Goal: Task Accomplishment & Management: Use online tool/utility

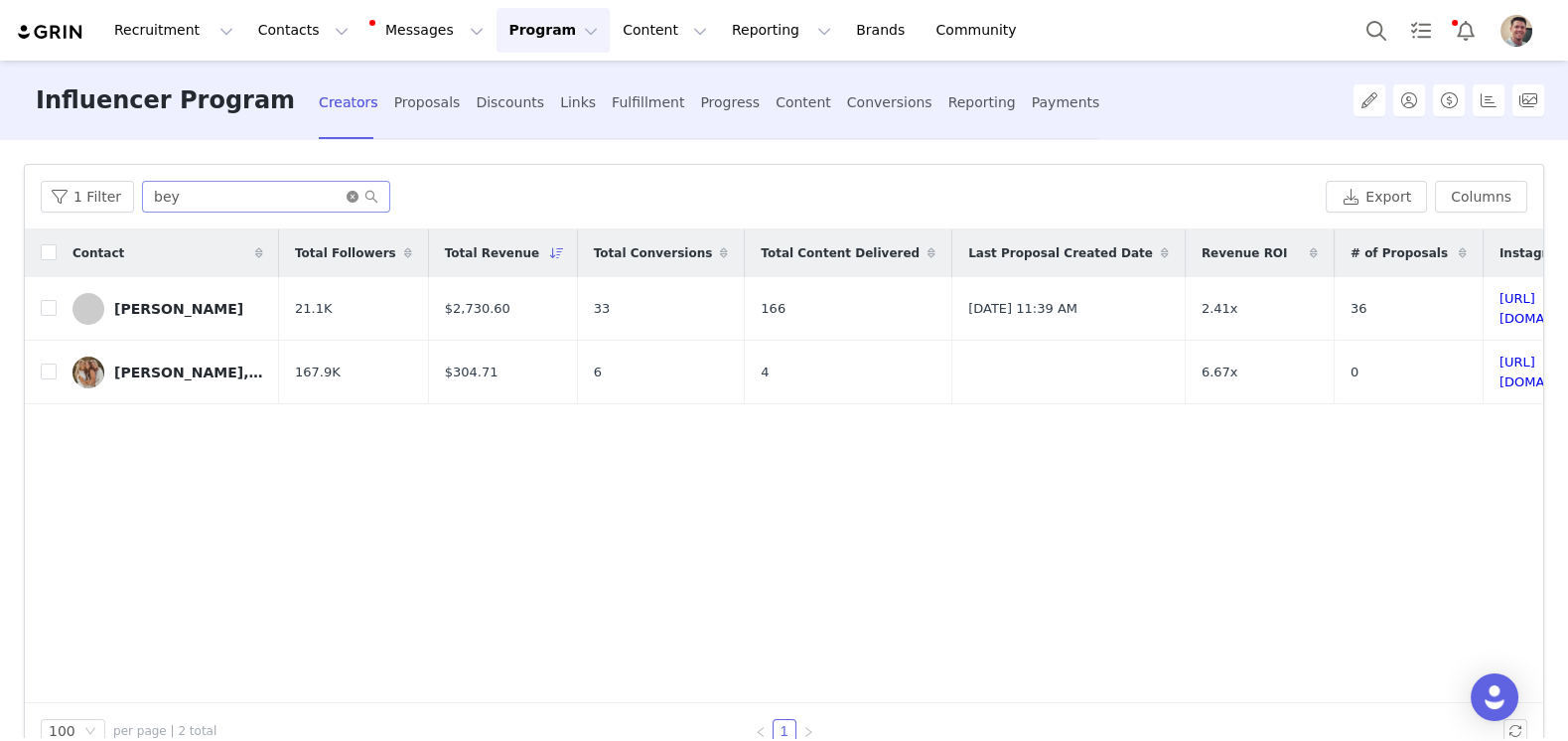
click at [347, 193] on icon "icon: close-circle" at bounding box center [353, 197] width 12 height 12
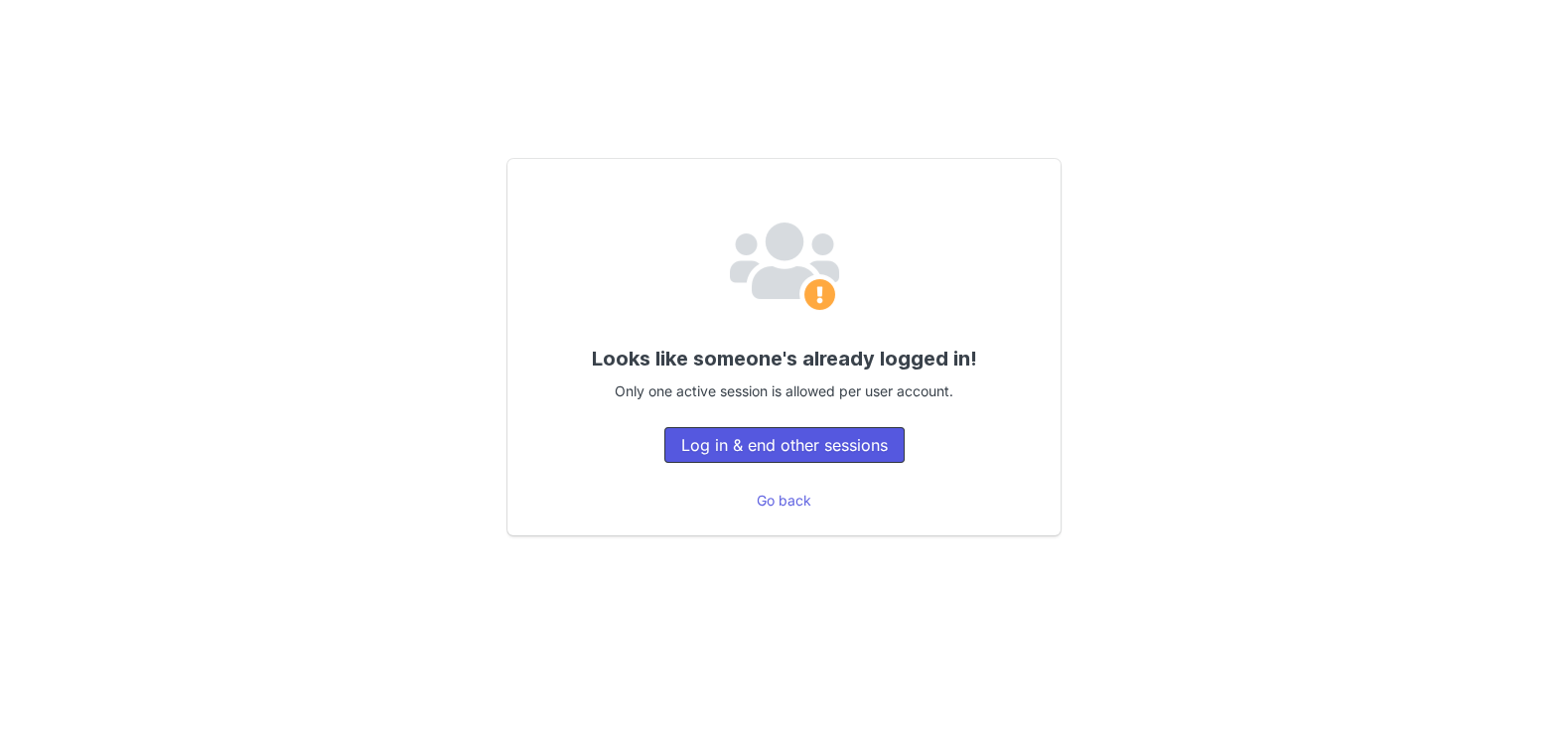
click at [730, 450] on button "Log in & end other sessions" at bounding box center [784, 445] width 240 height 36
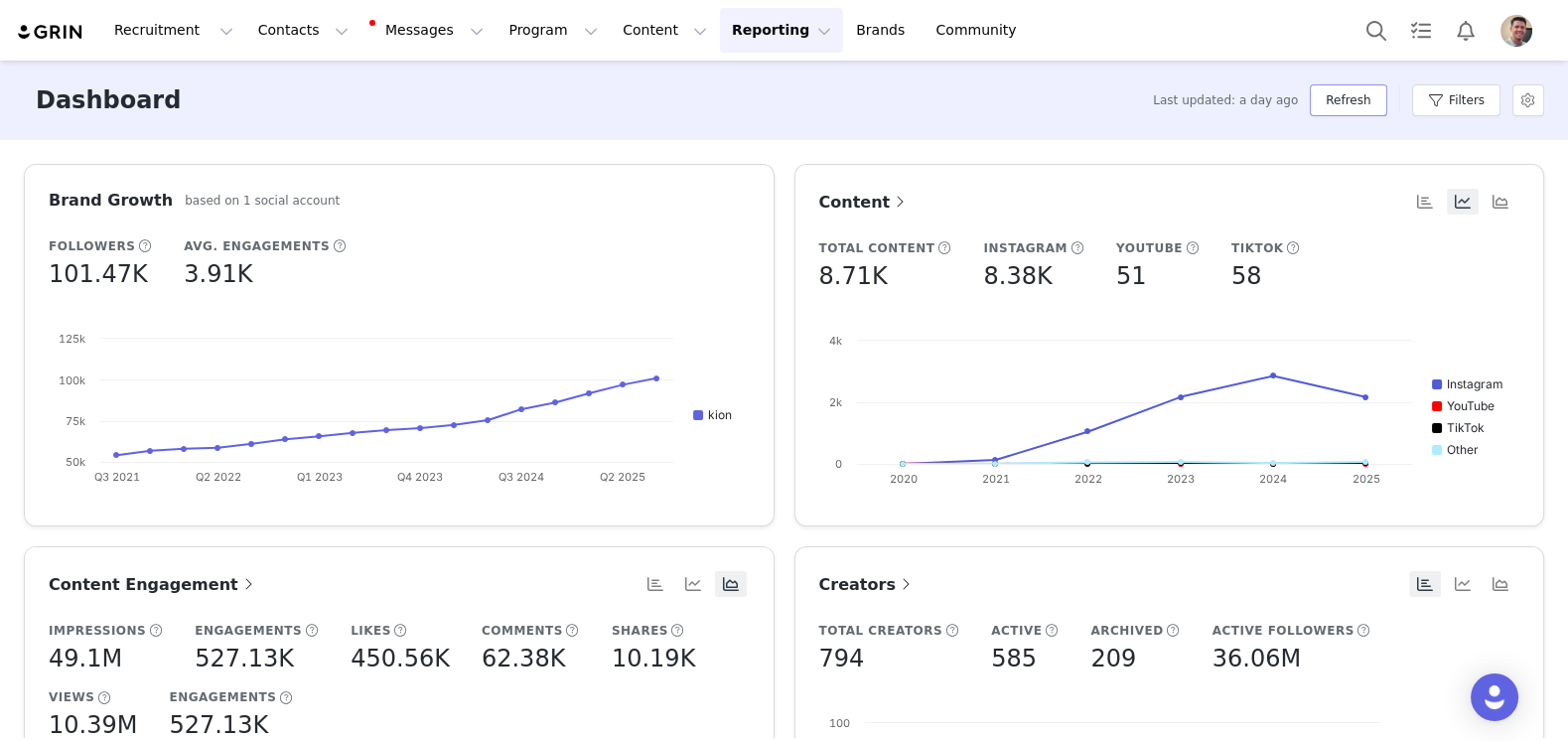
click at [1349, 101] on button "Refresh" at bounding box center [1348, 100] width 76 height 32
click at [541, 28] on button "Program Program" at bounding box center [553, 30] width 113 height 45
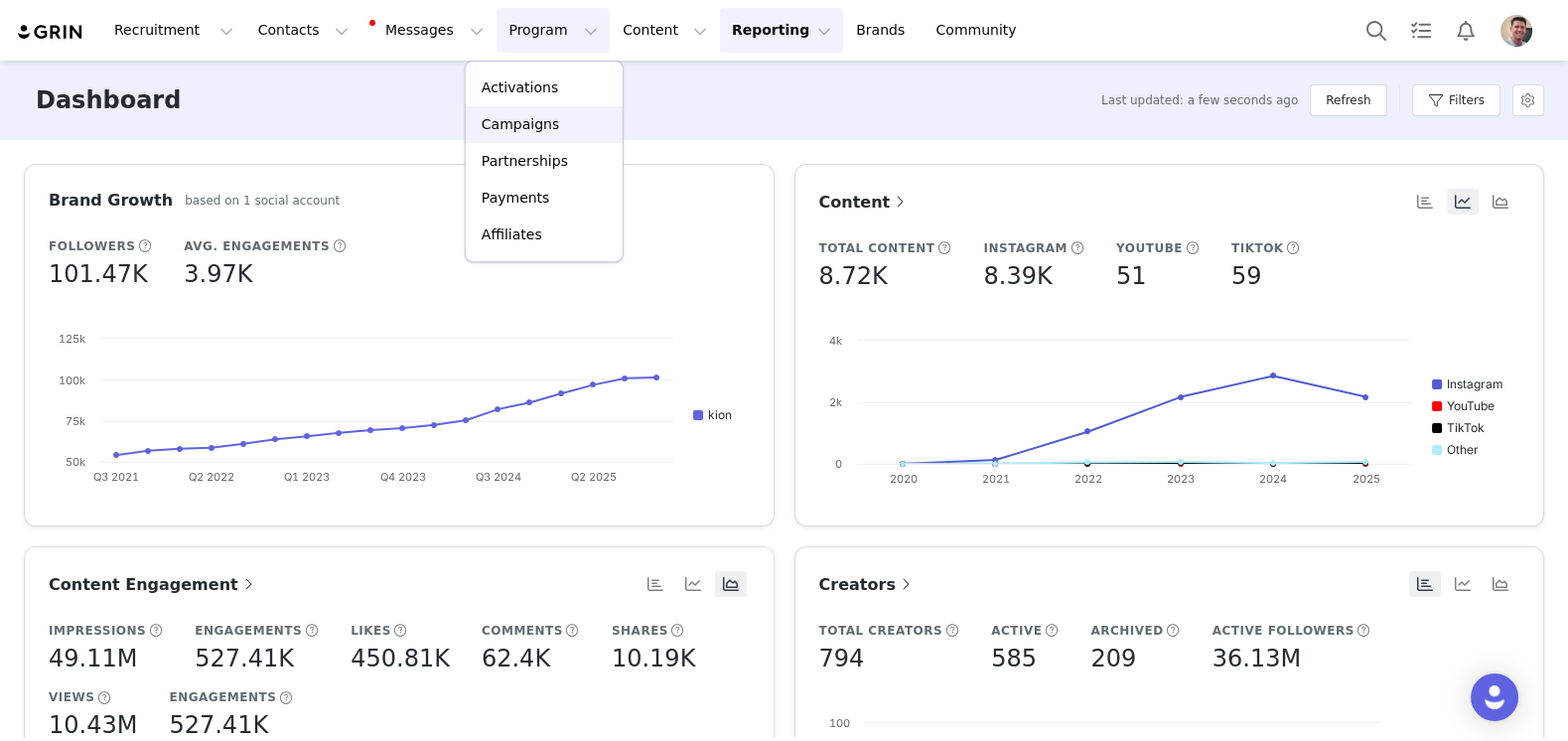
click at [544, 134] on p "Campaigns" at bounding box center [520, 124] width 77 height 21
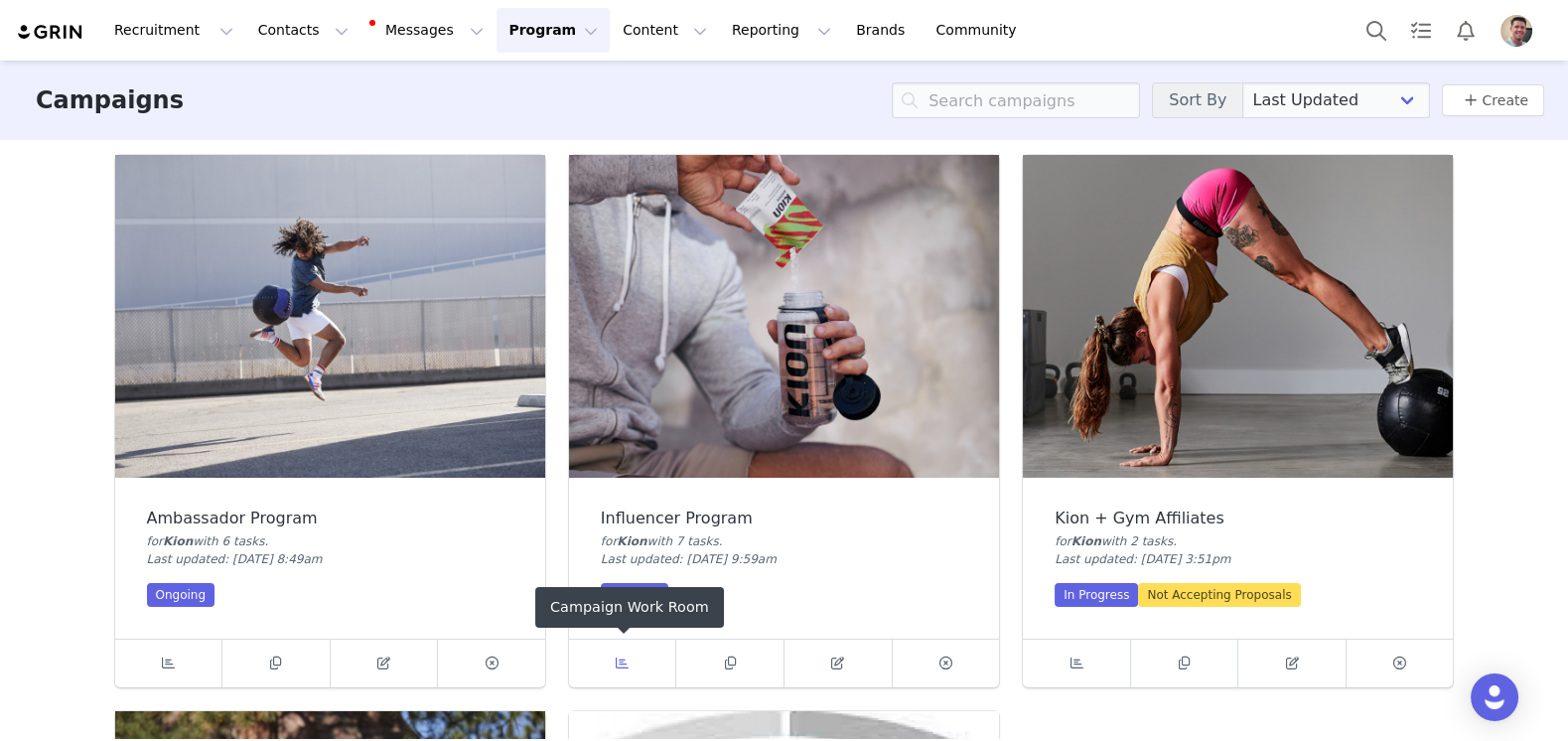
click at [625, 671] on span at bounding box center [623, 664] width 24 height 24
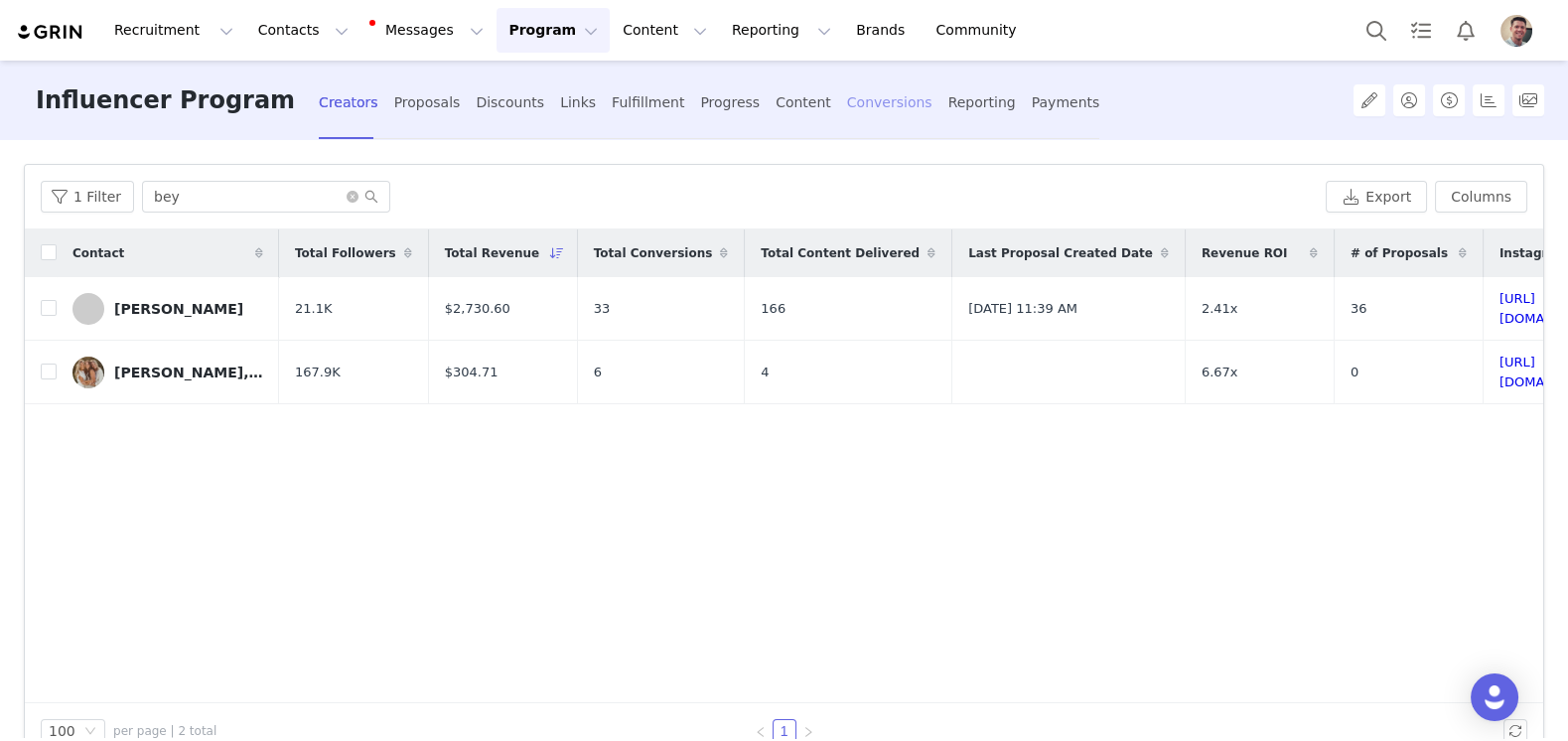
click at [847, 99] on div "Conversions" at bounding box center [889, 102] width 85 height 53
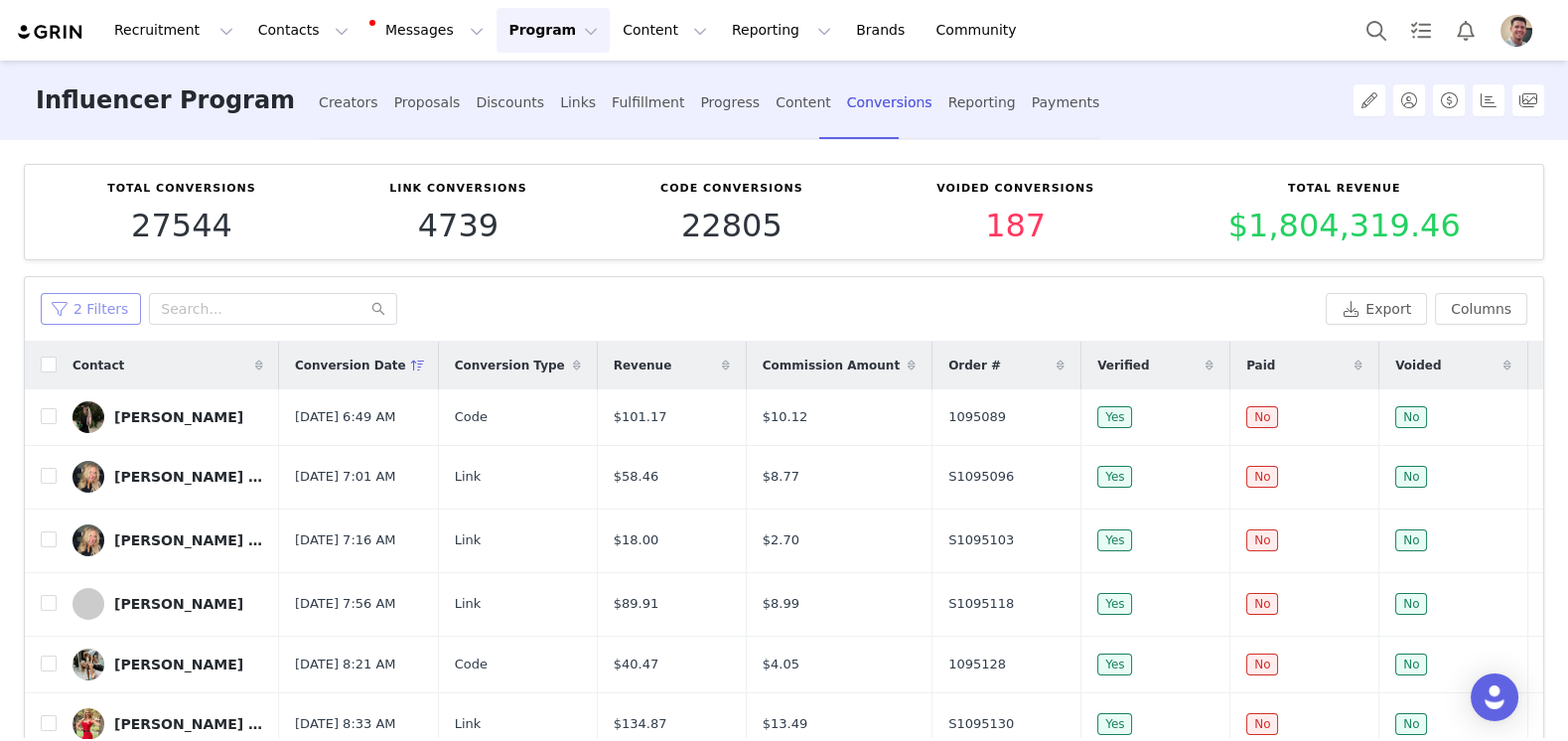
click at [102, 307] on button "2 Filters" at bounding box center [91, 309] width 100 height 32
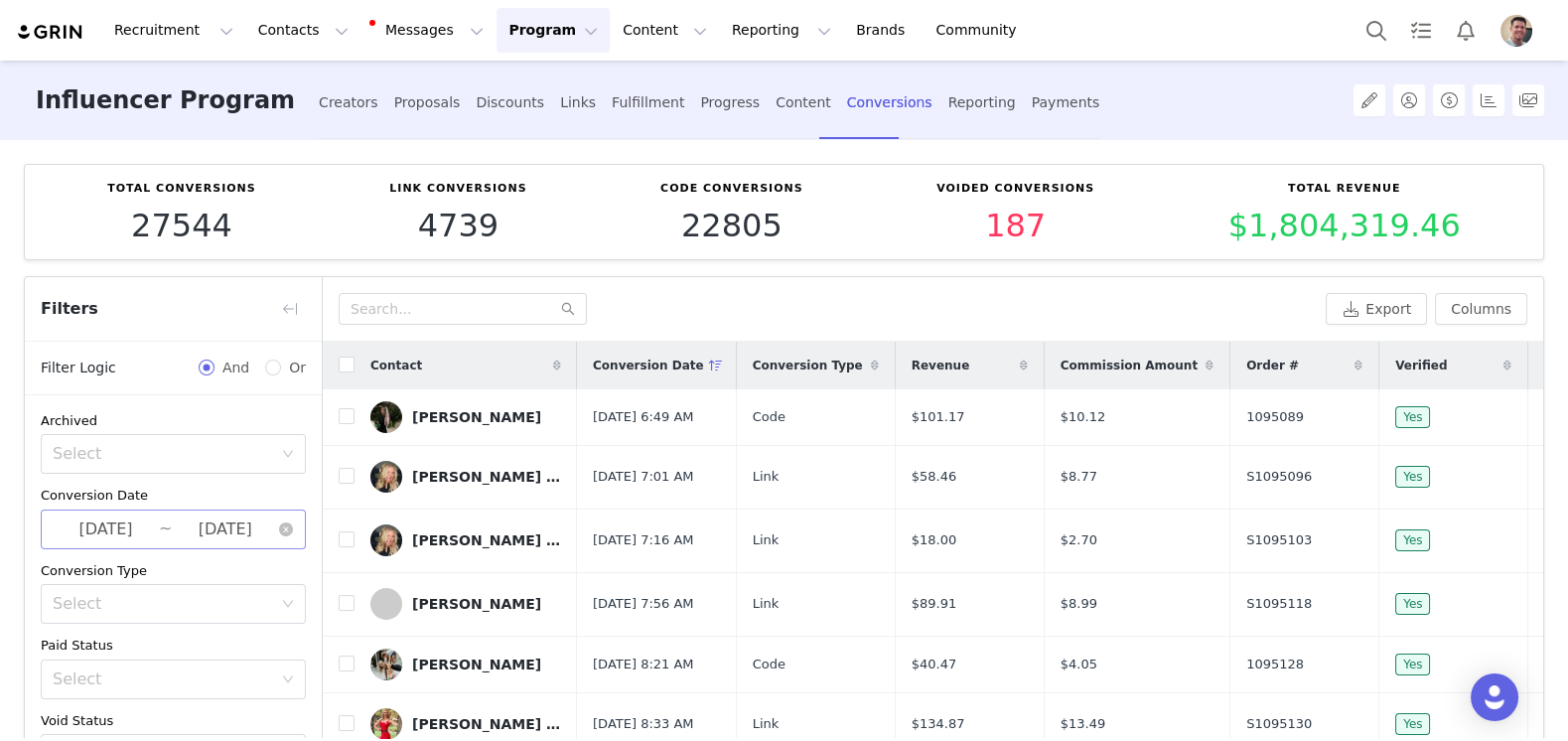
click at [230, 520] on input "[DATE]" at bounding box center [225, 529] width 106 height 26
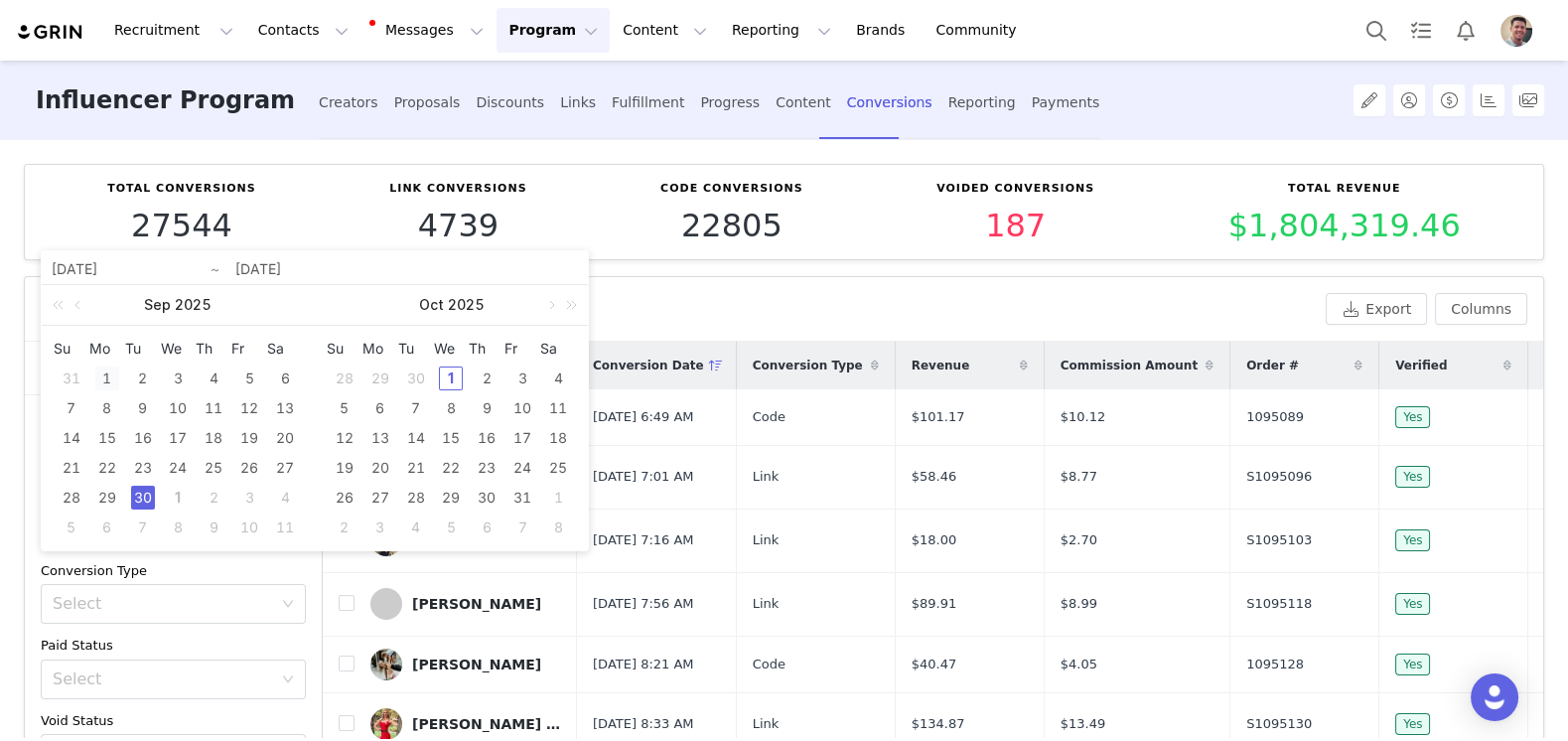
click at [102, 373] on div "1" at bounding box center [107, 379] width 24 height 24
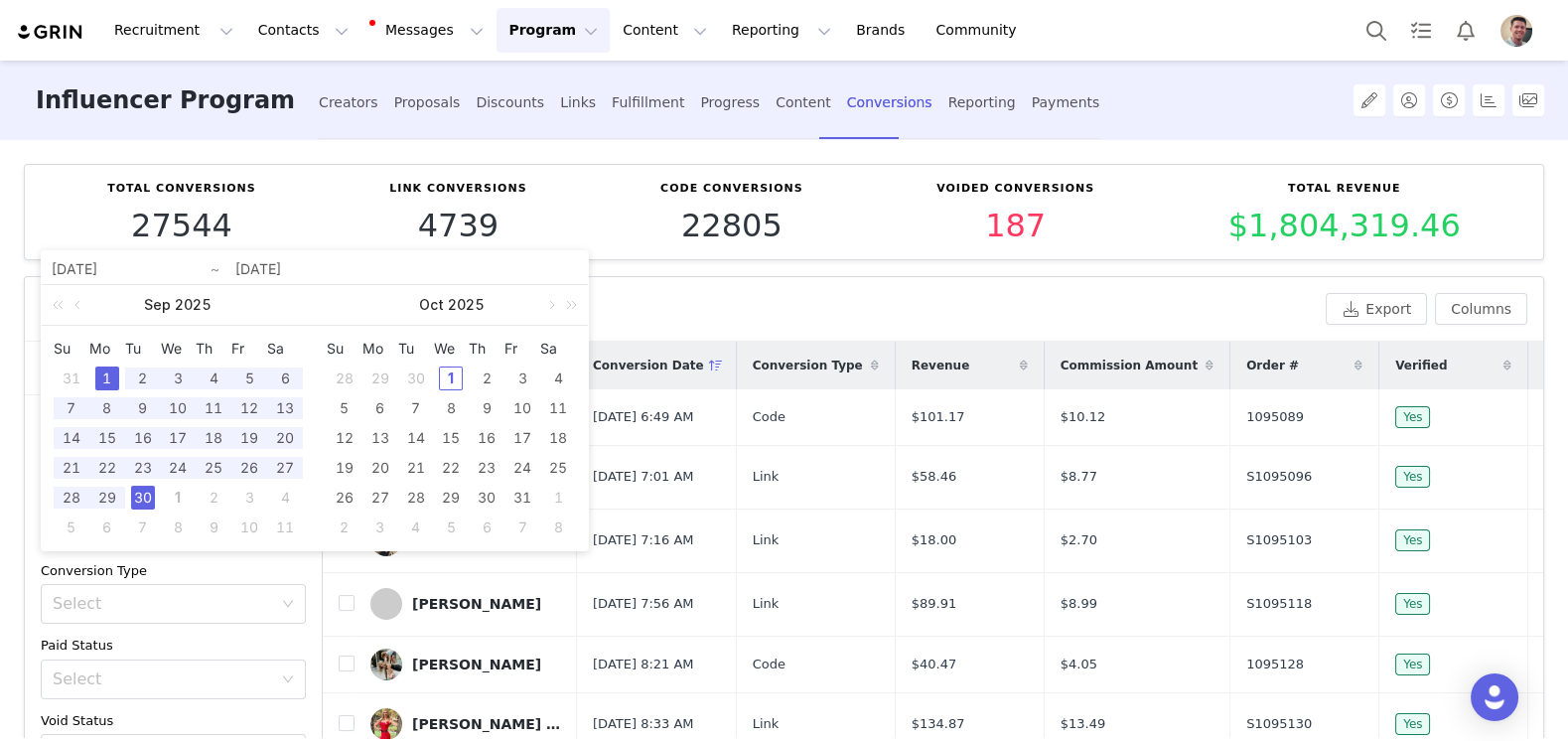
click at [148, 491] on div "30" at bounding box center [143, 498] width 24 height 24
type input "[DATE]"
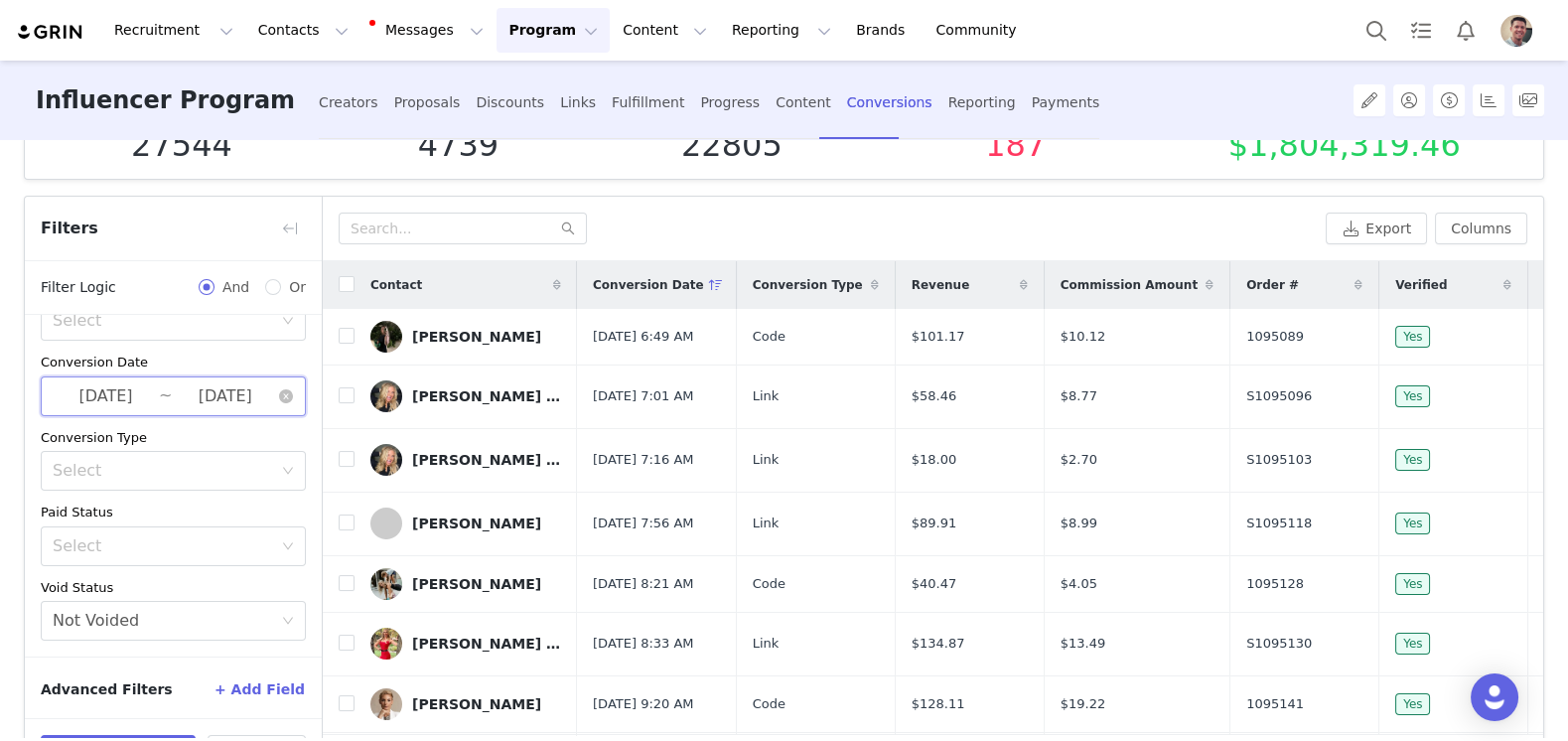
scroll to position [155, 0]
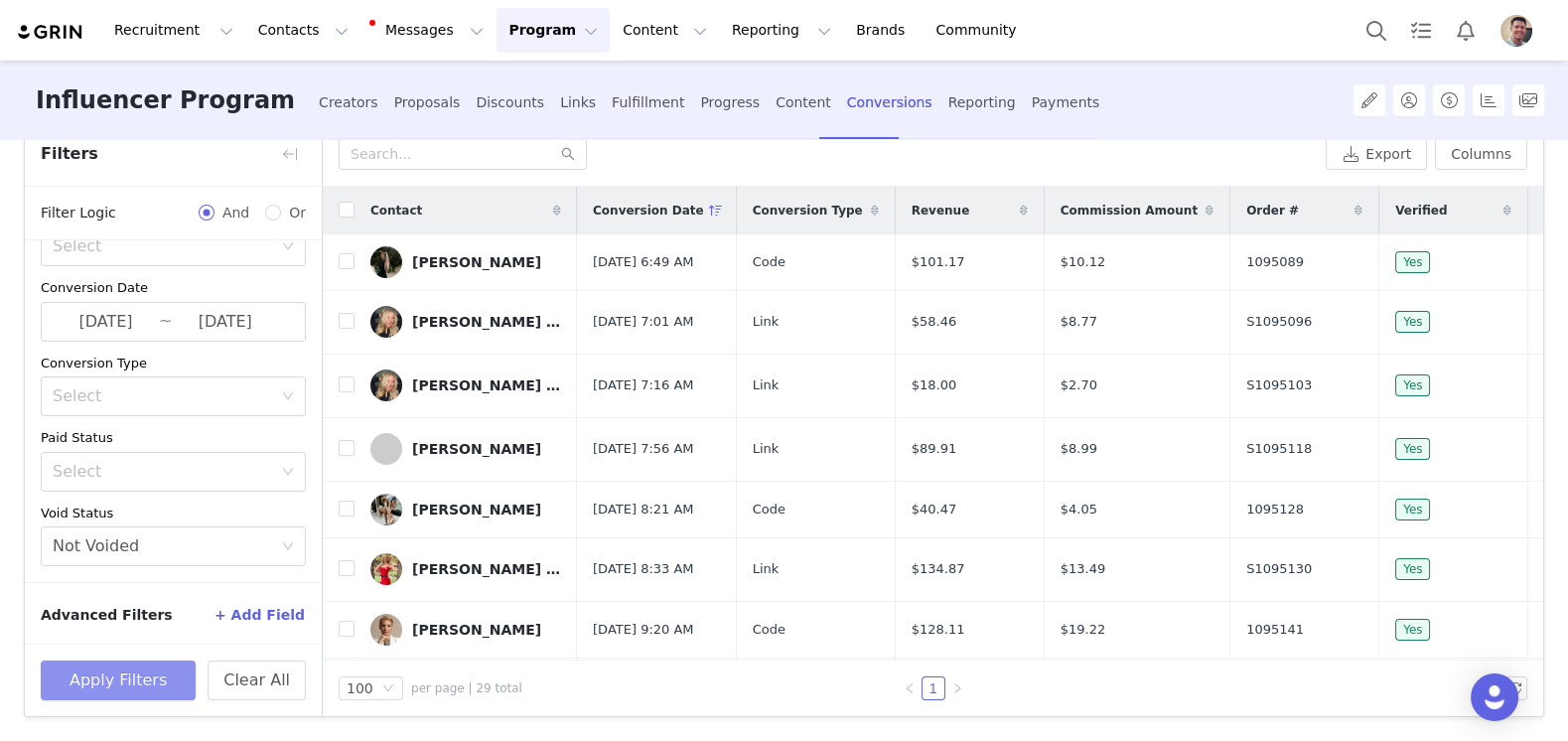
click at [161, 664] on button "Apply Filters" at bounding box center [118, 681] width 155 height 40
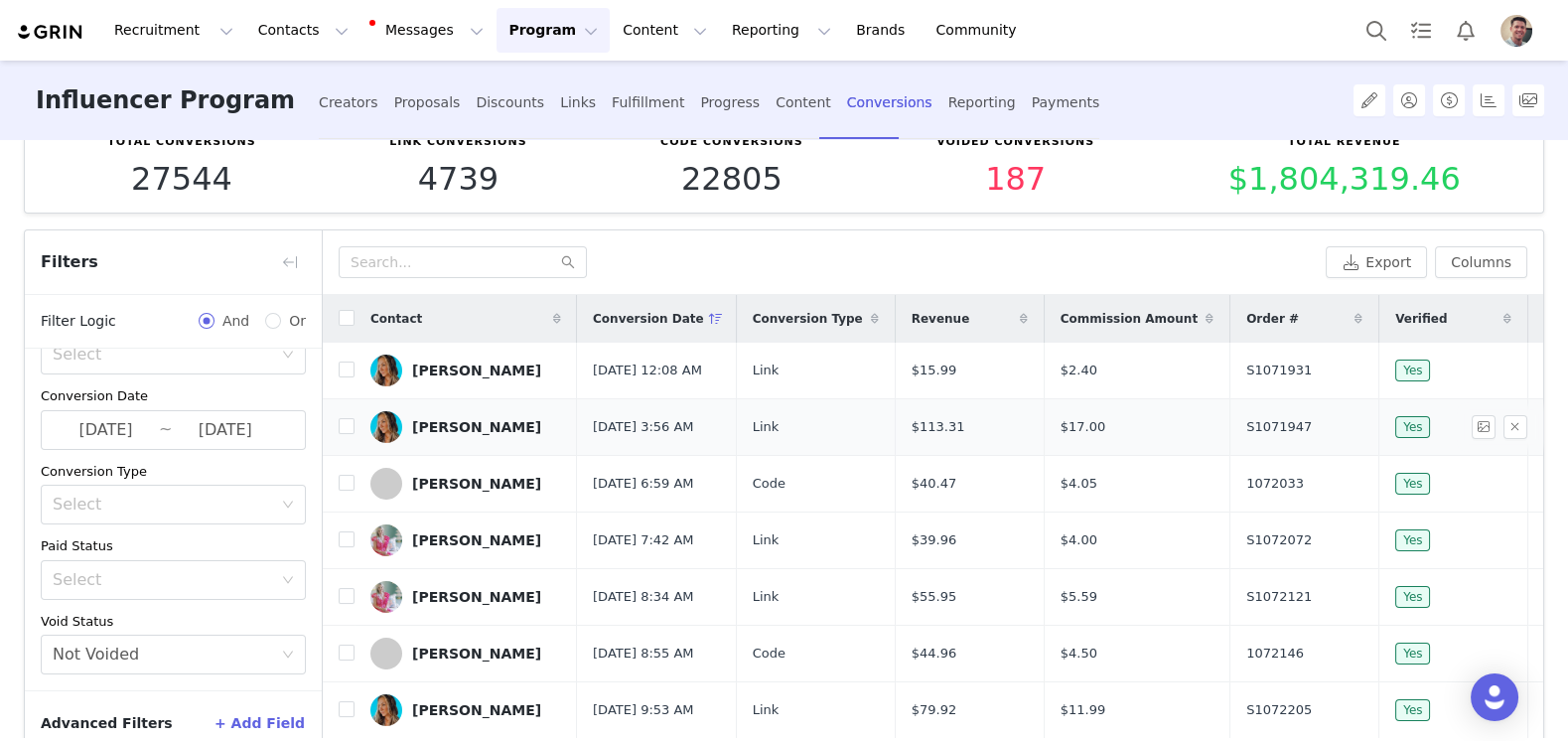
scroll to position [17, 0]
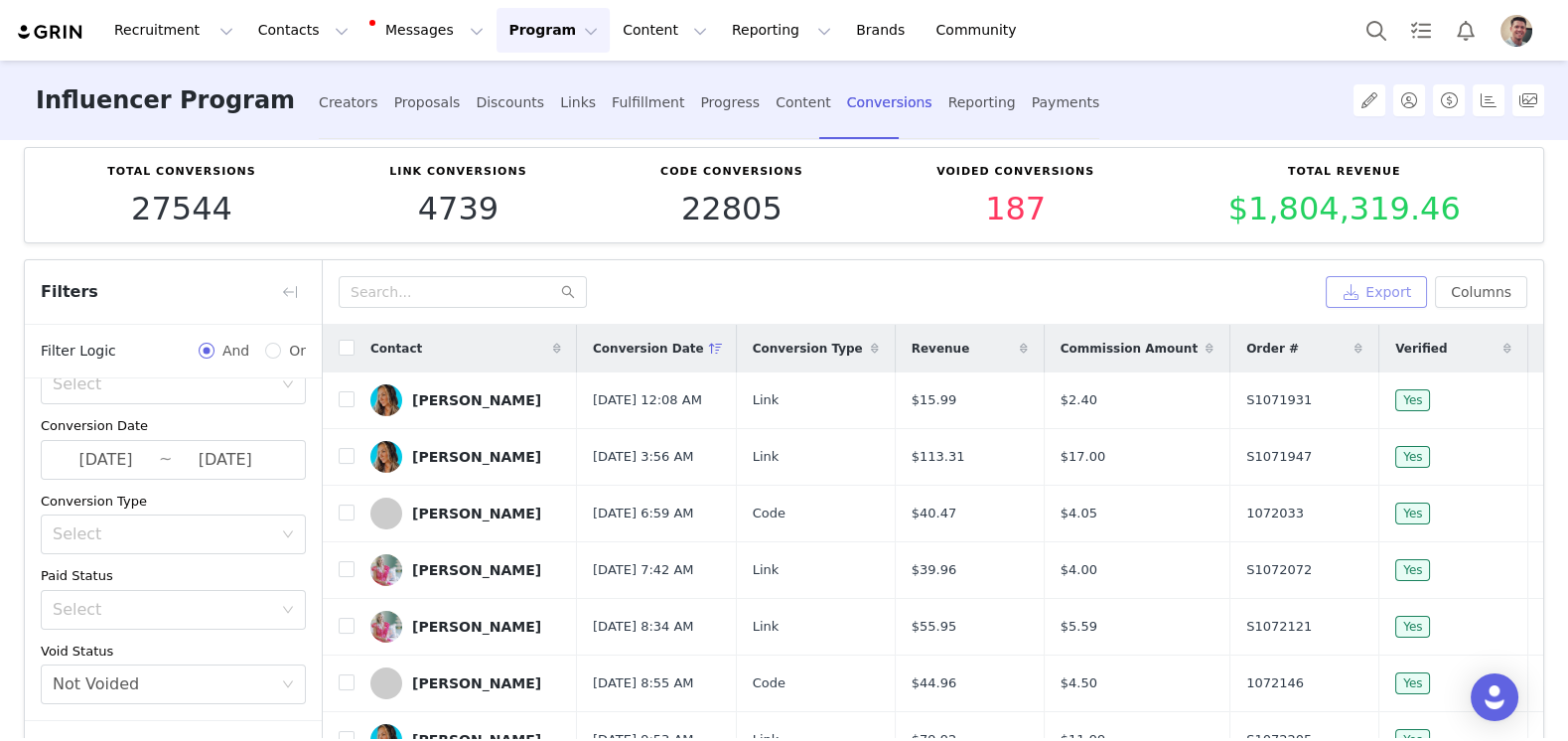
click at [1378, 281] on button "Export" at bounding box center [1376, 292] width 101 height 32
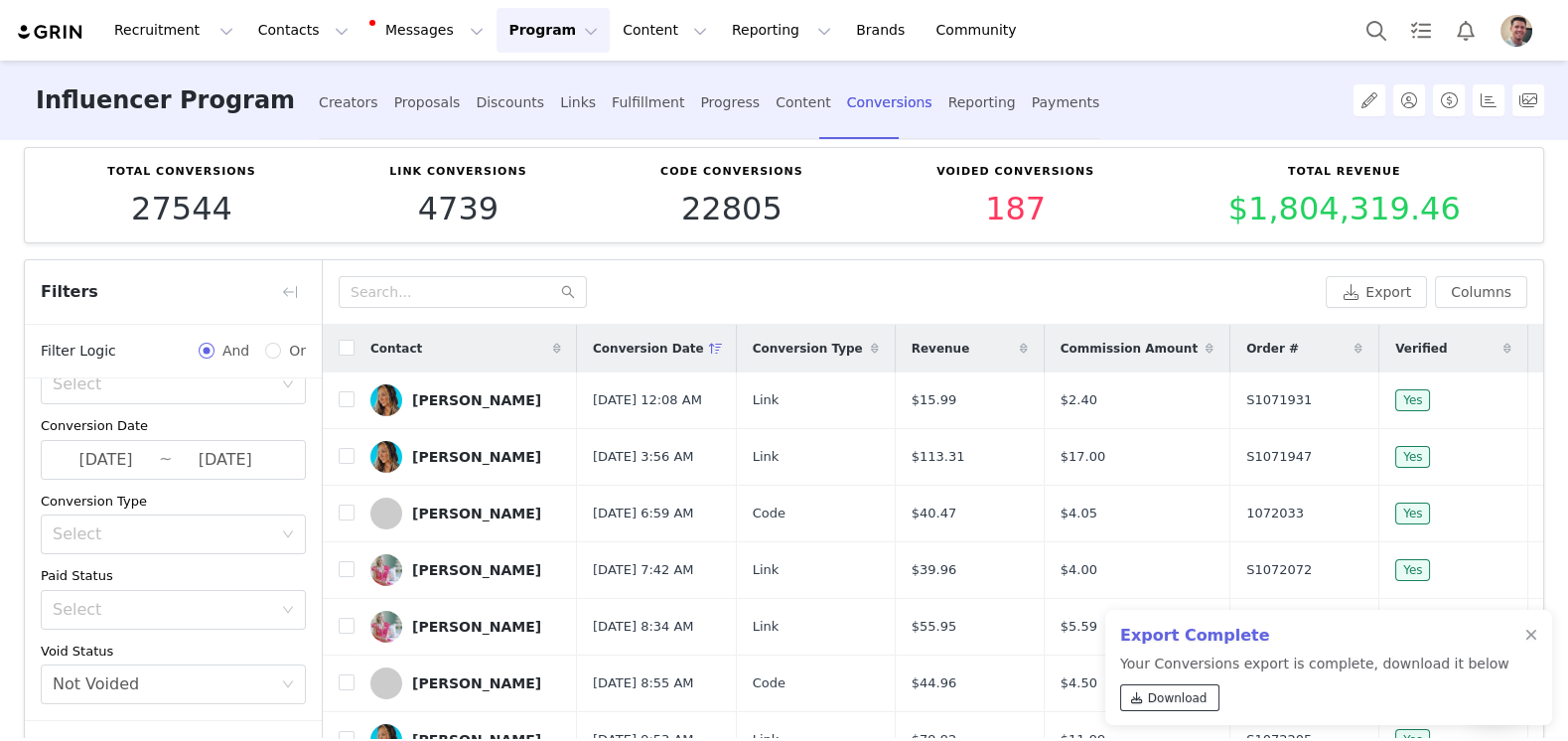
click at [1168, 701] on span "Download" at bounding box center [1178, 698] width 60 height 18
click at [538, 36] on button "Program Program" at bounding box center [553, 30] width 113 height 45
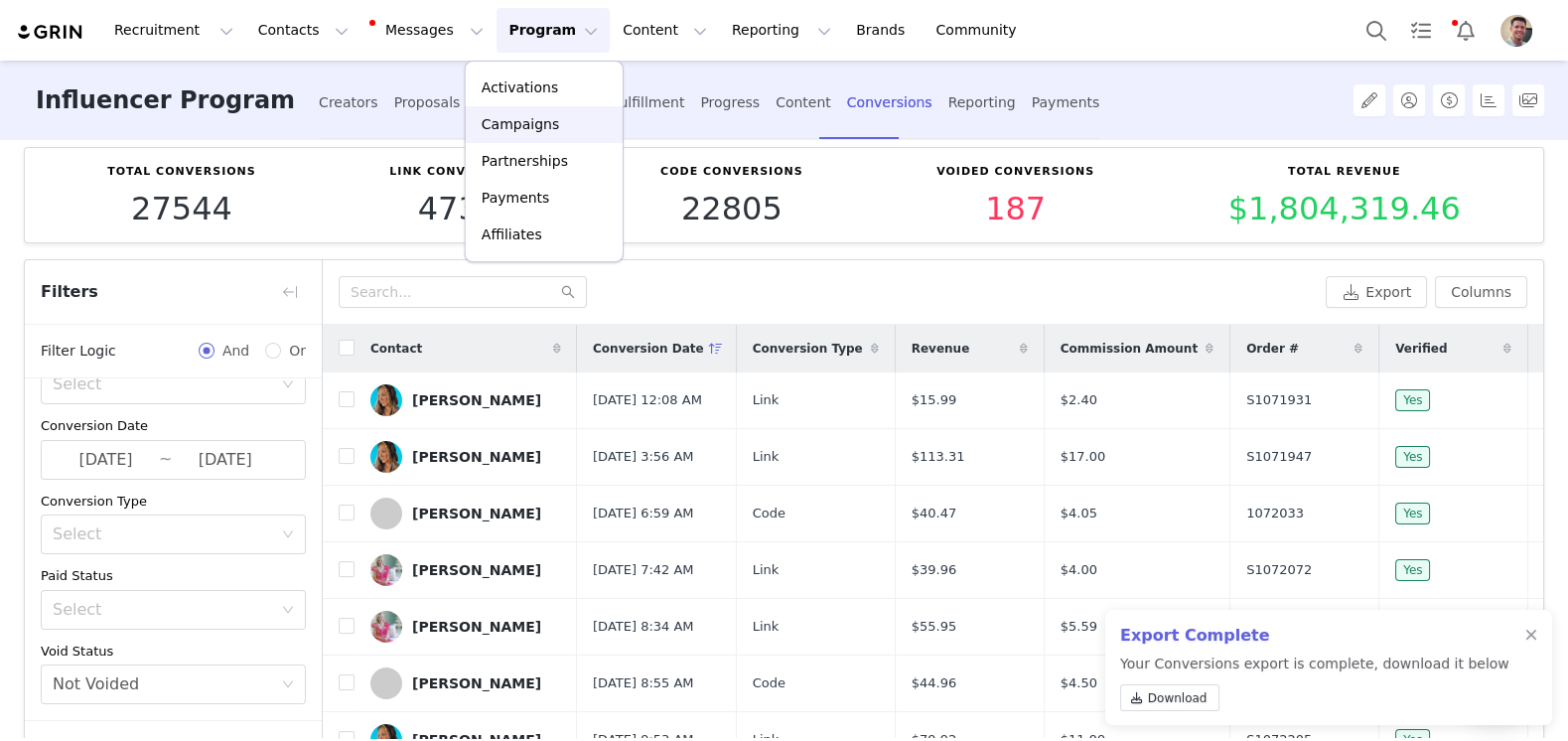
click at [526, 123] on p "Campaigns" at bounding box center [520, 124] width 77 height 21
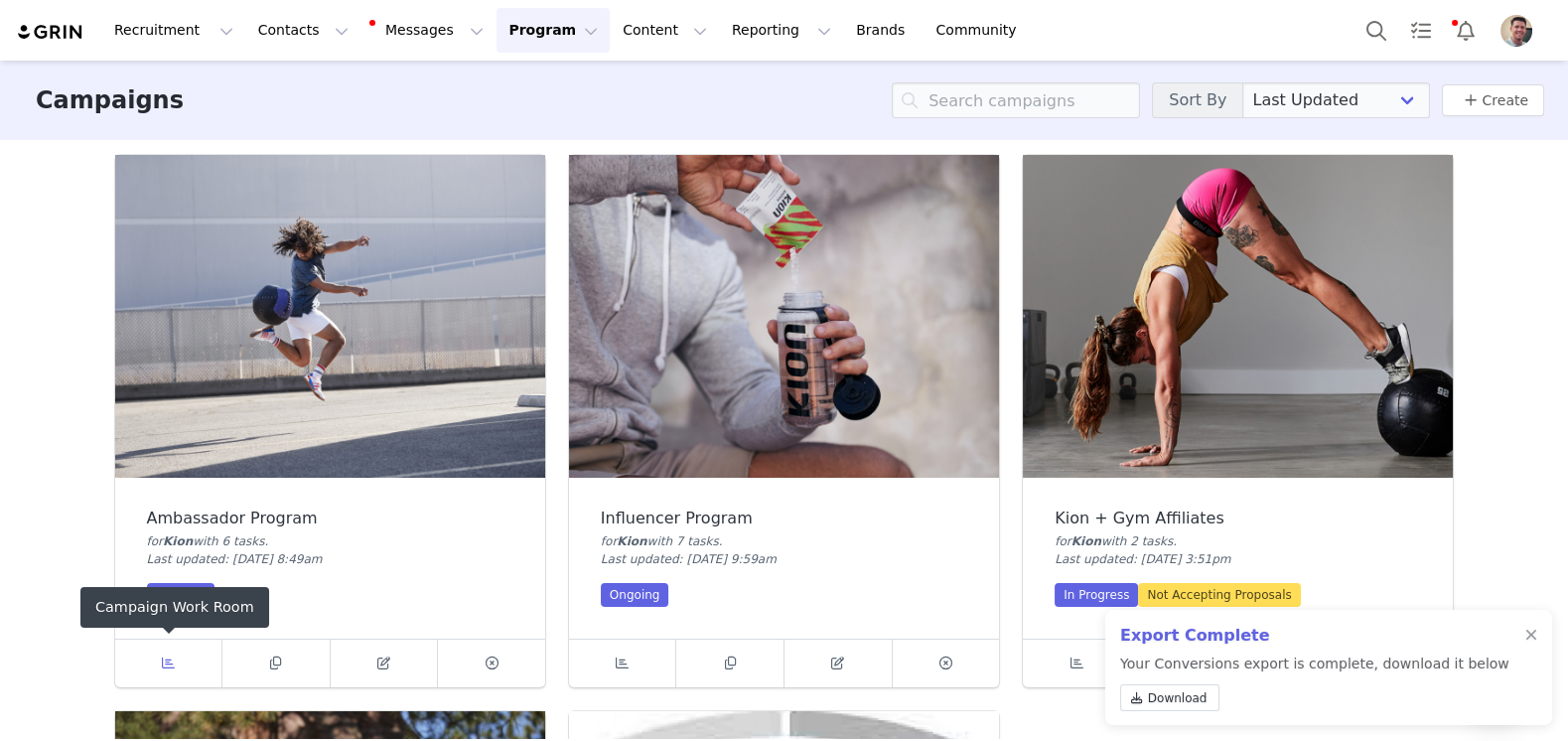
click at [182, 653] on link at bounding box center [169, 664] width 108 height 48
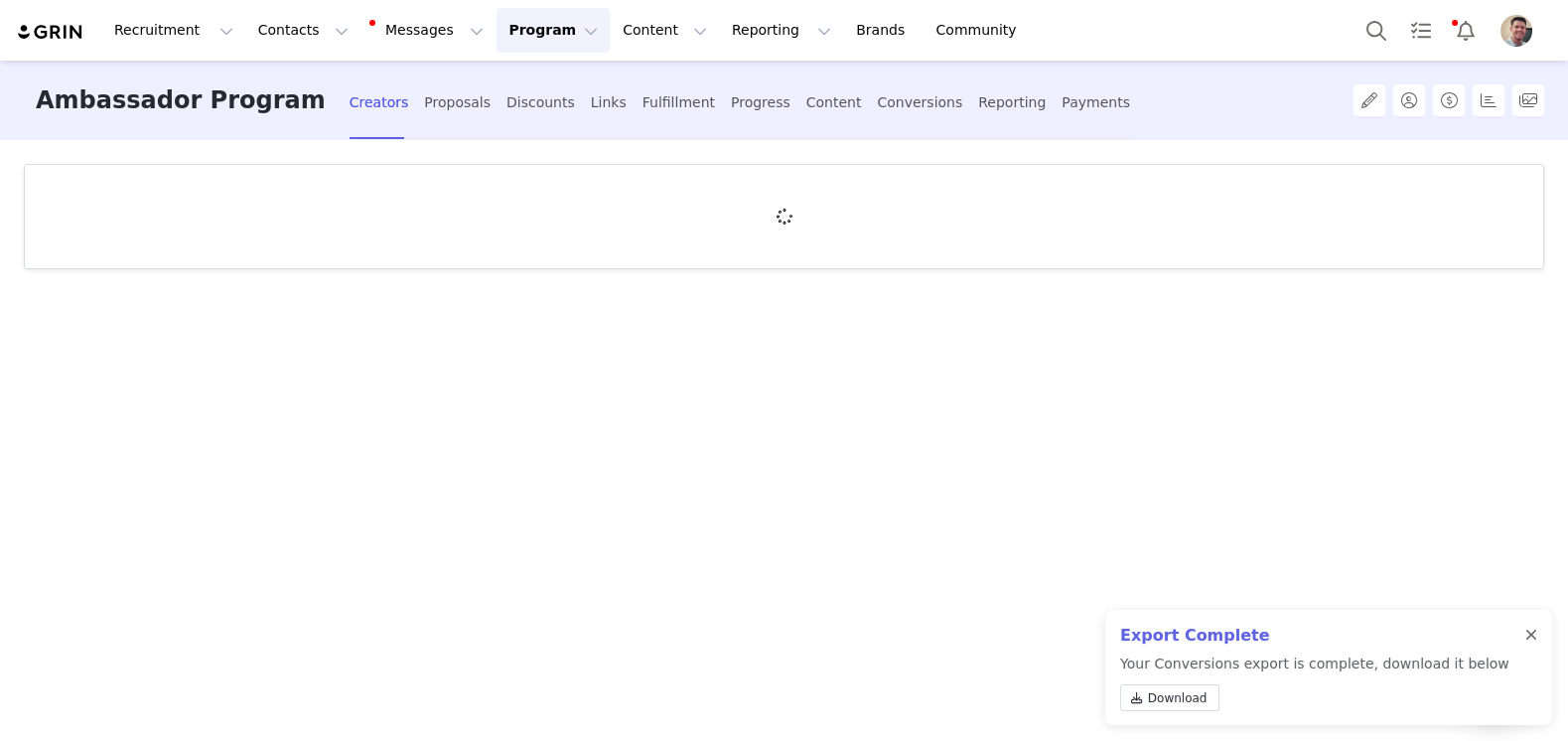
click at [1534, 635] on div at bounding box center [1532, 636] width 12 height 16
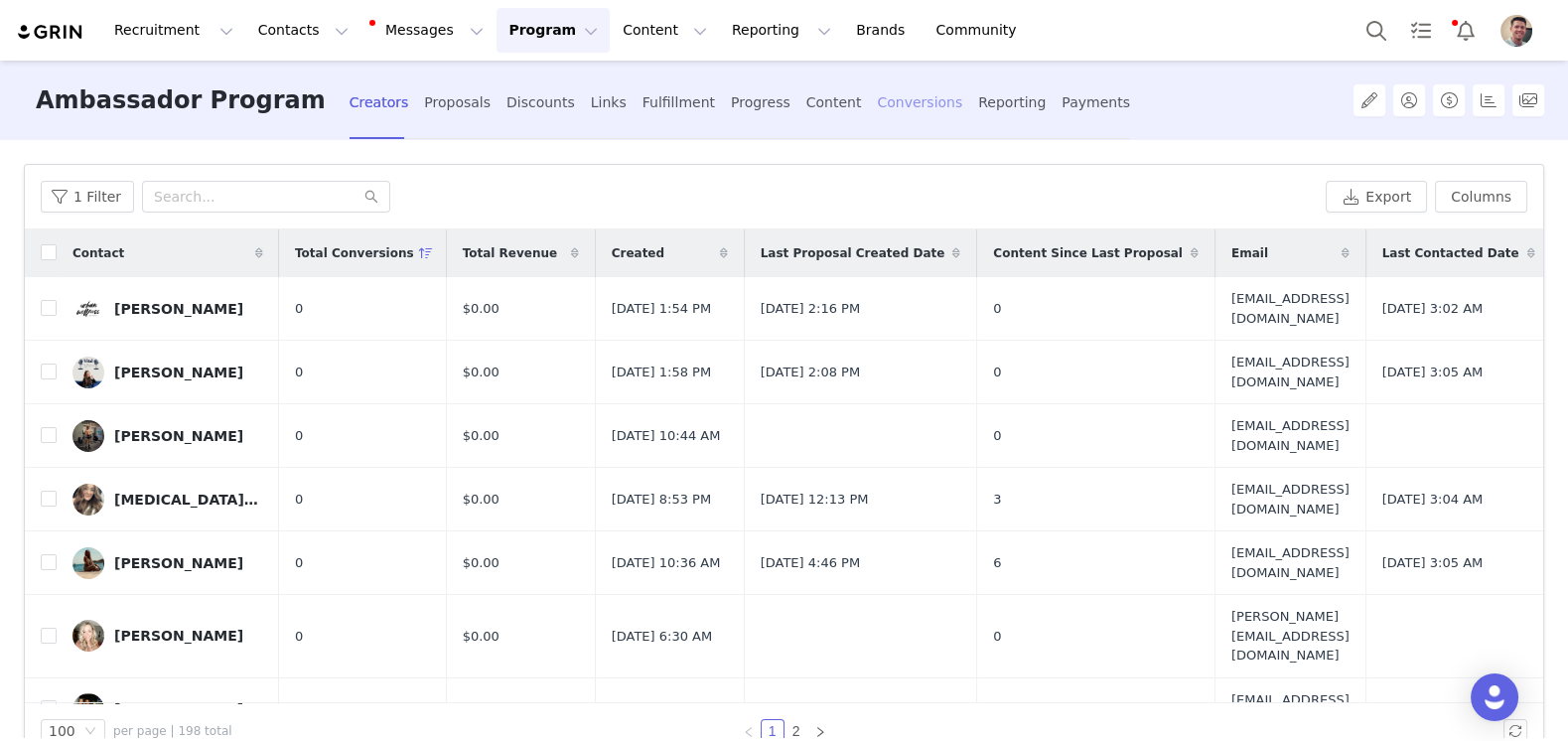
click at [877, 96] on div "Conversions" at bounding box center [919, 102] width 85 height 53
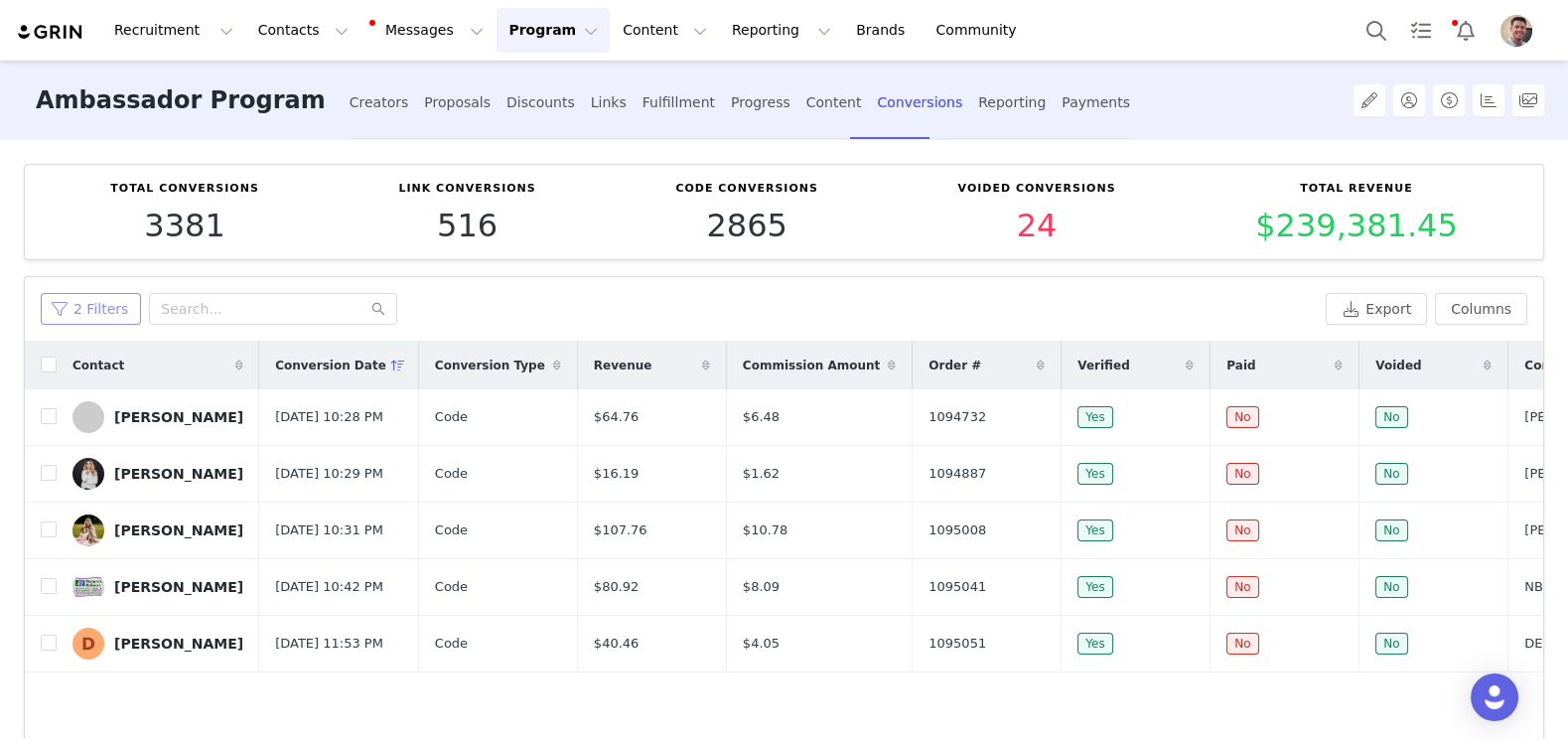
click at [93, 308] on button "2 Filters" at bounding box center [91, 309] width 100 height 32
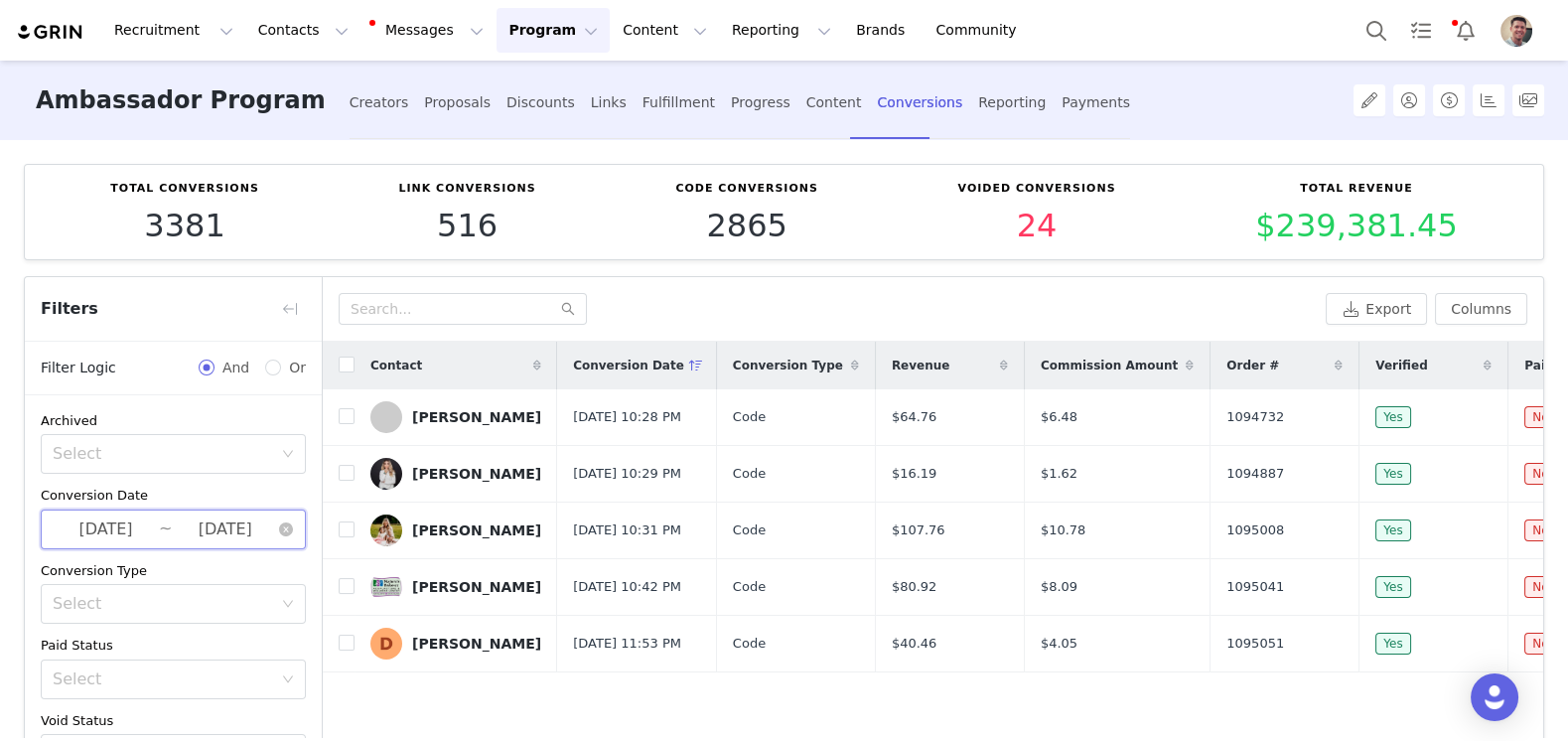
click at [167, 515] on span "[DATE] ~ [DATE]" at bounding box center [173, 530] width 265 height 40
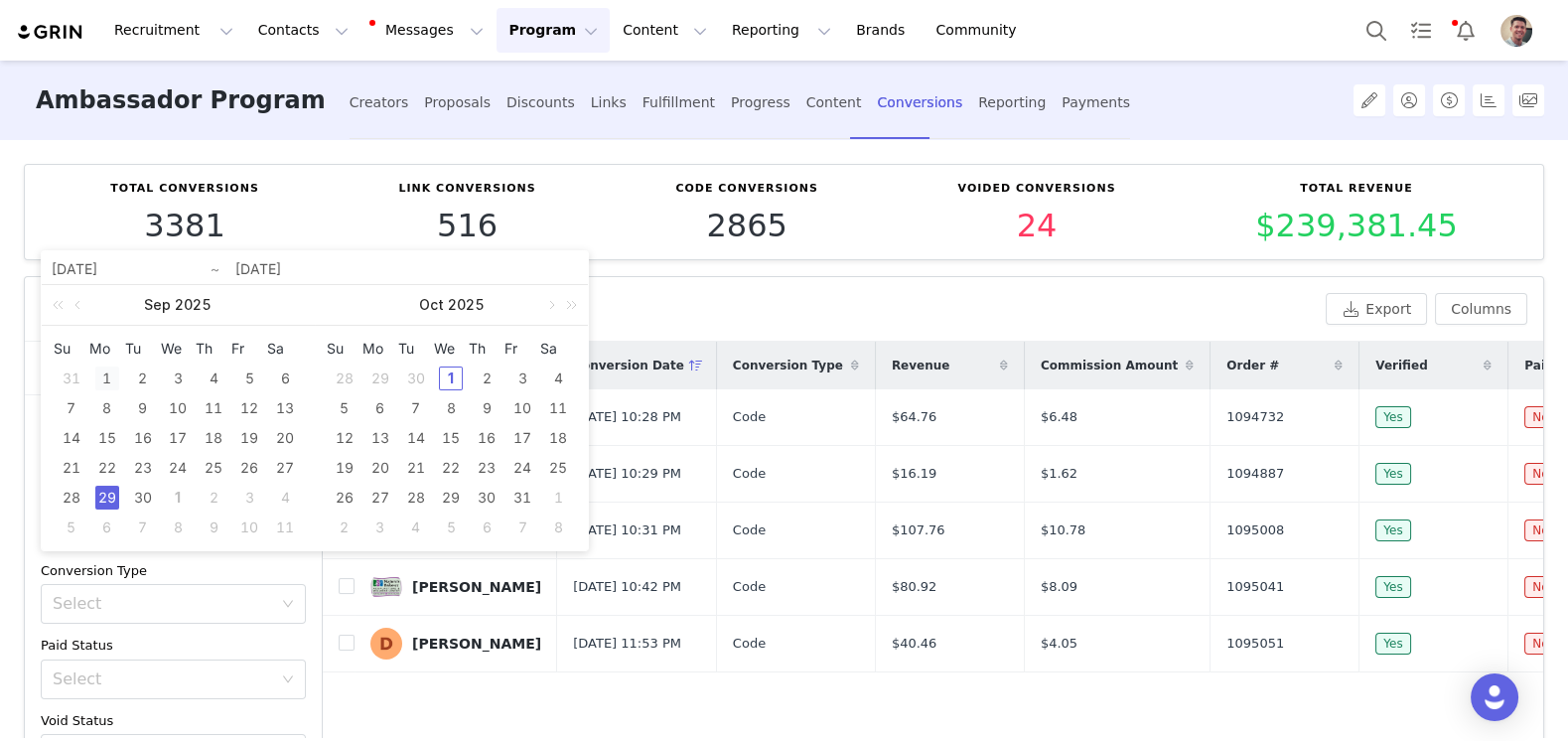
click at [106, 368] on div "1" at bounding box center [107, 379] width 24 height 24
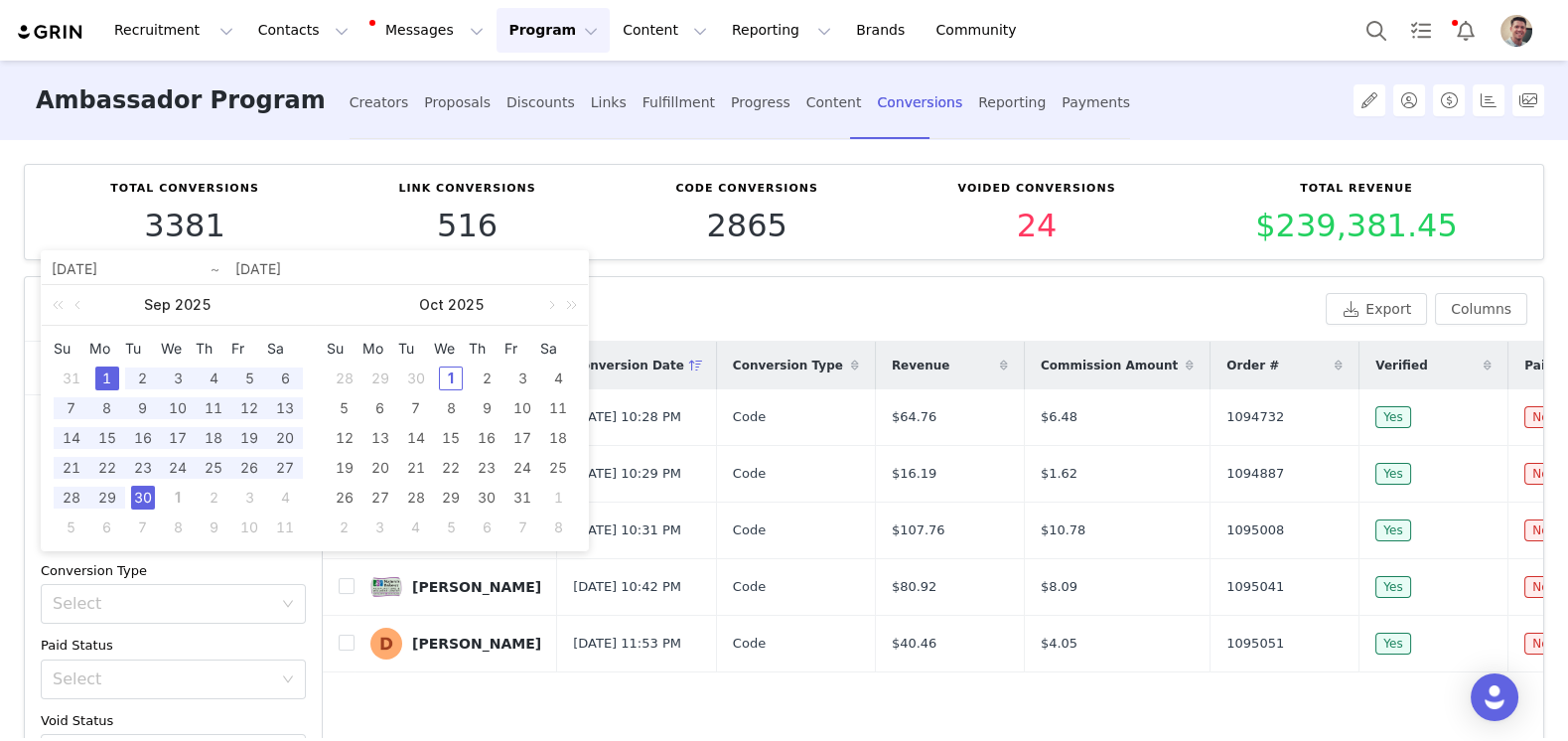
click at [141, 491] on div "30" at bounding box center [143, 498] width 24 height 24
type input "[DATE]"
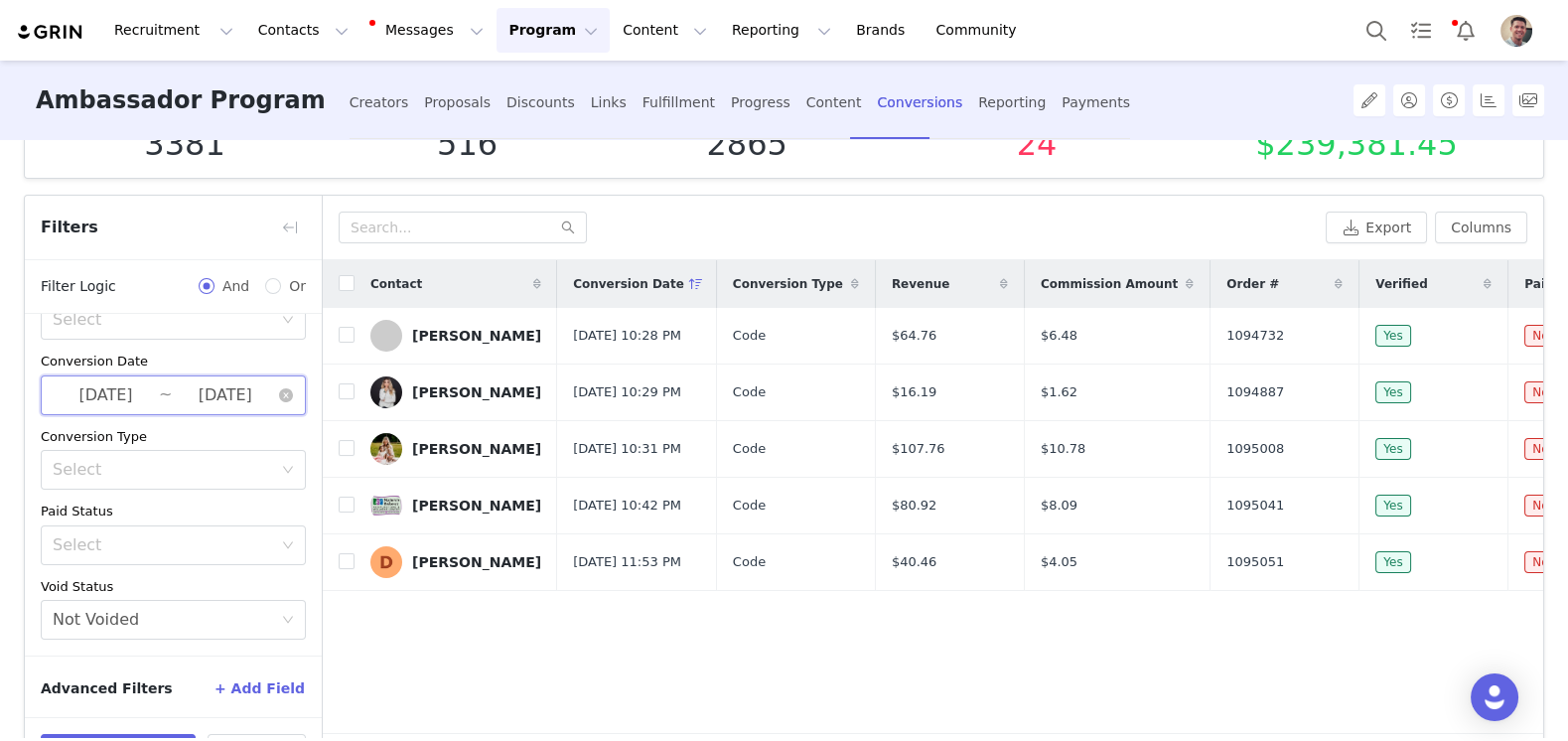
scroll to position [155, 0]
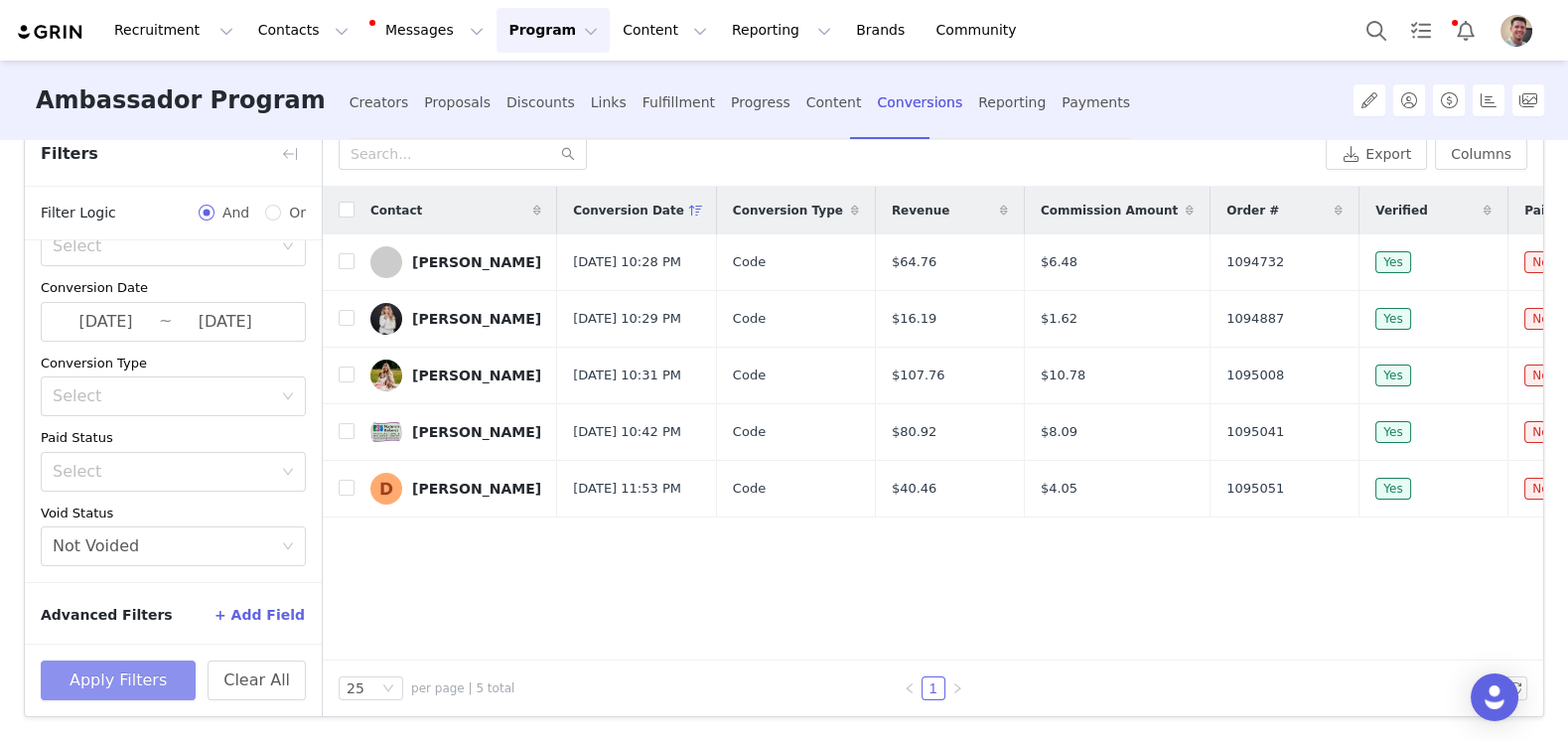
click at [150, 681] on button "Apply Filters" at bounding box center [118, 681] width 155 height 40
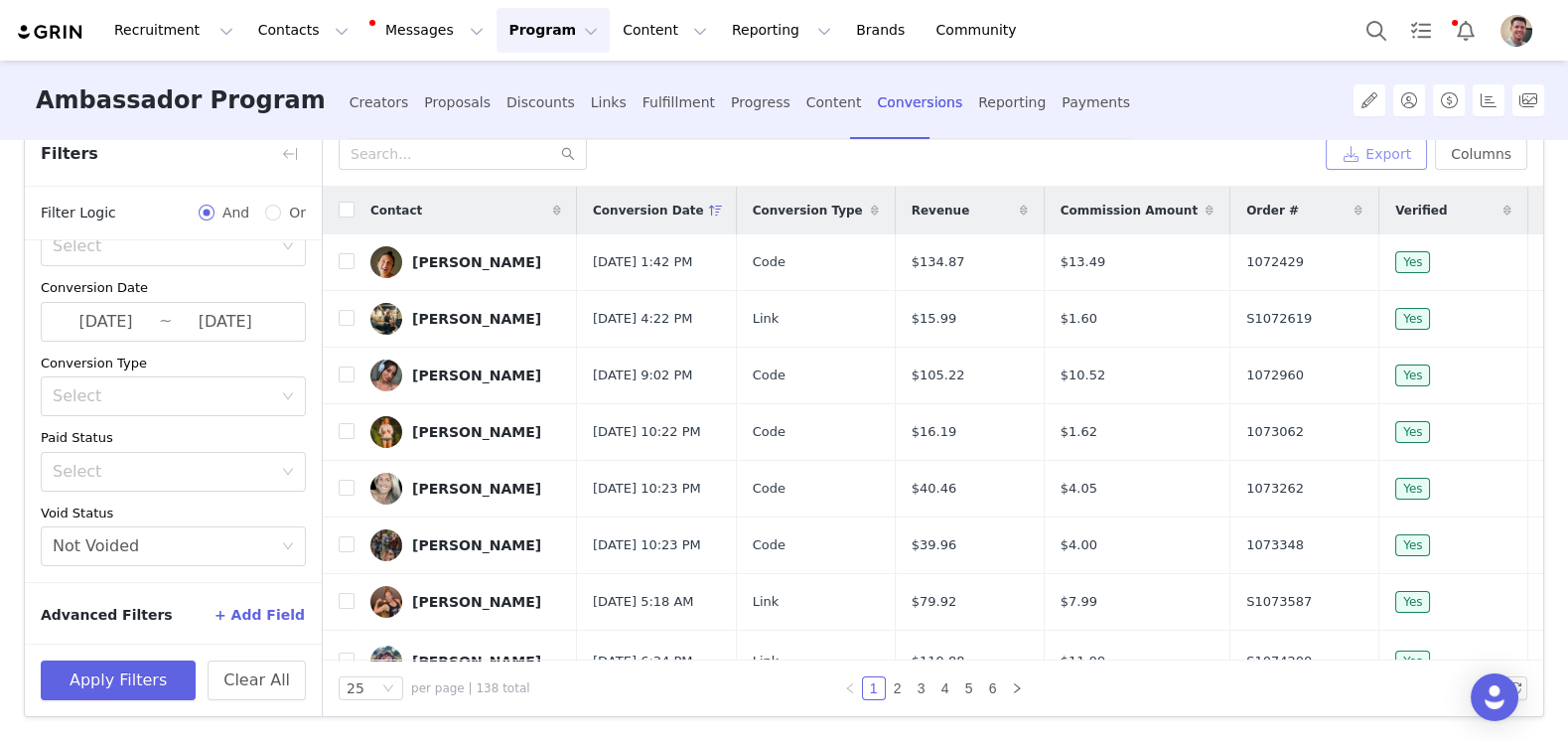
click at [1378, 156] on button "Export" at bounding box center [1376, 154] width 101 height 32
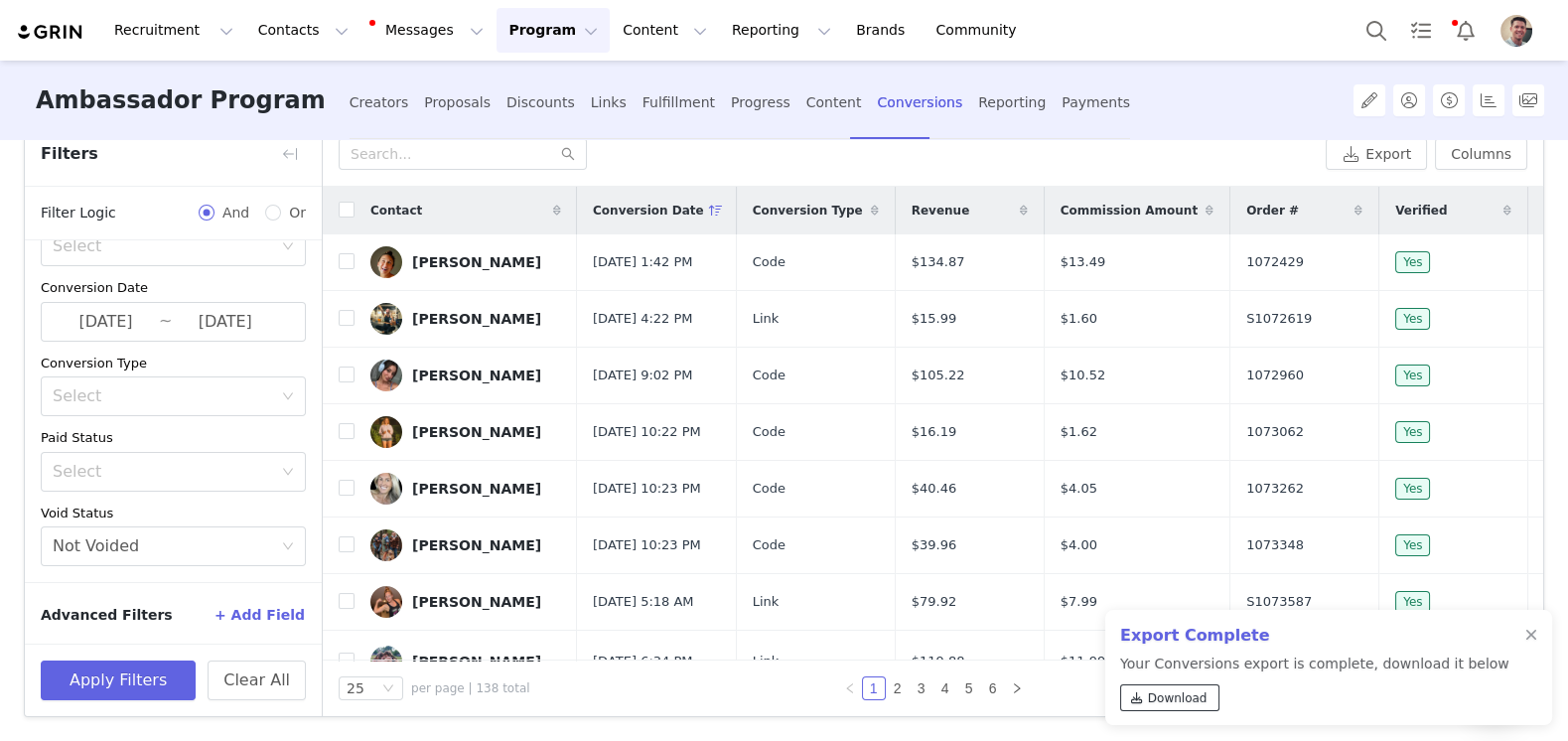
click at [1171, 701] on span "Download" at bounding box center [1178, 698] width 60 height 18
click at [307, 37] on button "Contacts Contacts" at bounding box center [303, 30] width 114 height 45
click at [299, 80] on p "Creators" at bounding box center [278, 87] width 60 height 21
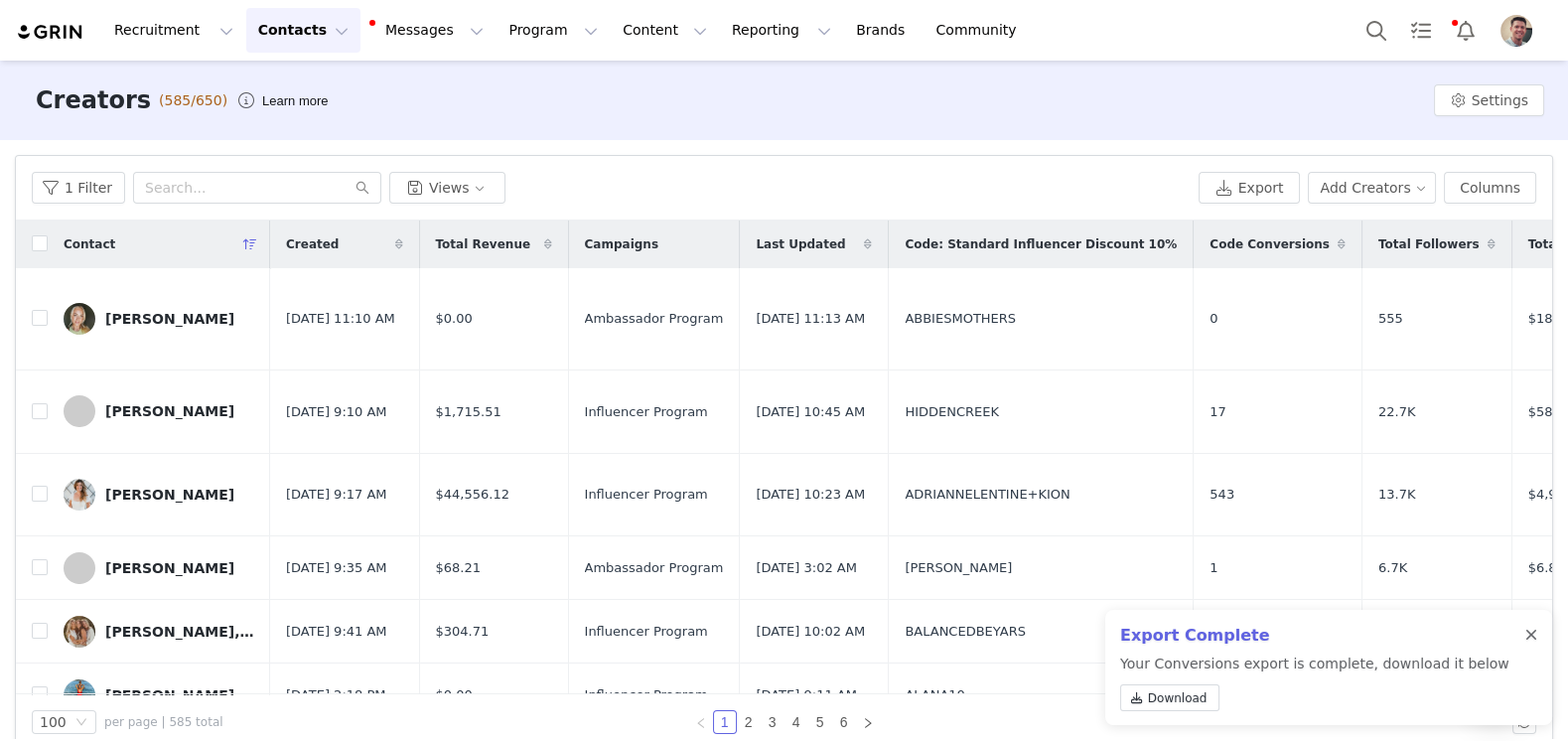
click at [1536, 632] on div at bounding box center [1532, 636] width 12 height 16
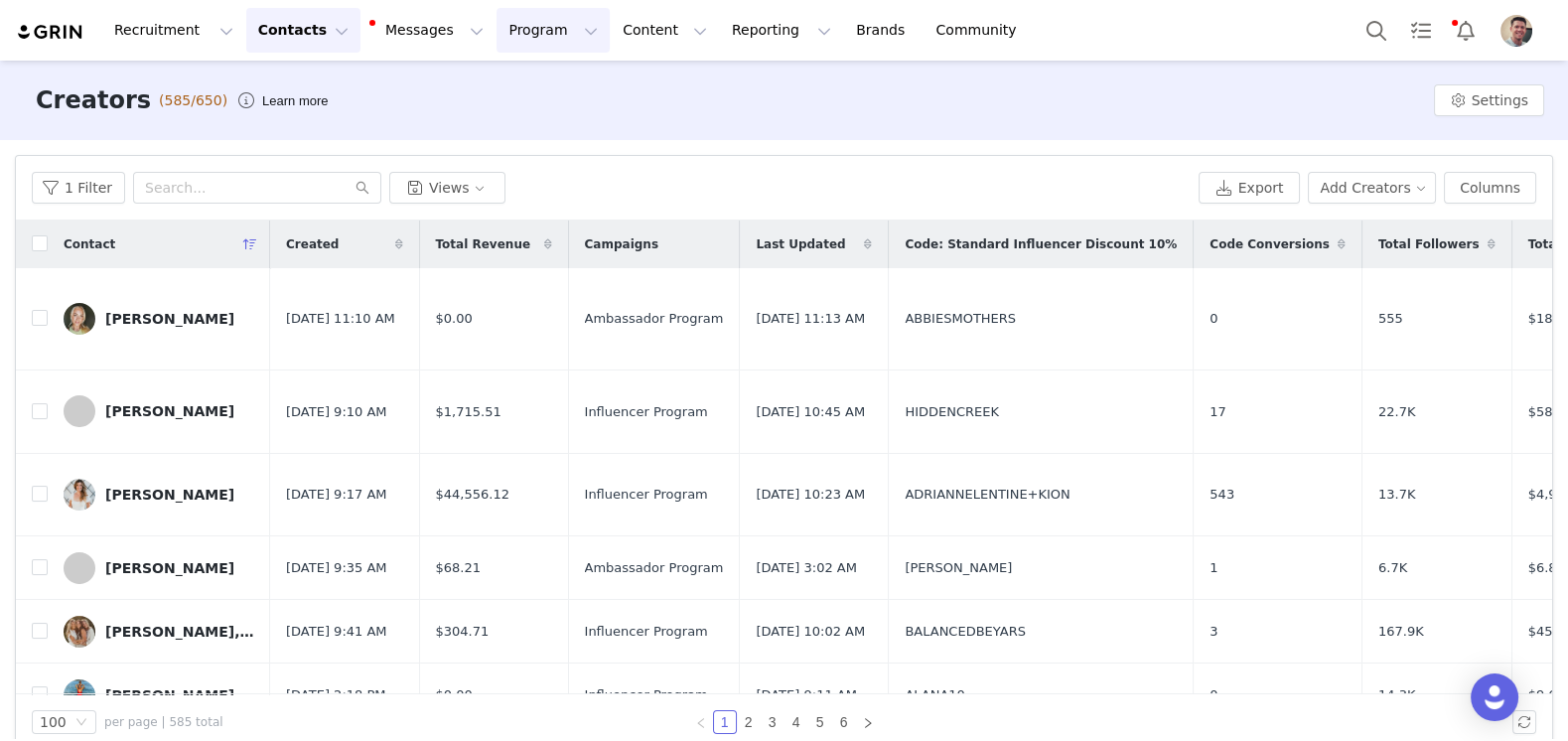
click at [532, 40] on button "Program Program" at bounding box center [553, 30] width 113 height 45
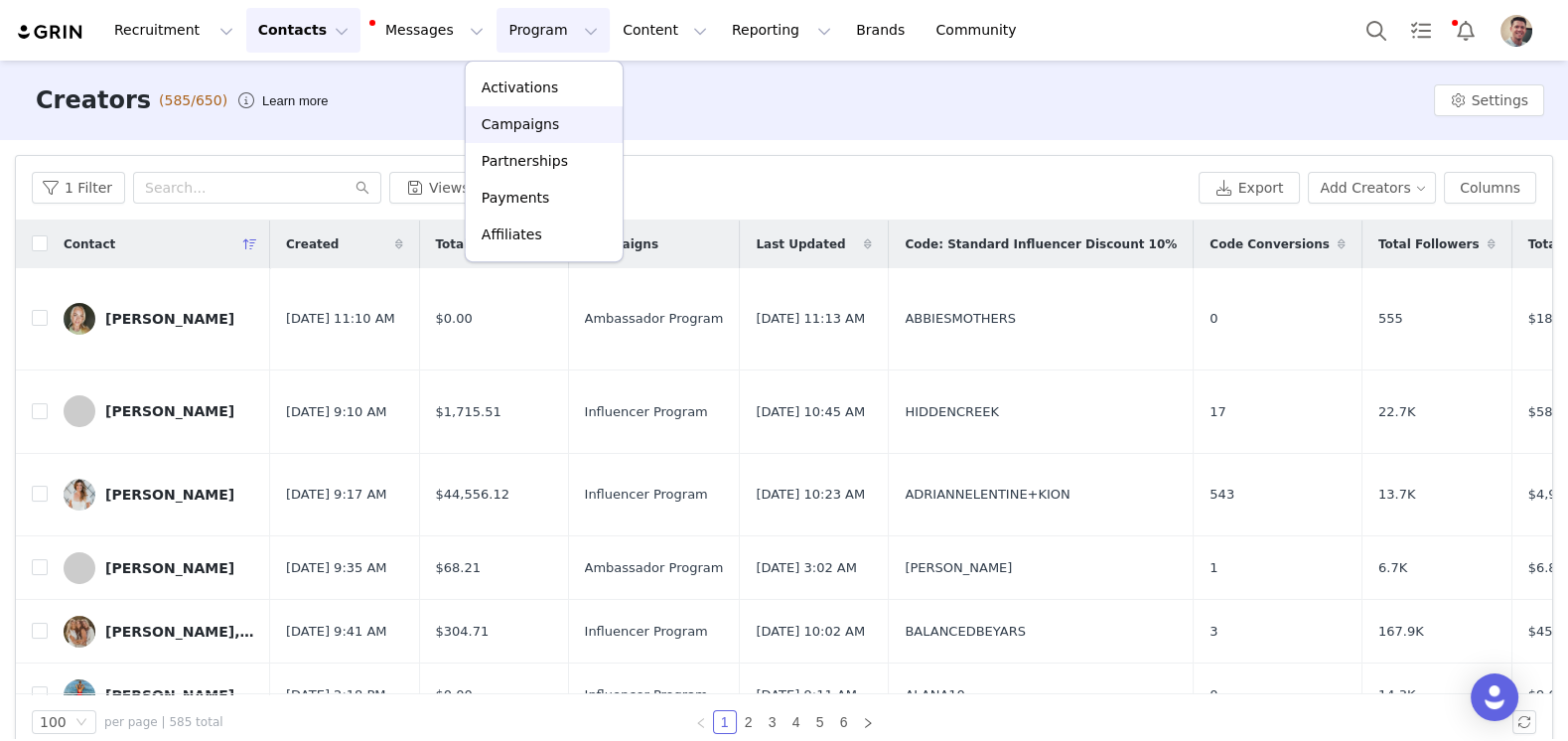
click at [529, 117] on p "Campaigns" at bounding box center [520, 124] width 77 height 21
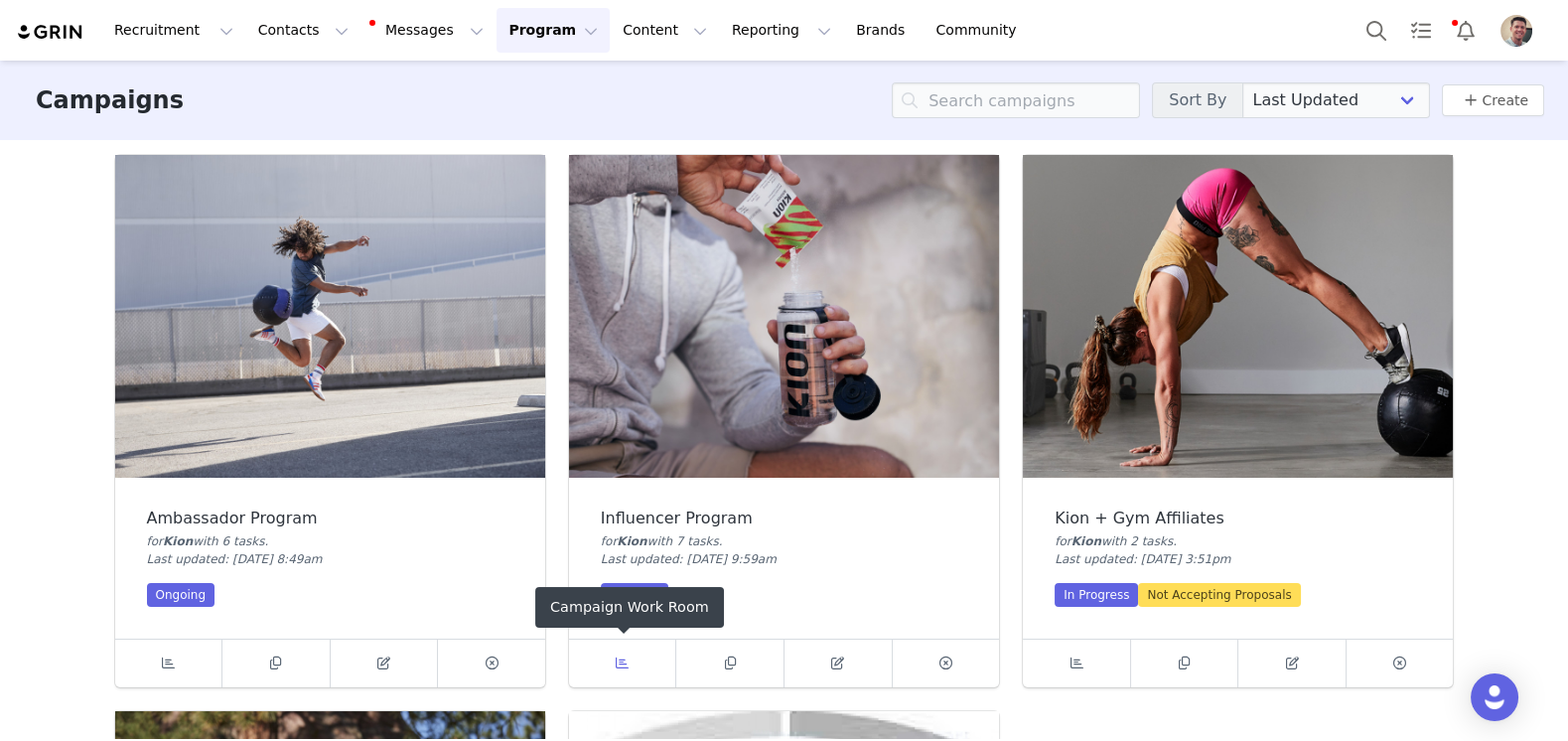
click at [620, 663] on icon at bounding box center [622, 663] width 13 height 13
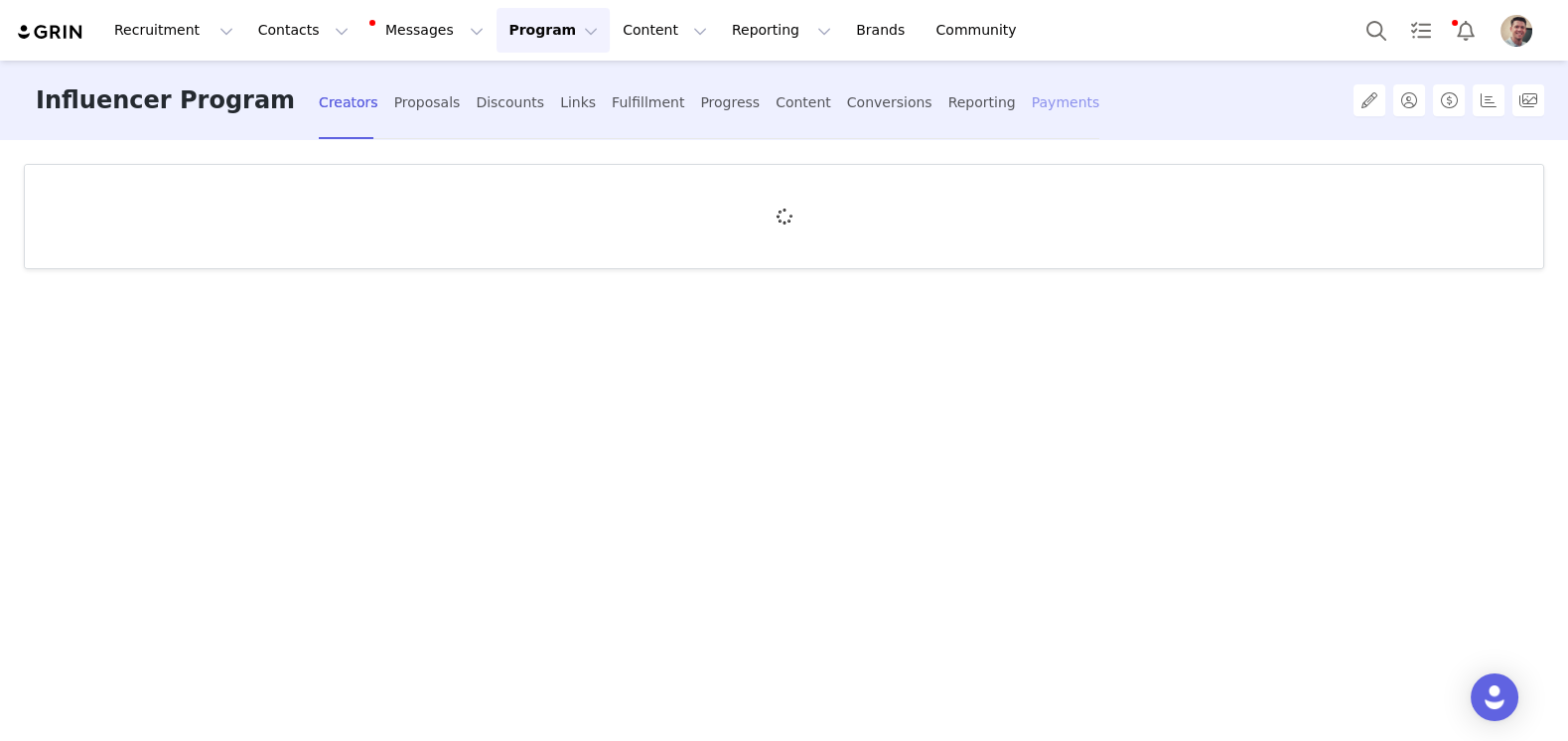
click at [1032, 101] on div "Payments" at bounding box center [1066, 102] width 69 height 53
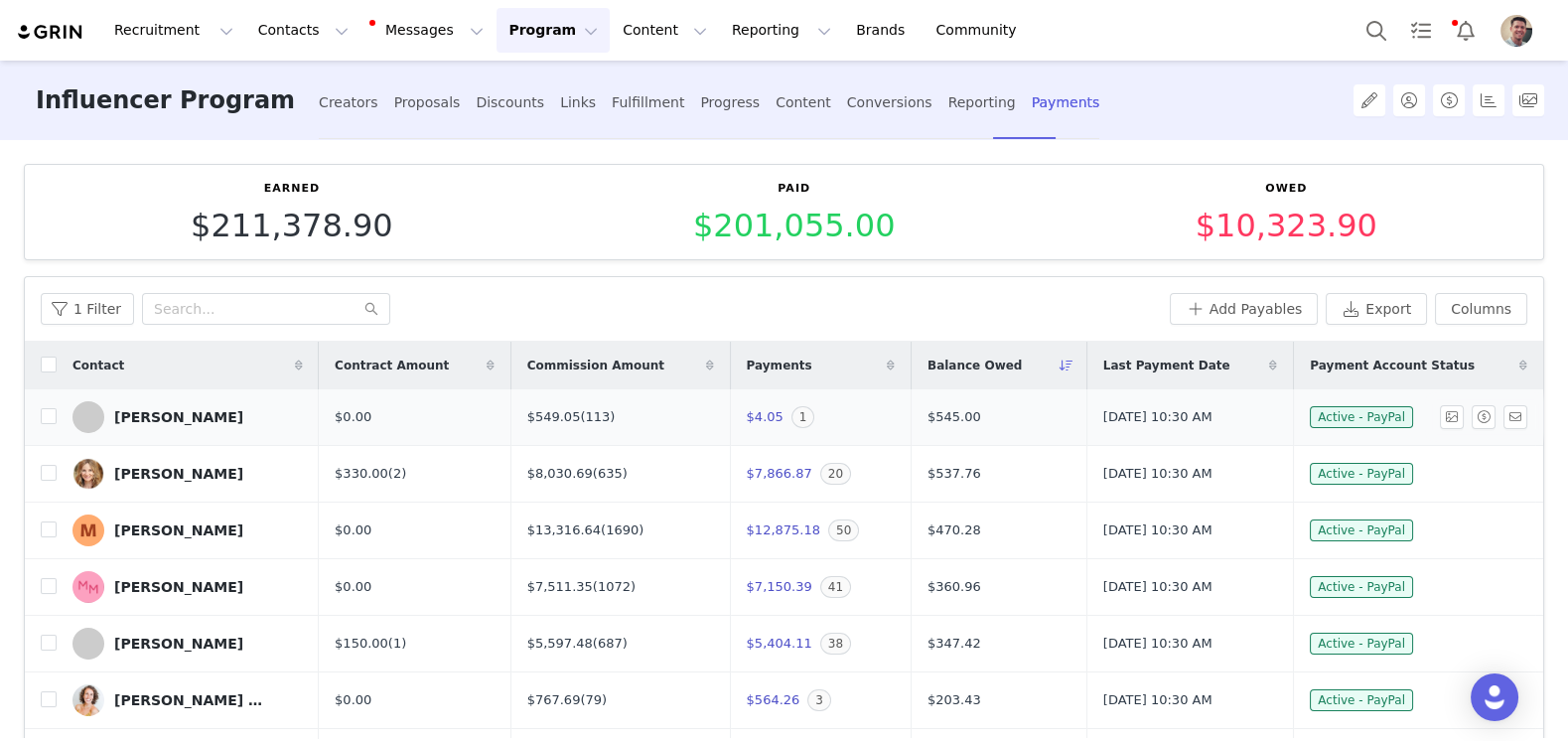
click at [163, 414] on div "[PERSON_NAME]" at bounding box center [178, 417] width 129 height 16
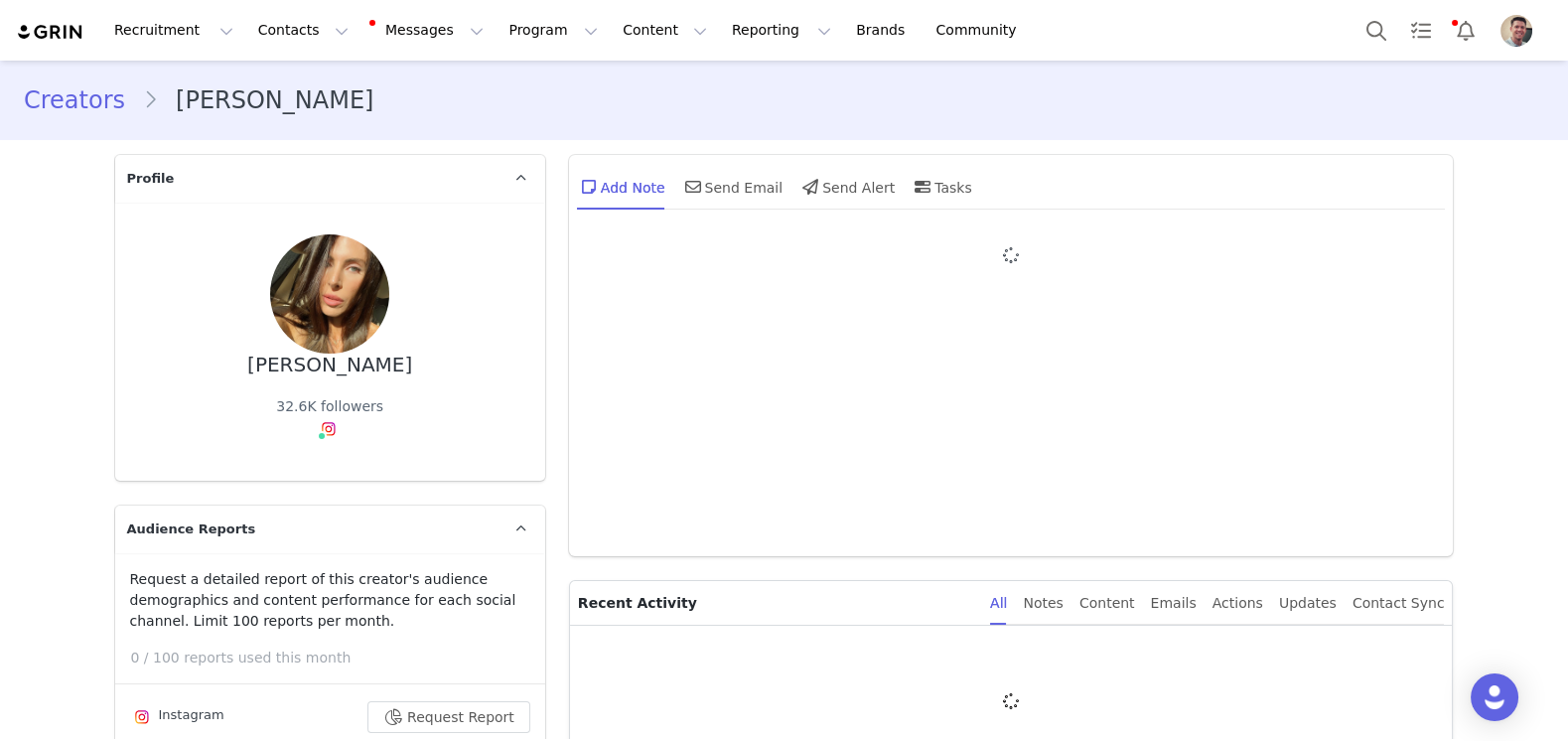
type input "+1 ([GEOGRAPHIC_DATA])"
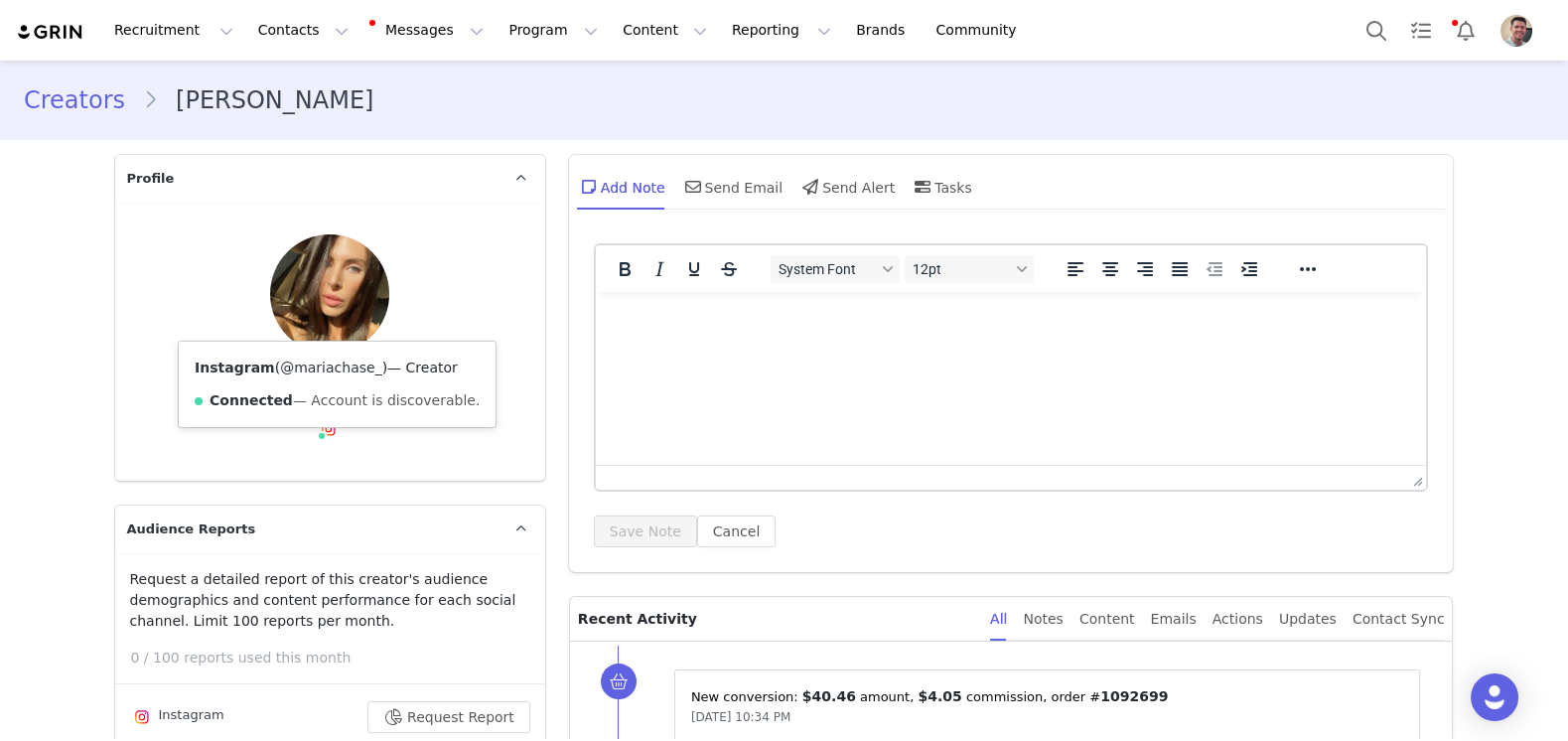
click at [327, 362] on link "@mariachase_" at bounding box center [331, 368] width 102 height 16
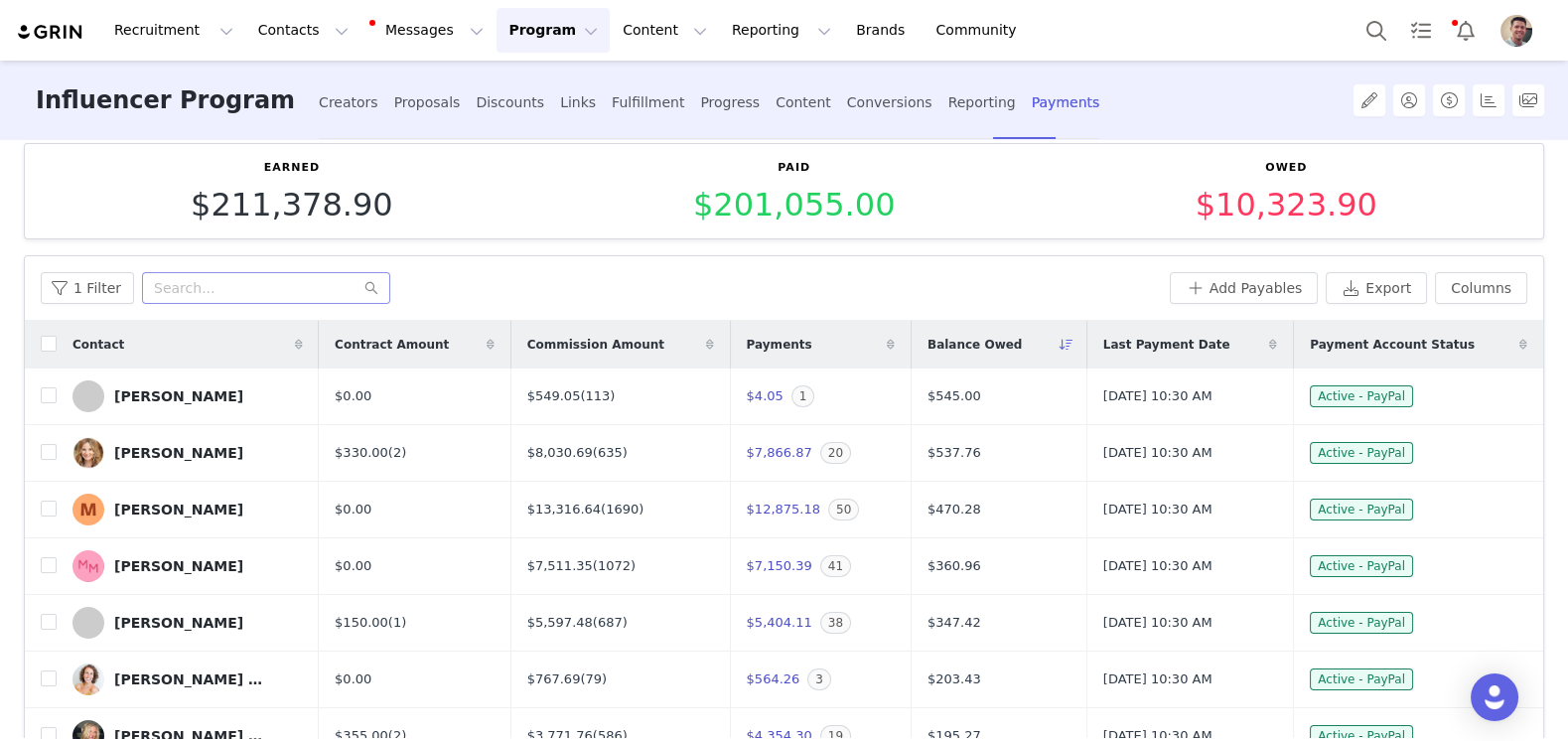
scroll to position [28, 0]
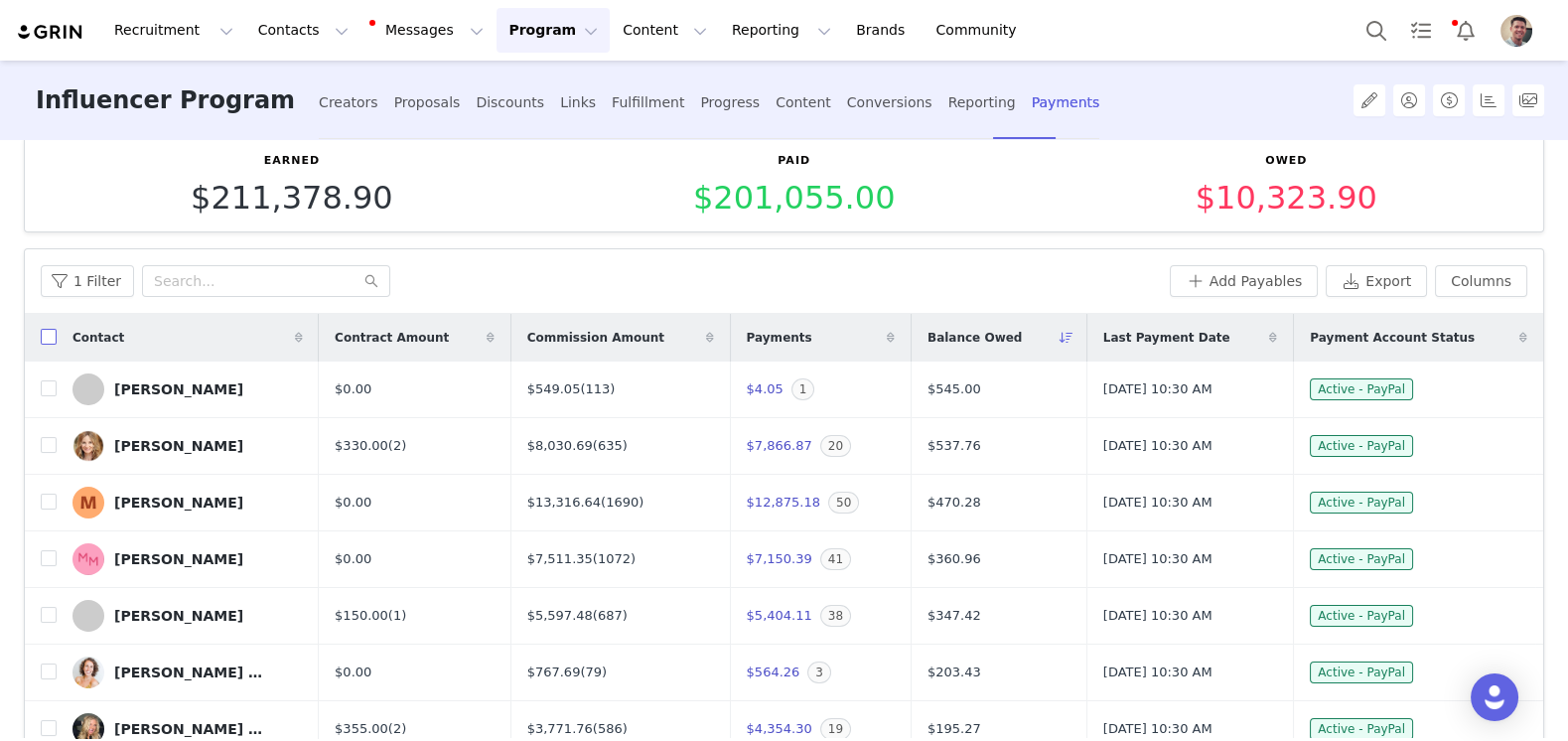
click at [49, 331] on input "checkbox" at bounding box center [49, 337] width 16 height 16
checkbox input "true"
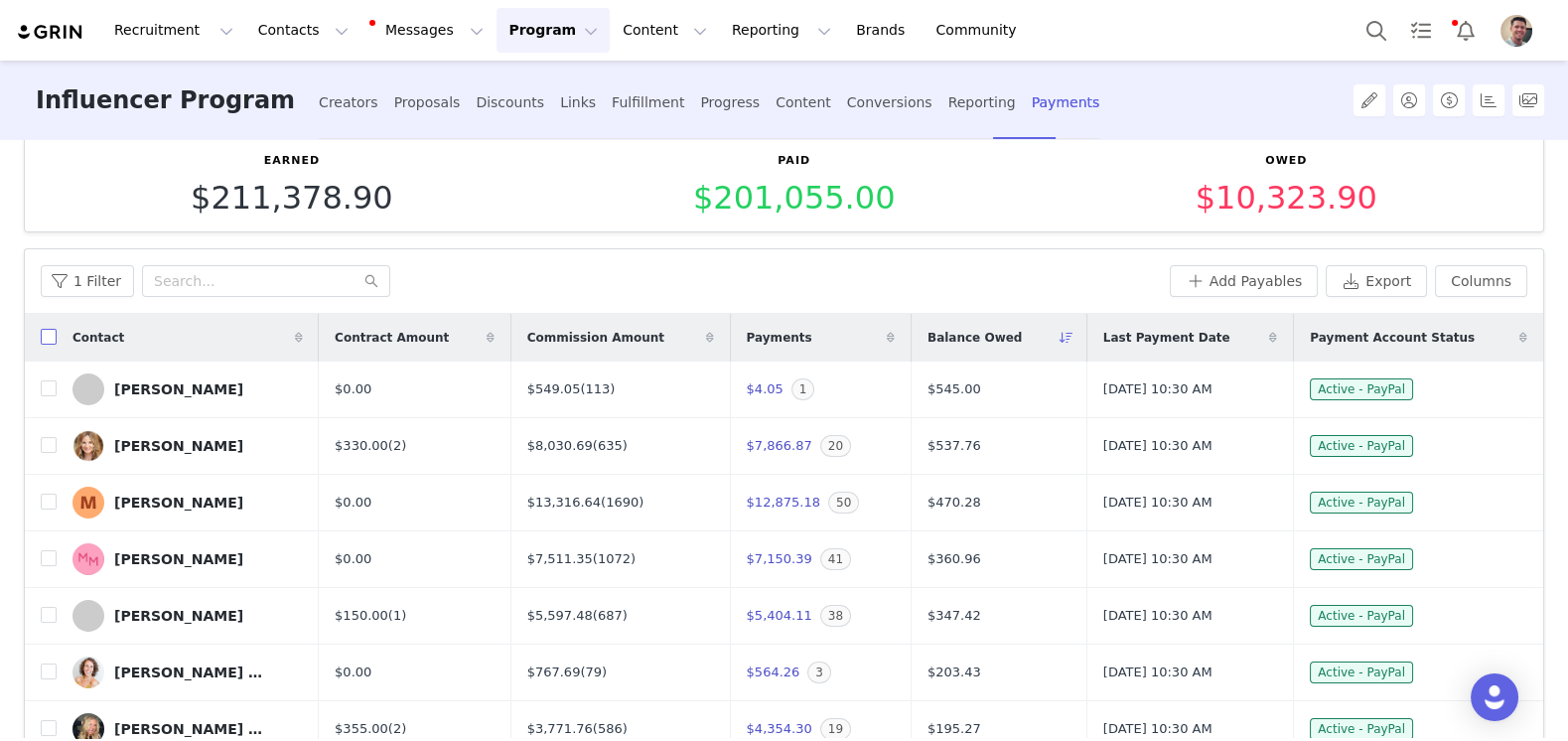
checkbox input "true"
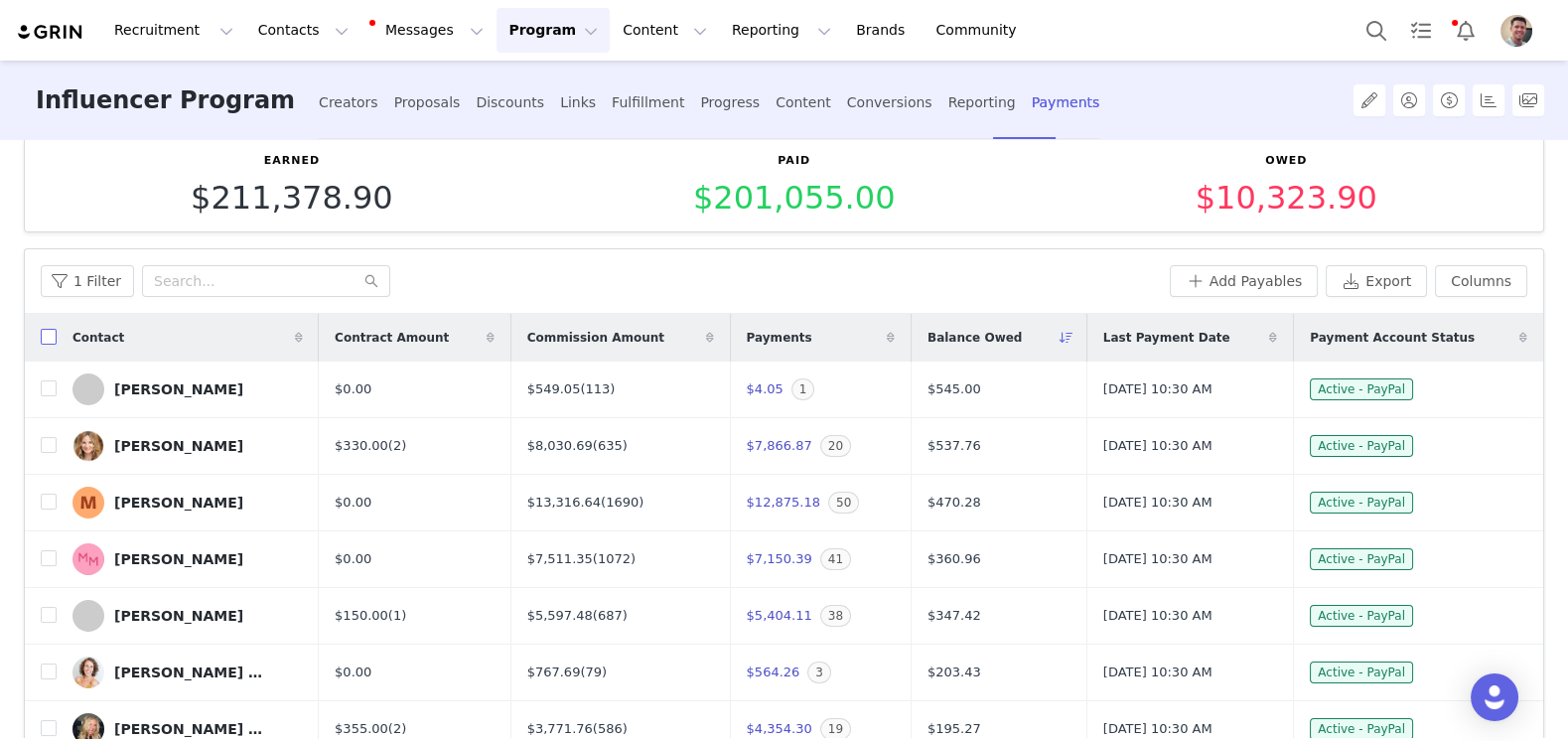
checkbox input "true"
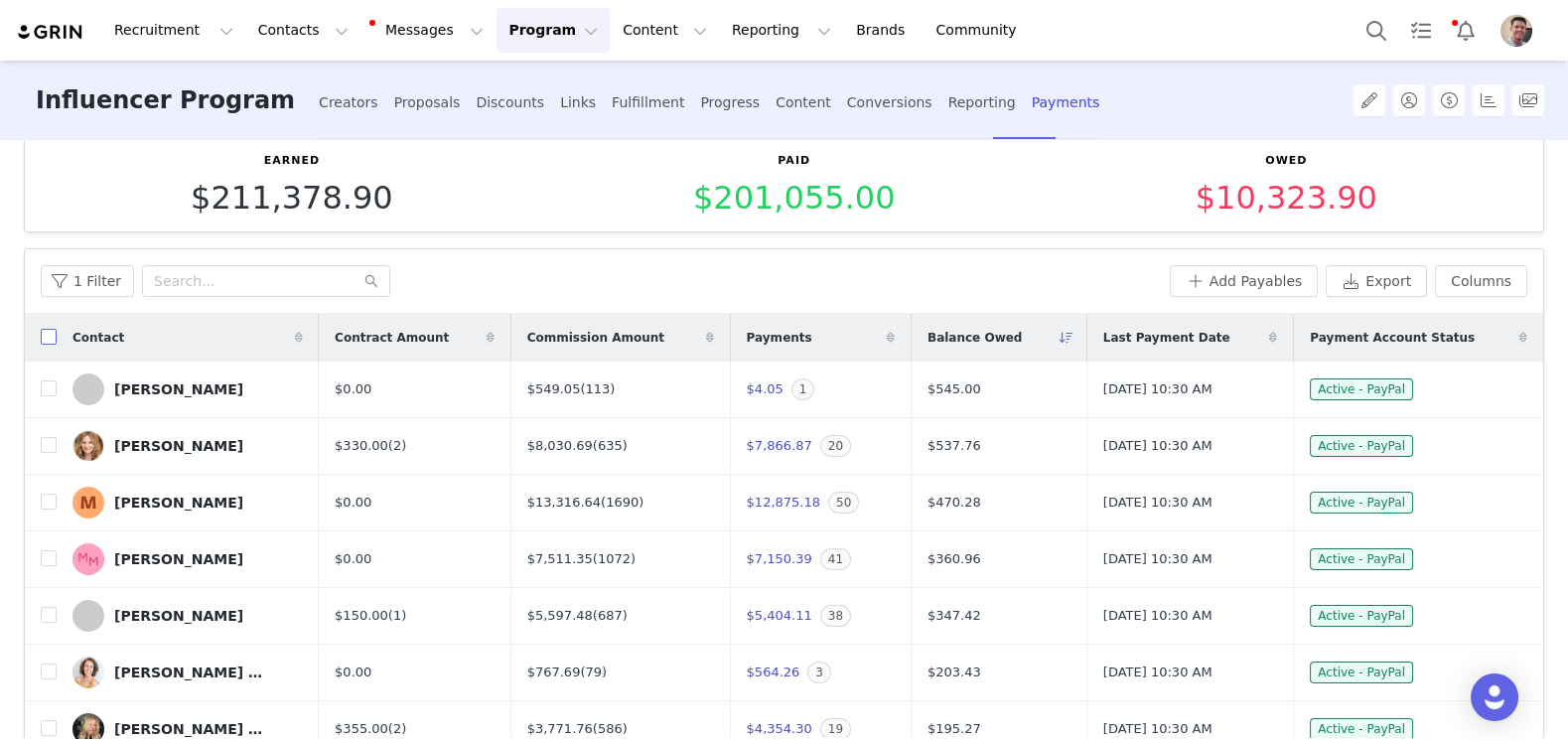
checkbox input "true"
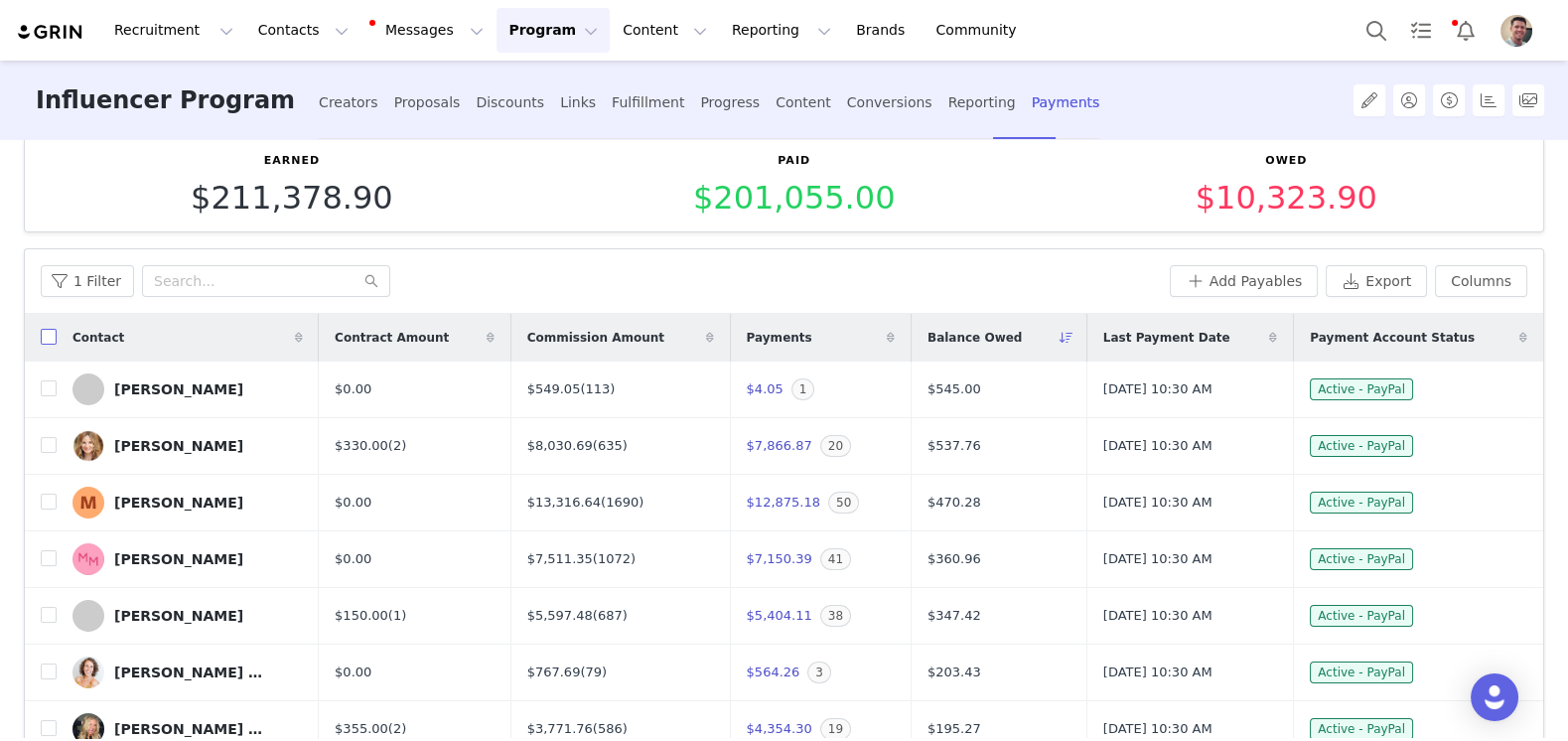
checkbox input "true"
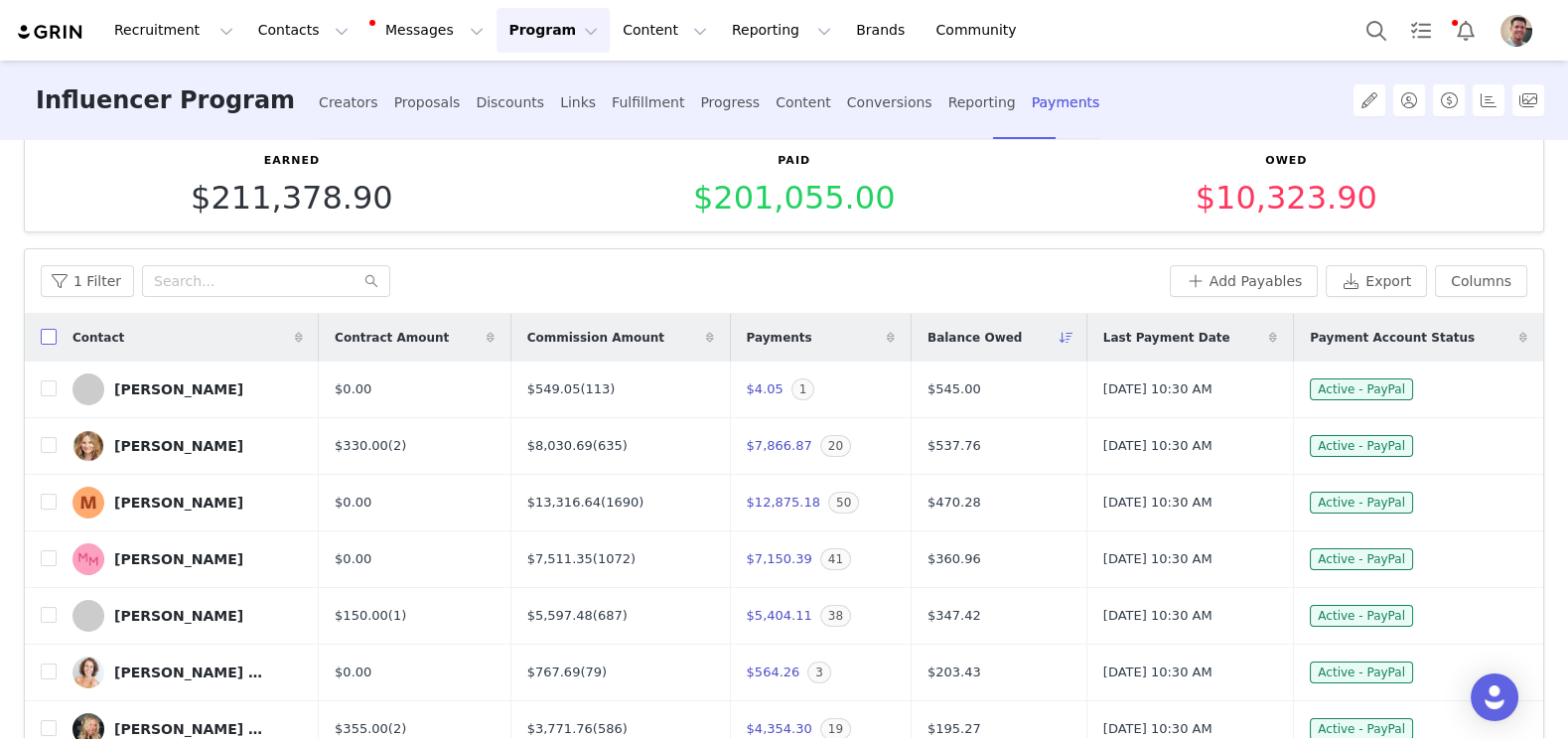
checkbox input "true"
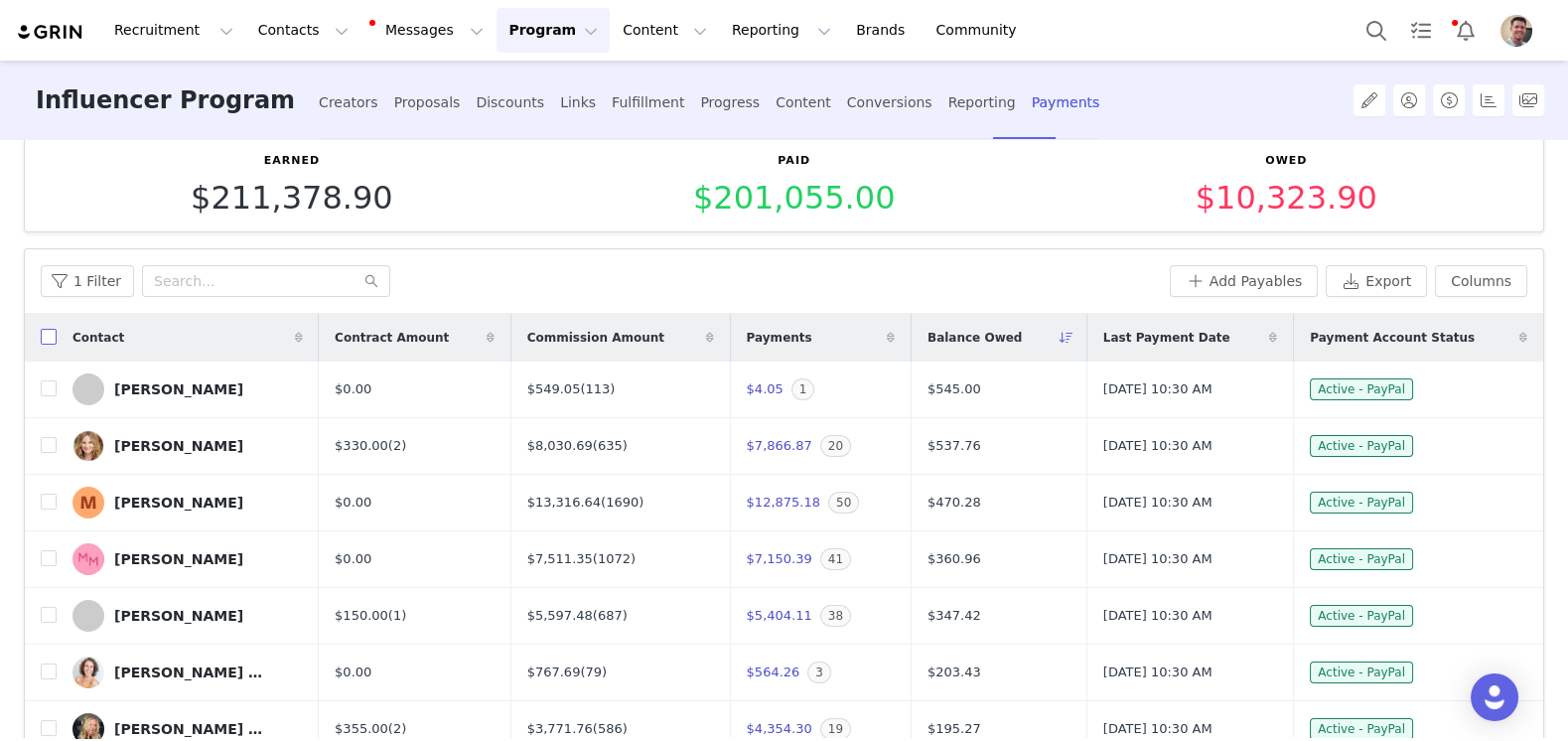
checkbox input "true"
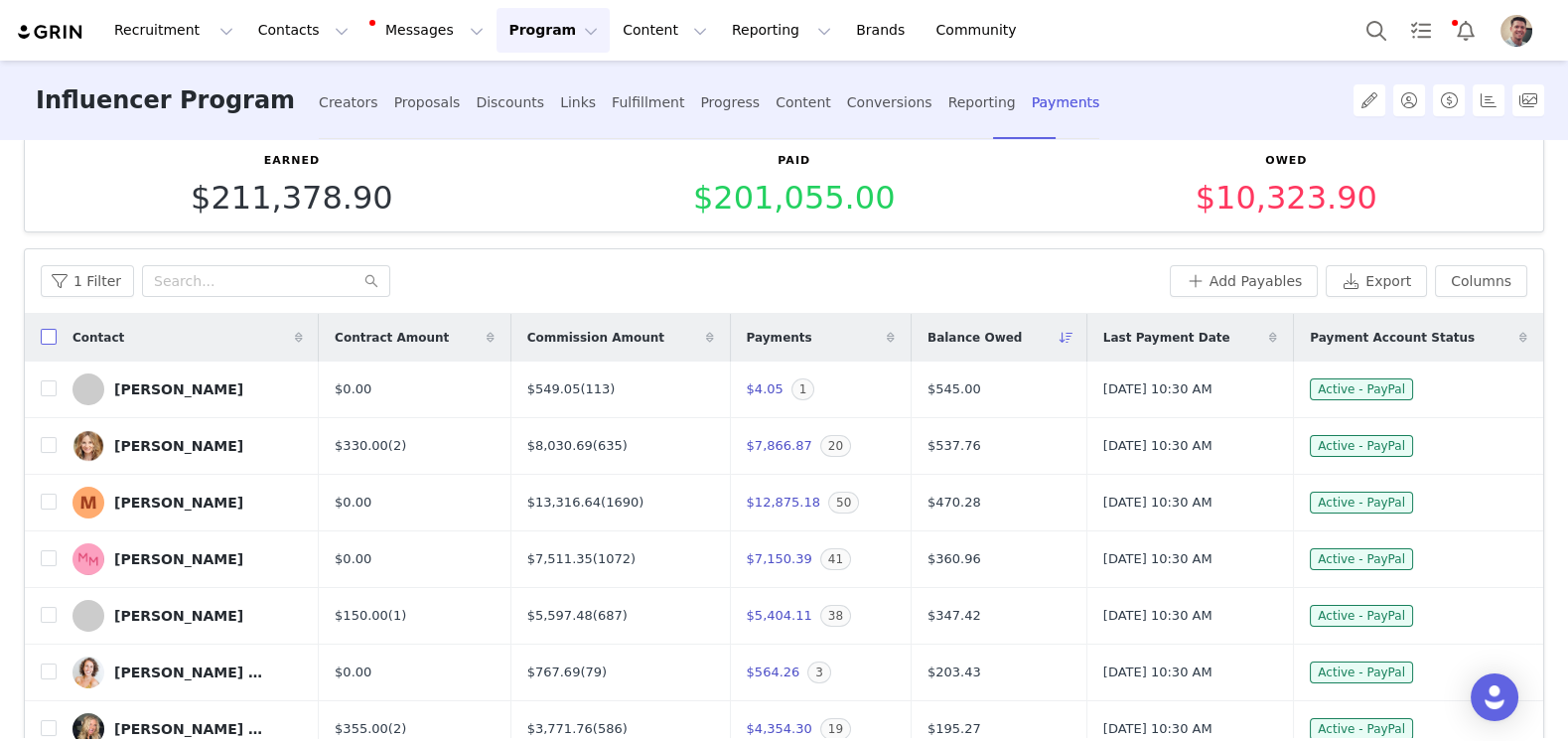
checkbox input "true"
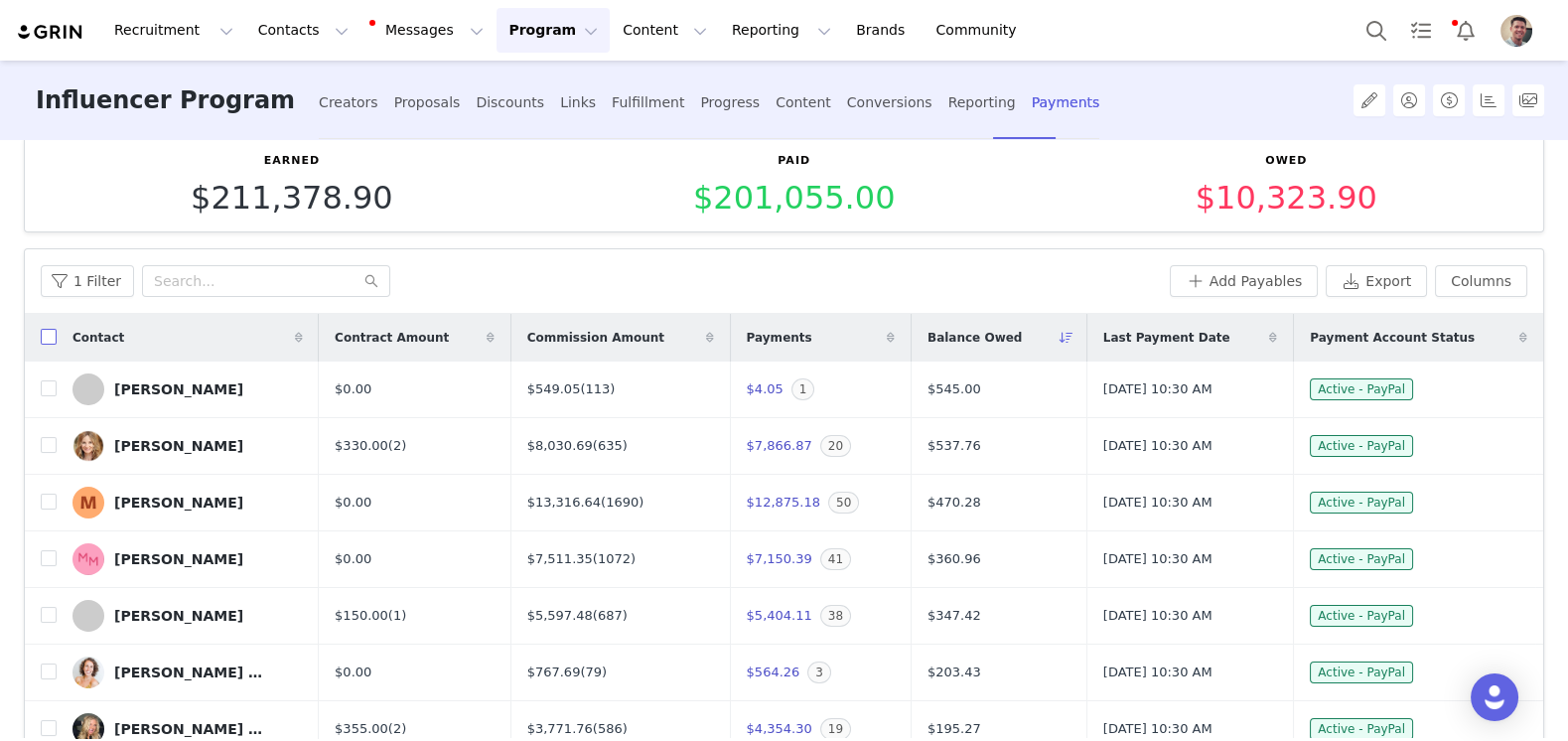
checkbox input "true"
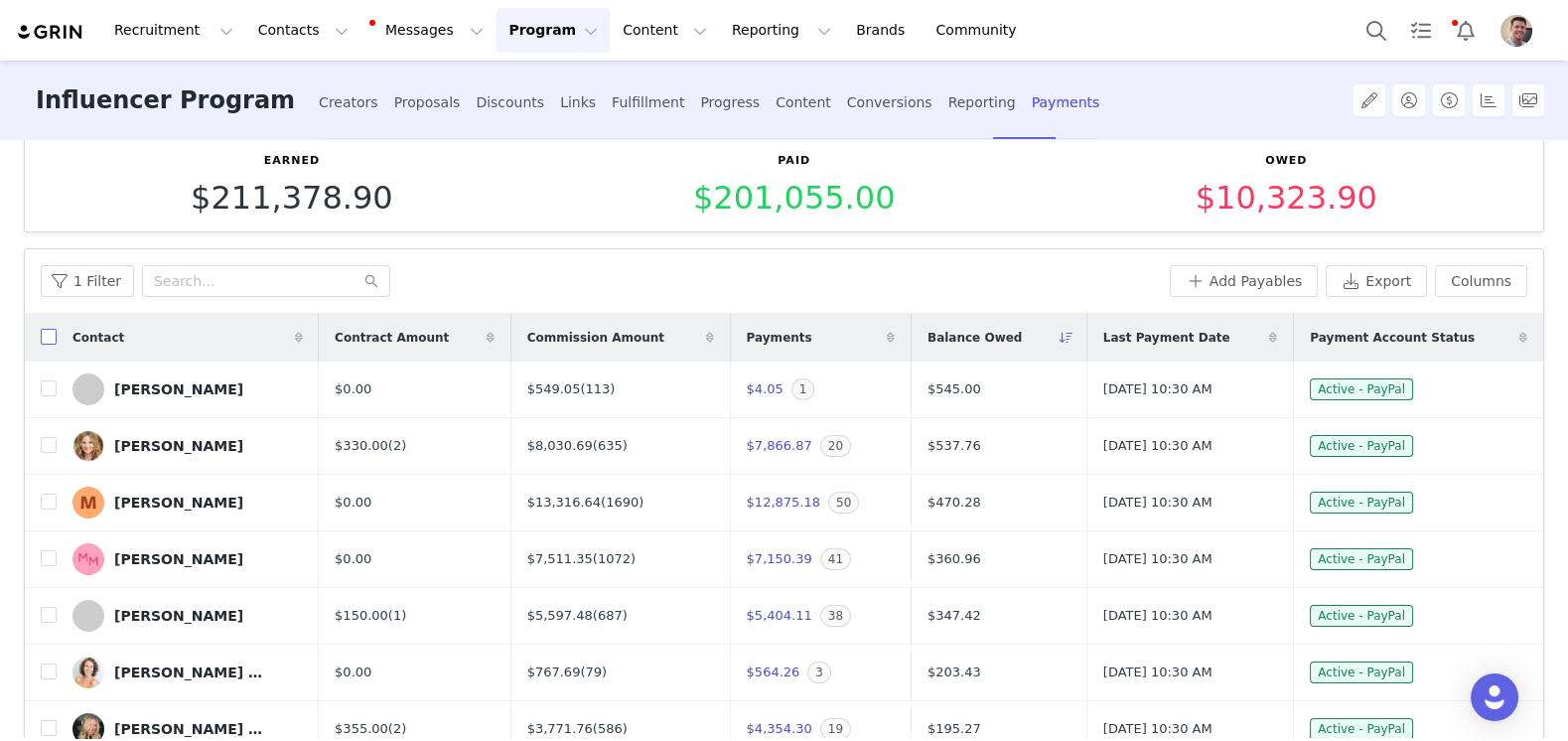
checkbox input "true"
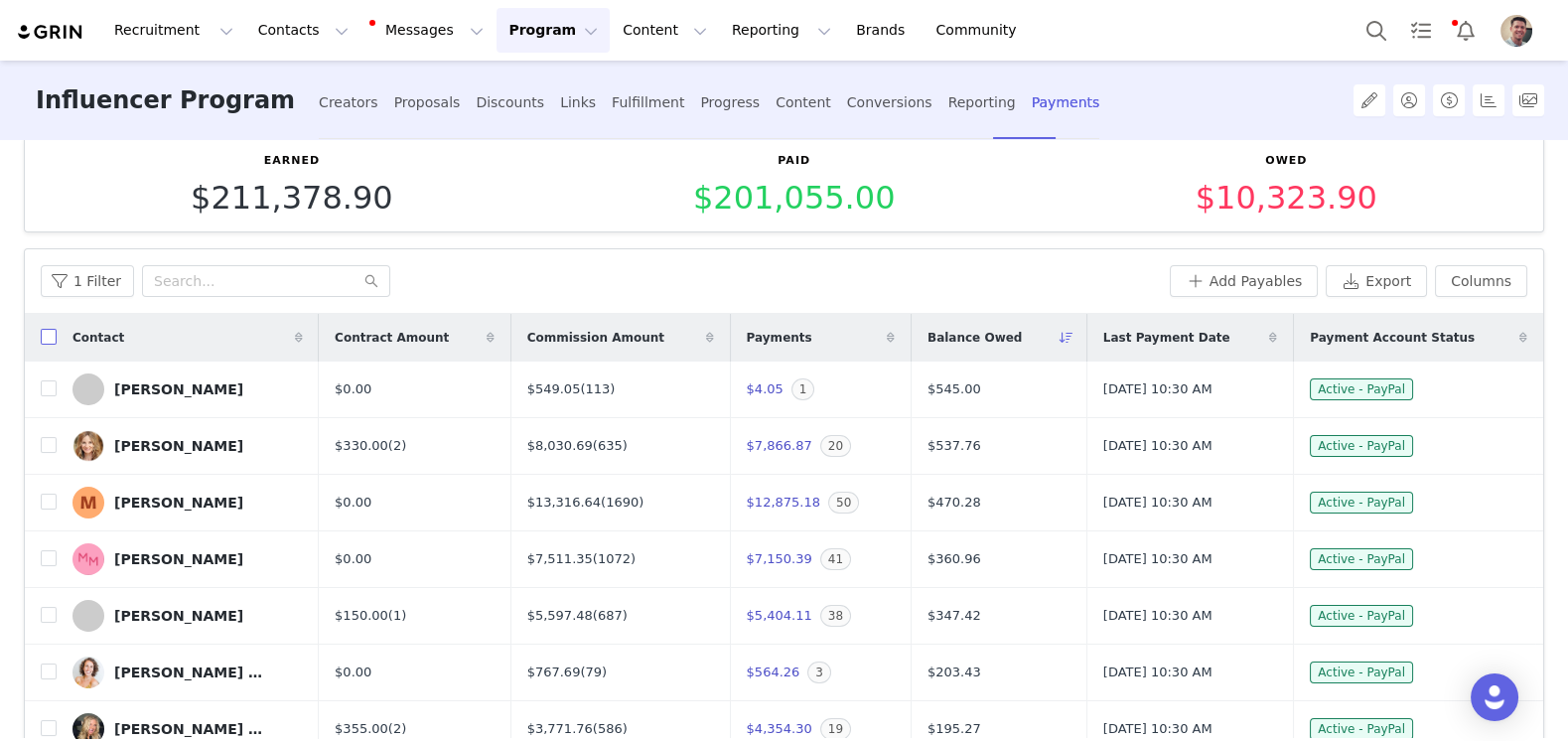
checkbox input "true"
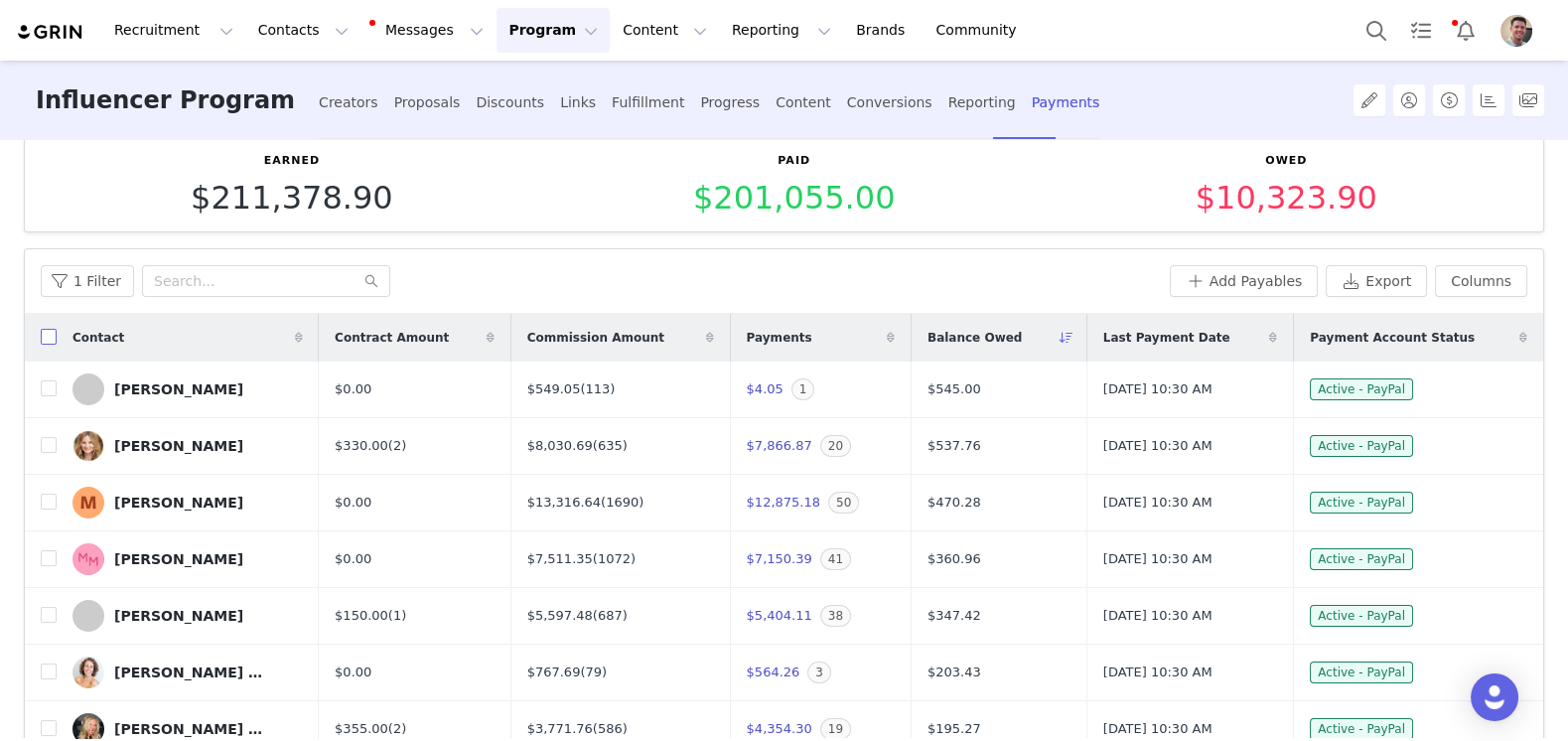
checkbox input "true"
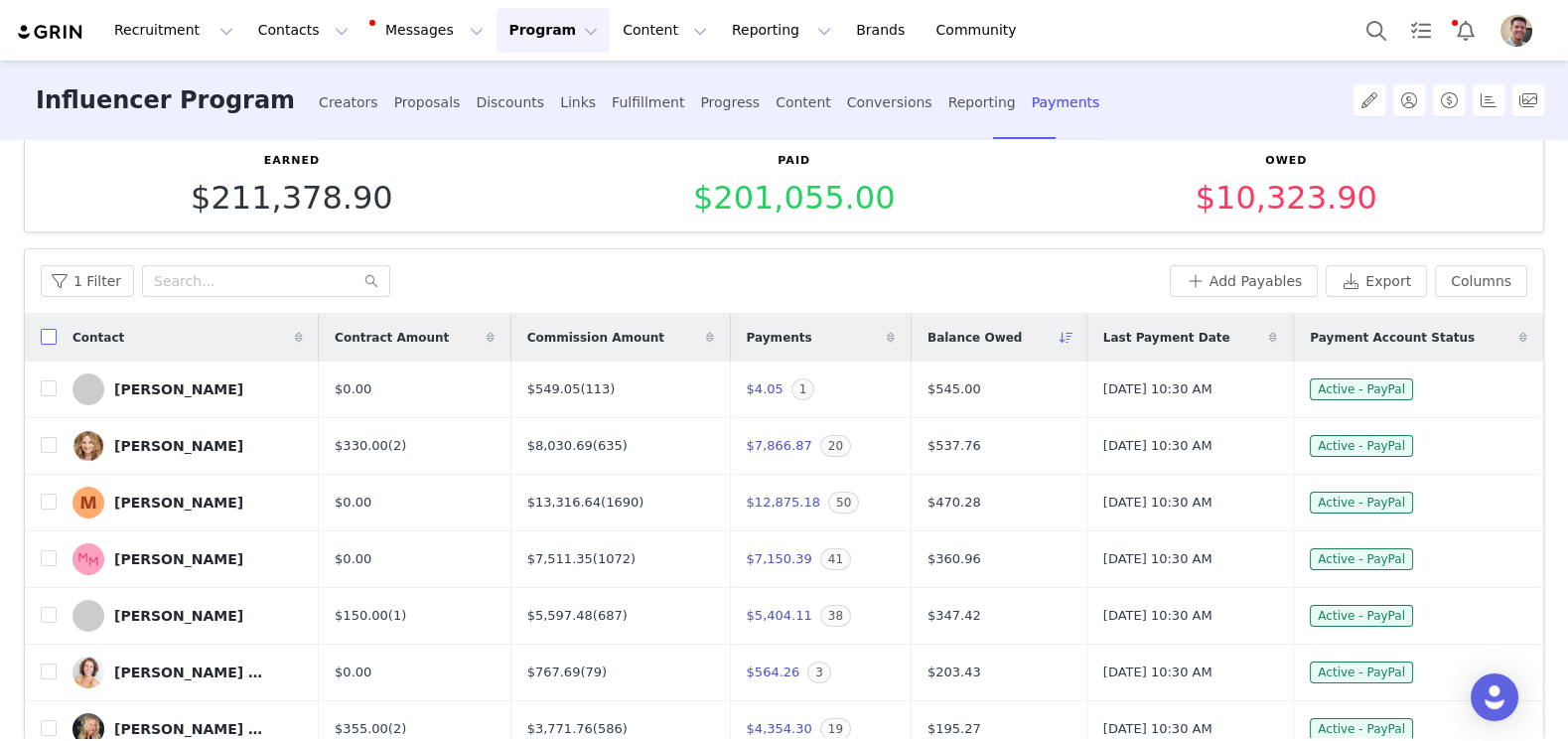
checkbox input "true"
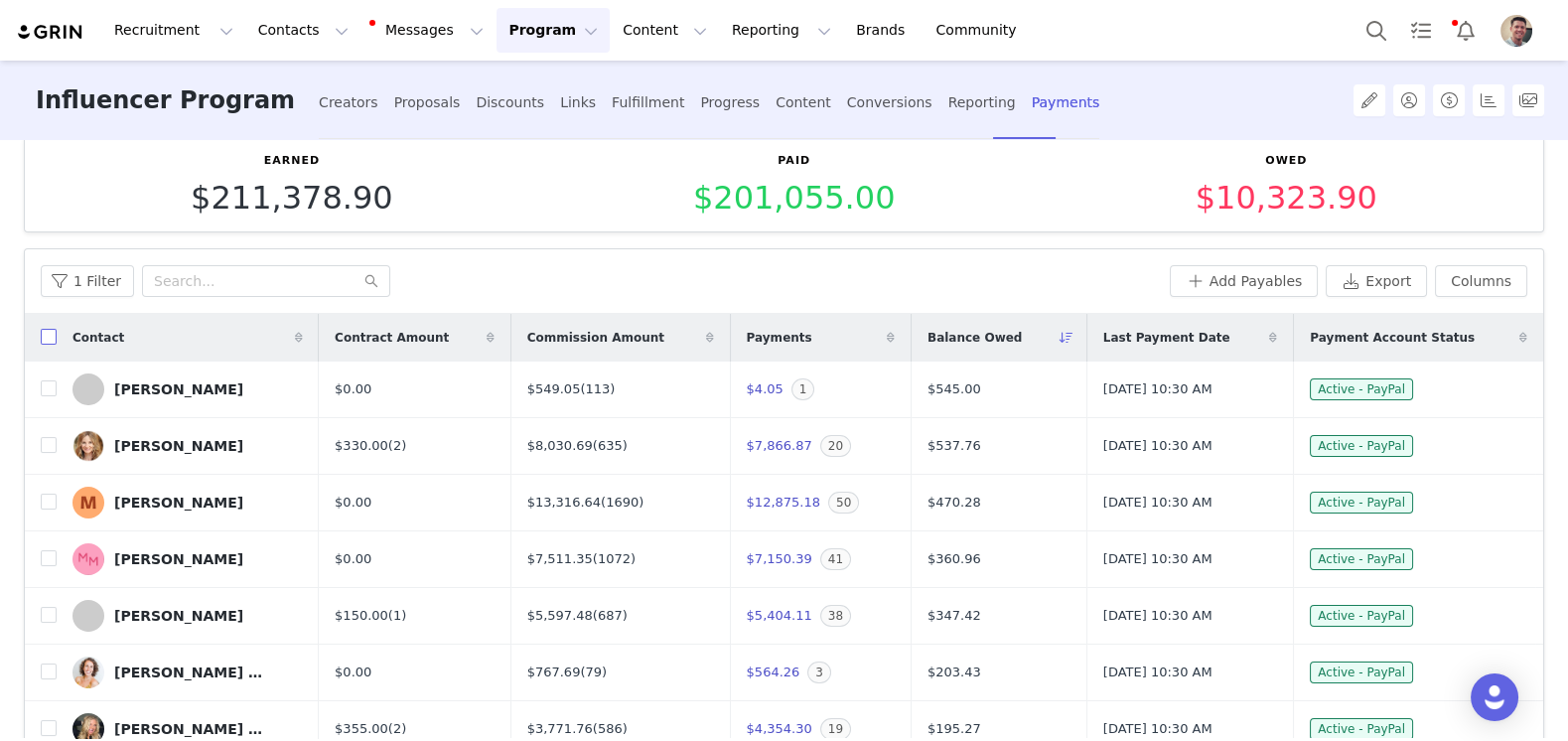
checkbox input "true"
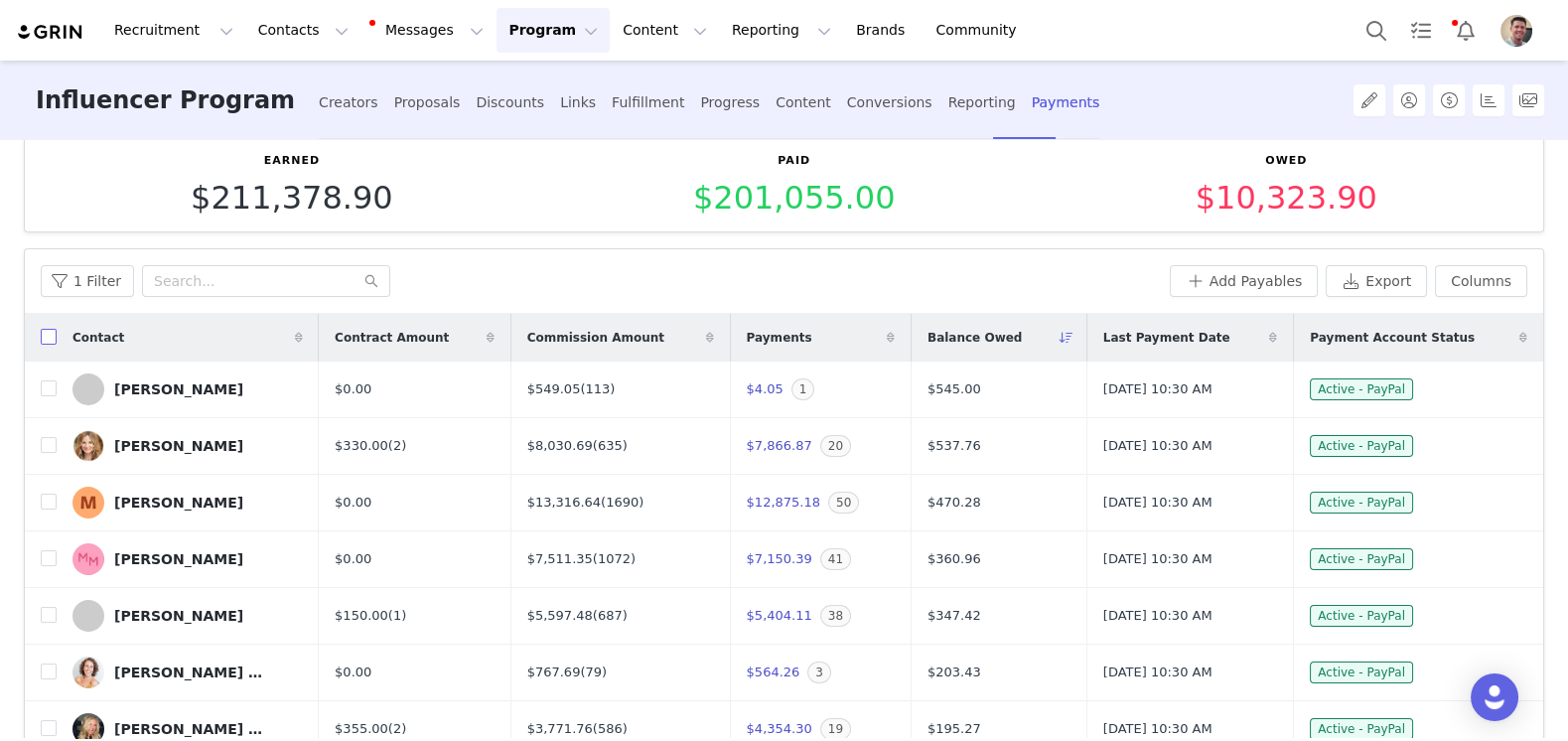
checkbox input "true"
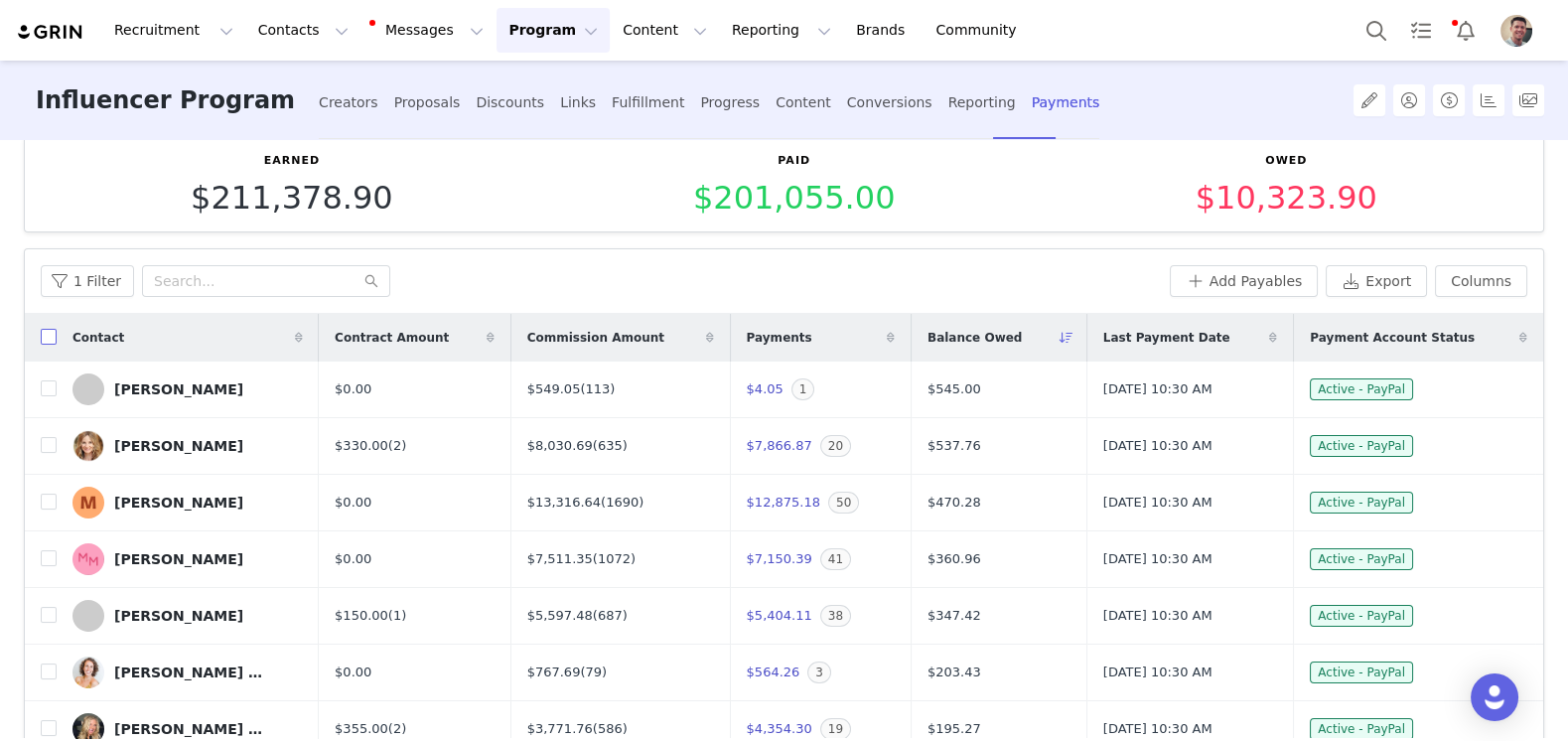
checkbox input "true"
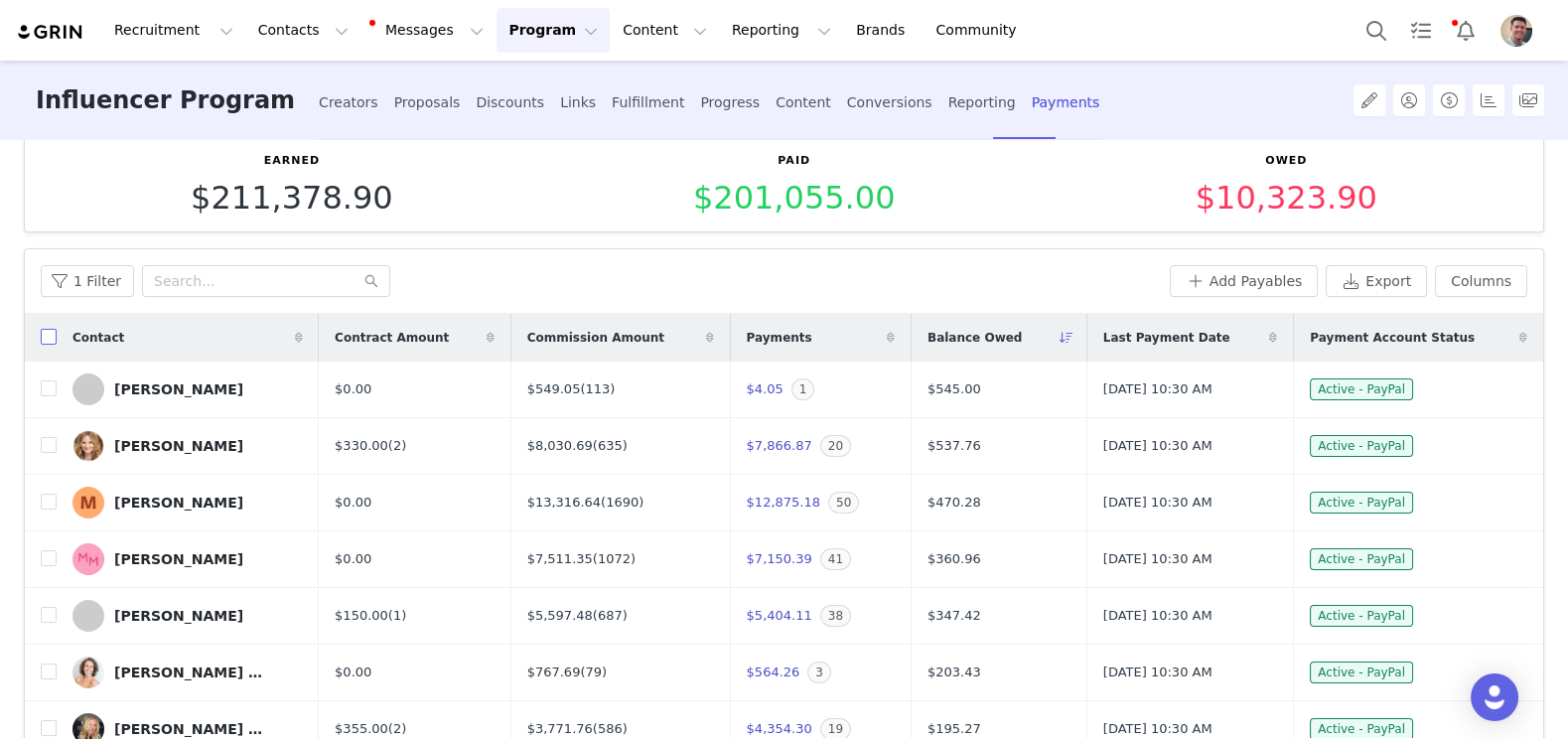
checkbox input "true"
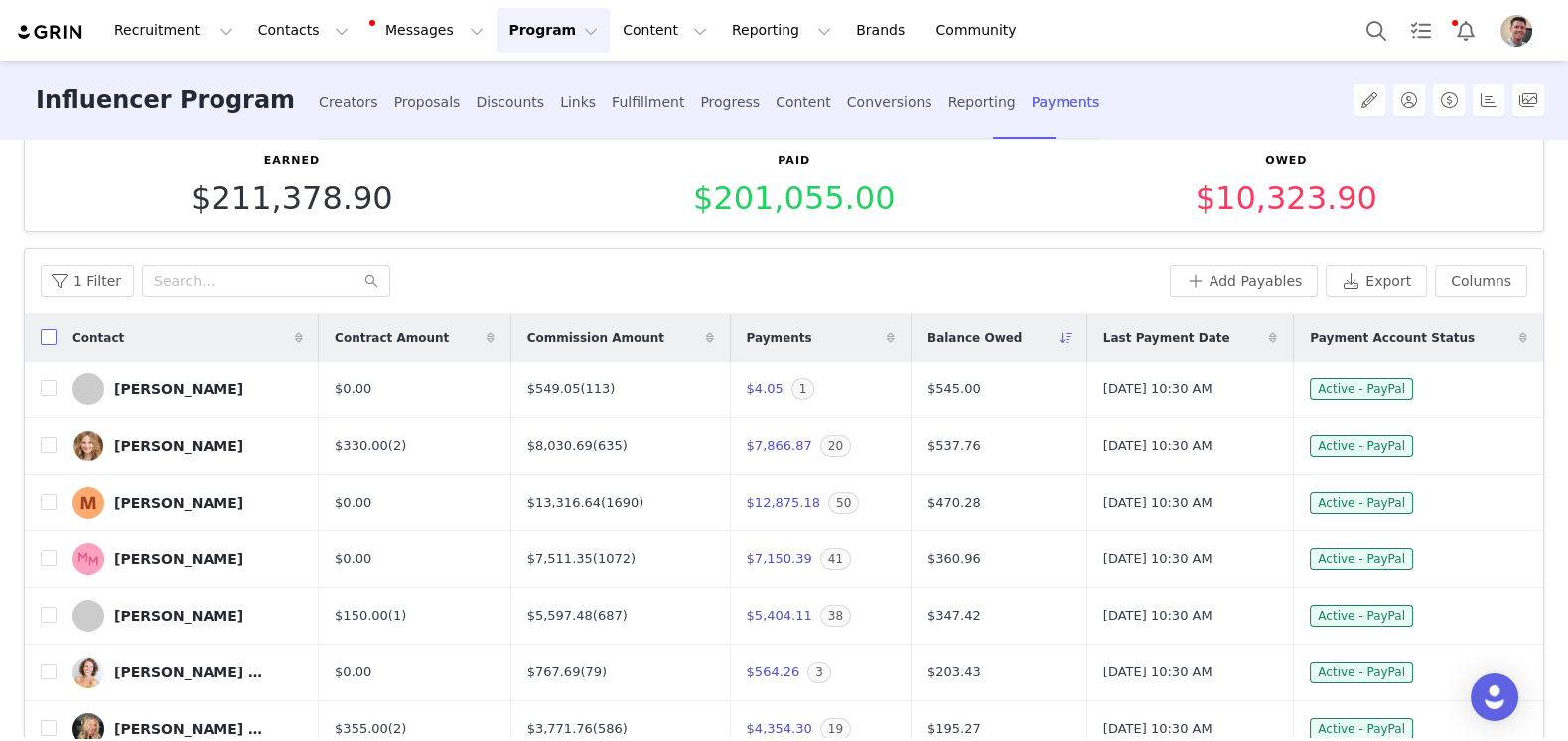
checkbox input "true"
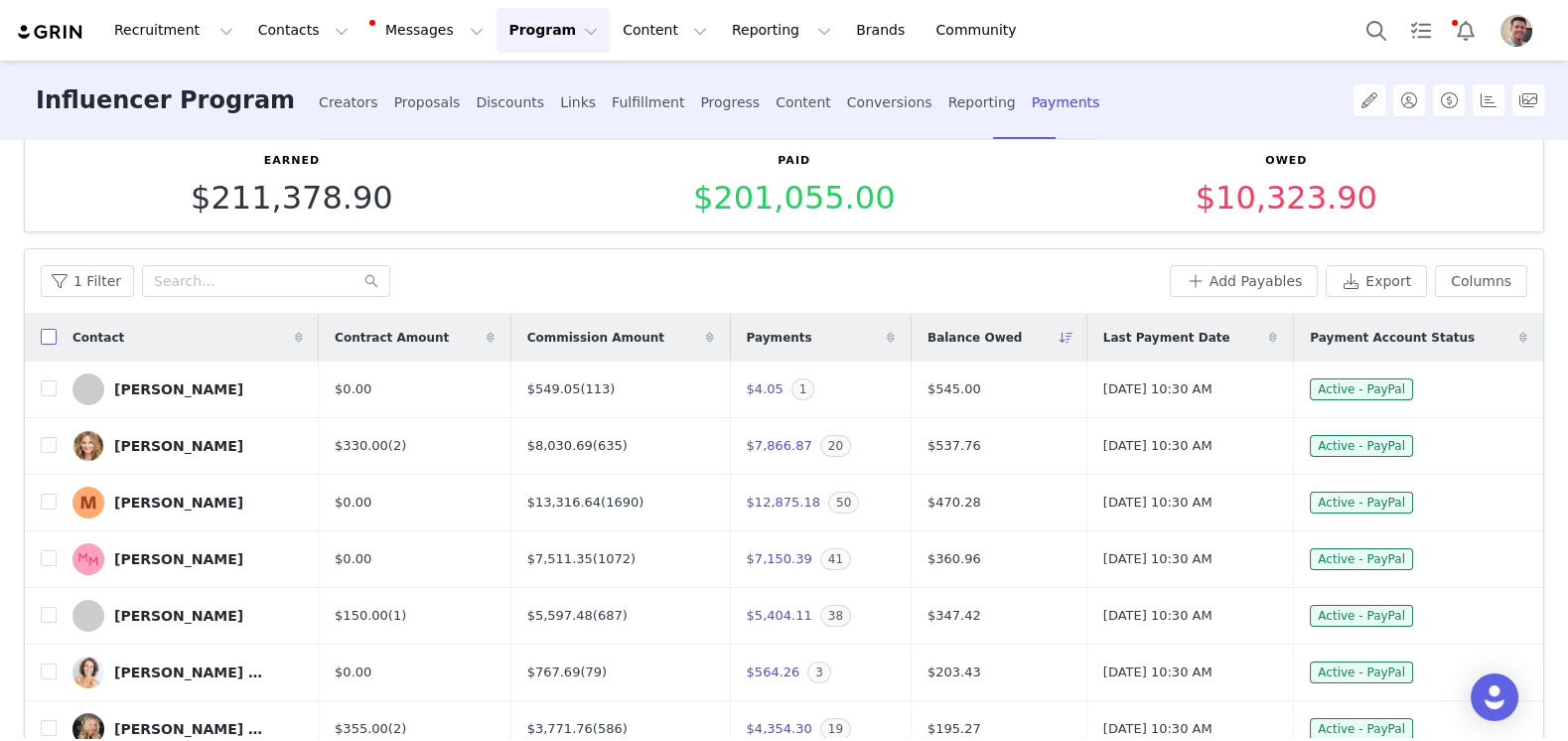
checkbox input "true"
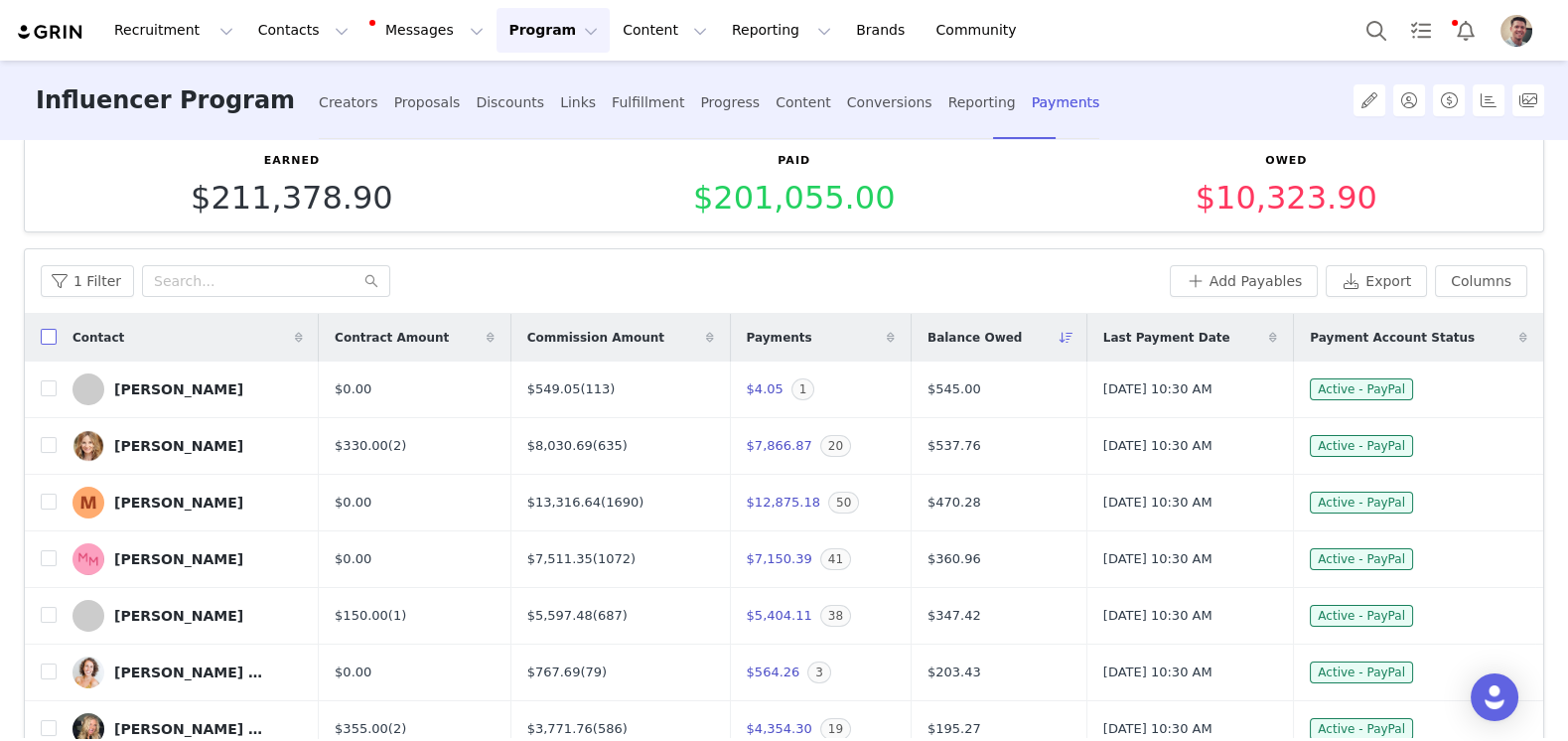
checkbox input "true"
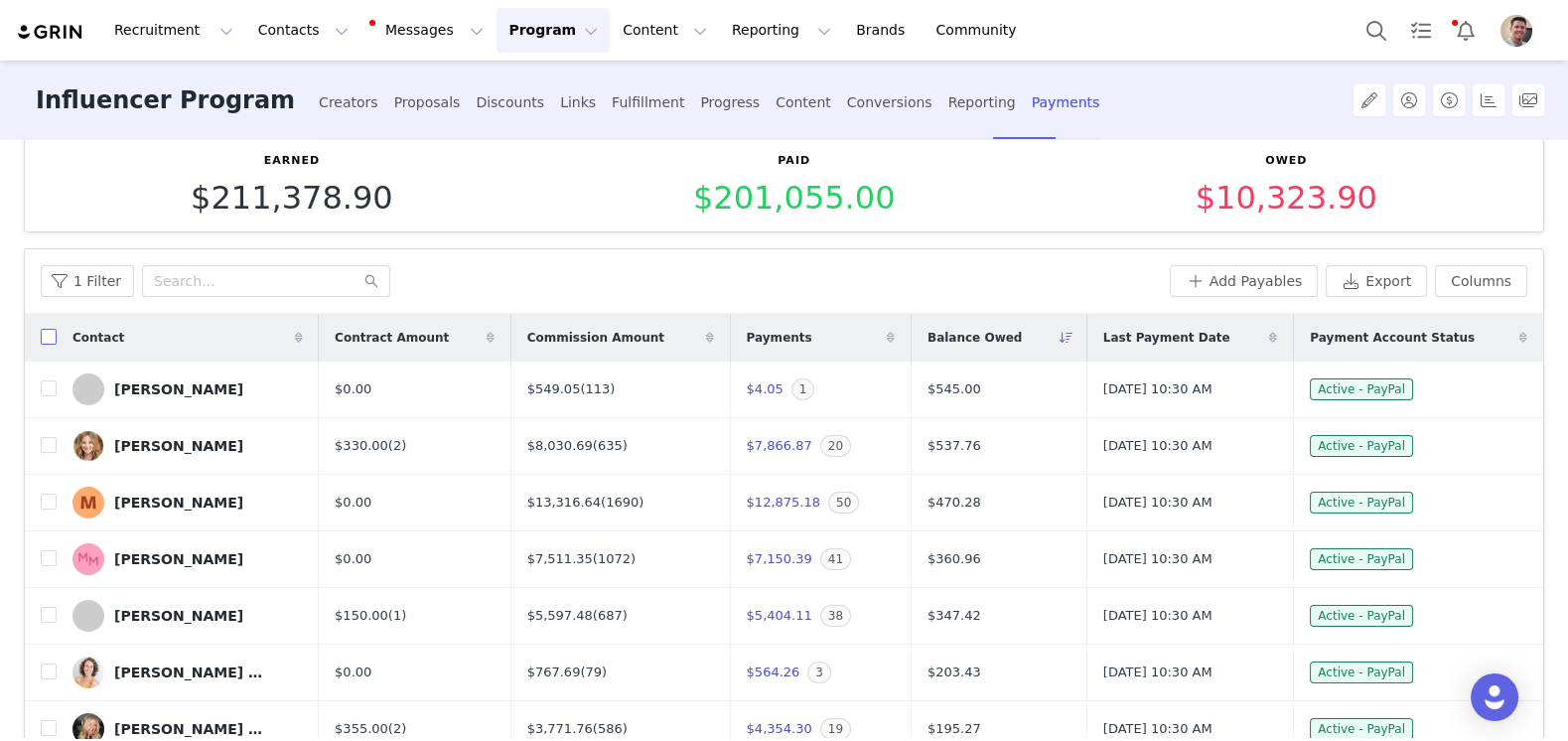
checkbox input "true"
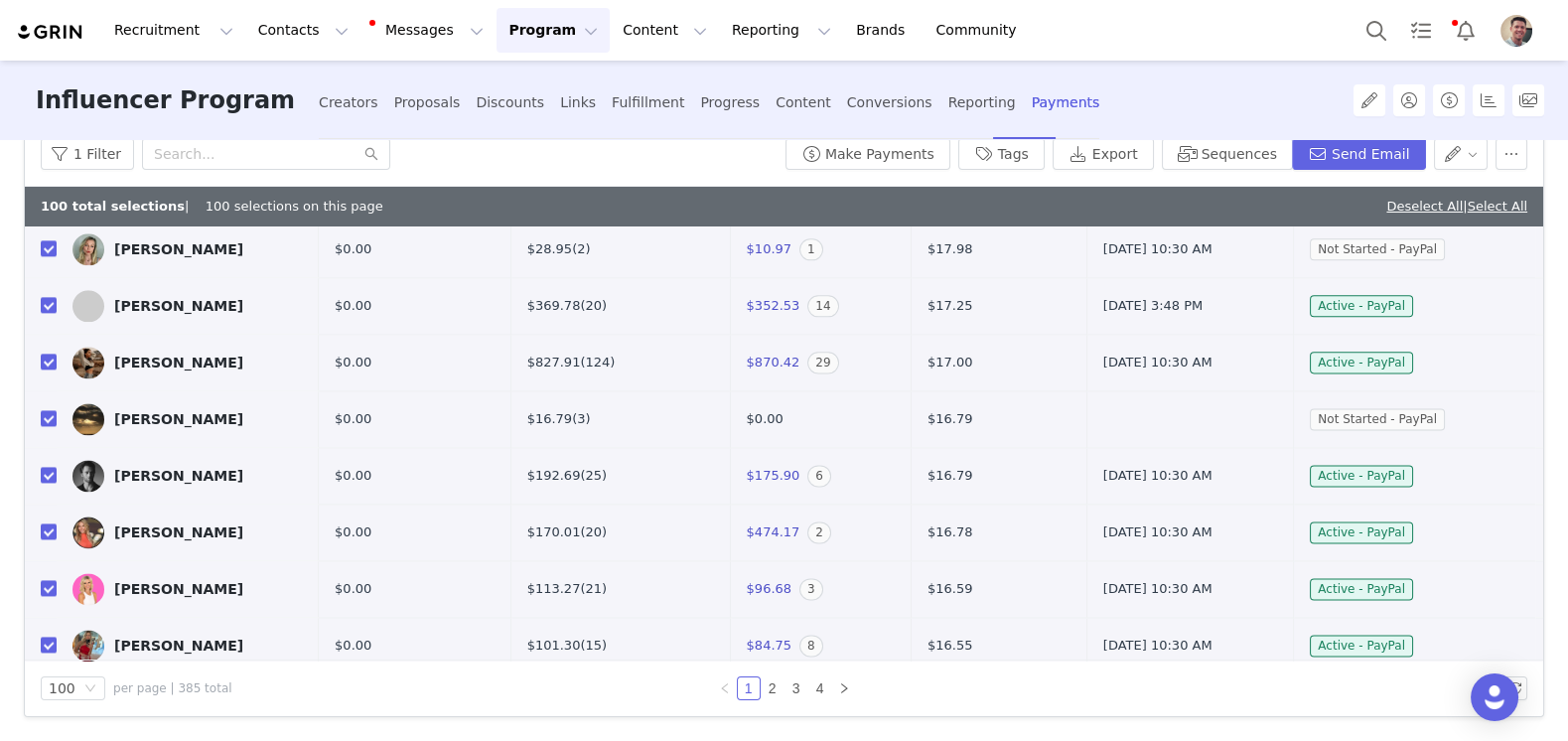
scroll to position [5228, 0]
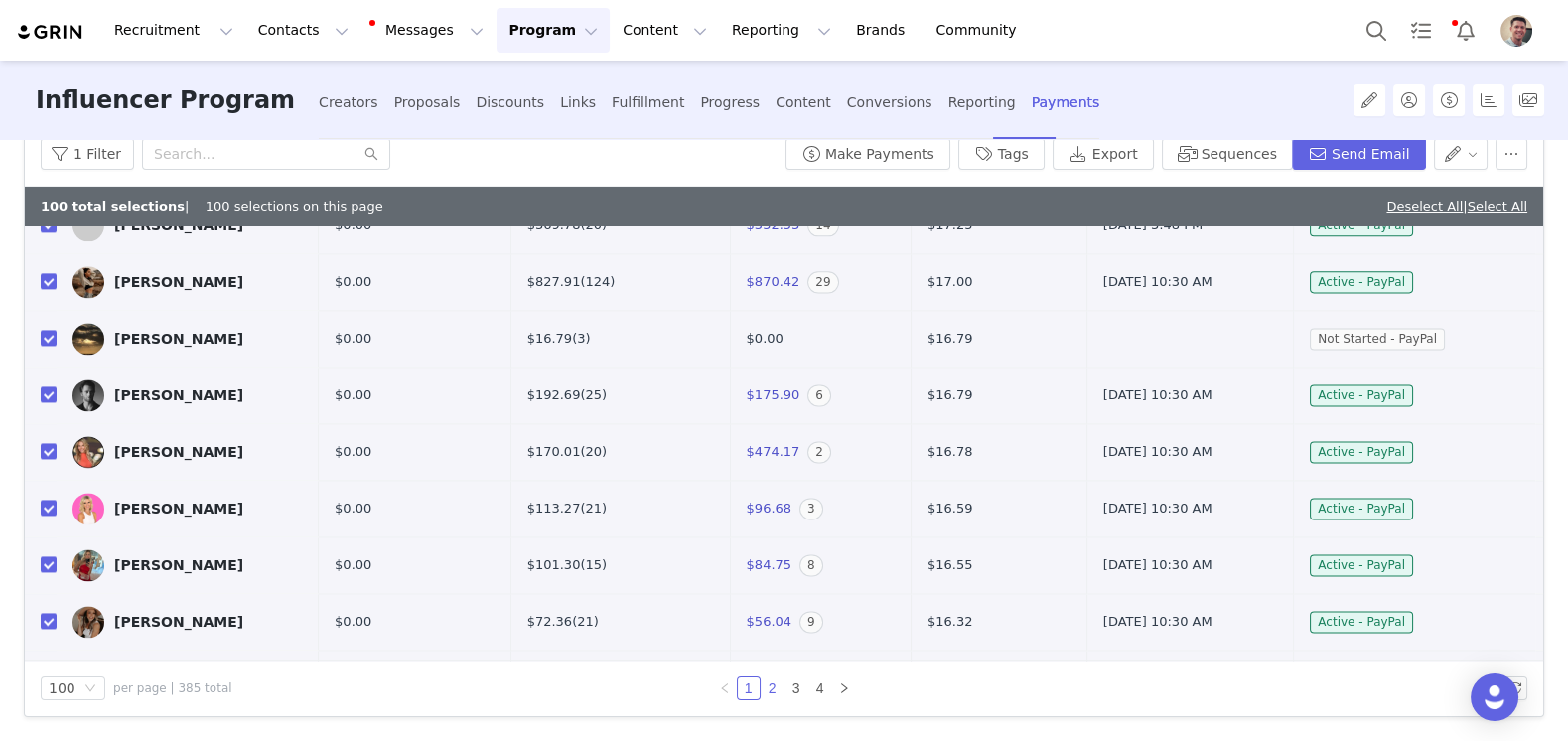
click at [776, 684] on link "2" at bounding box center [773, 688] width 22 height 22
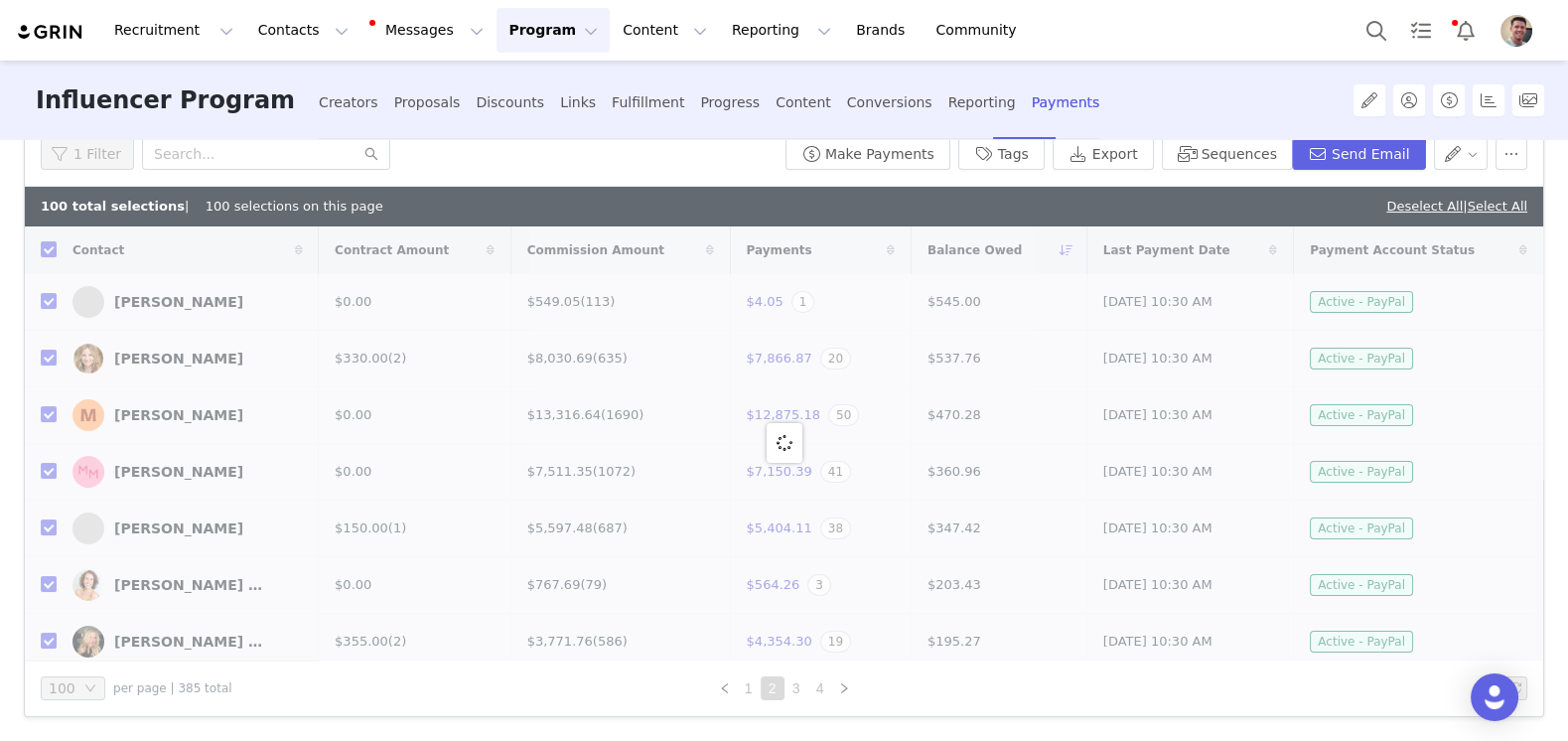
checkbox input "false"
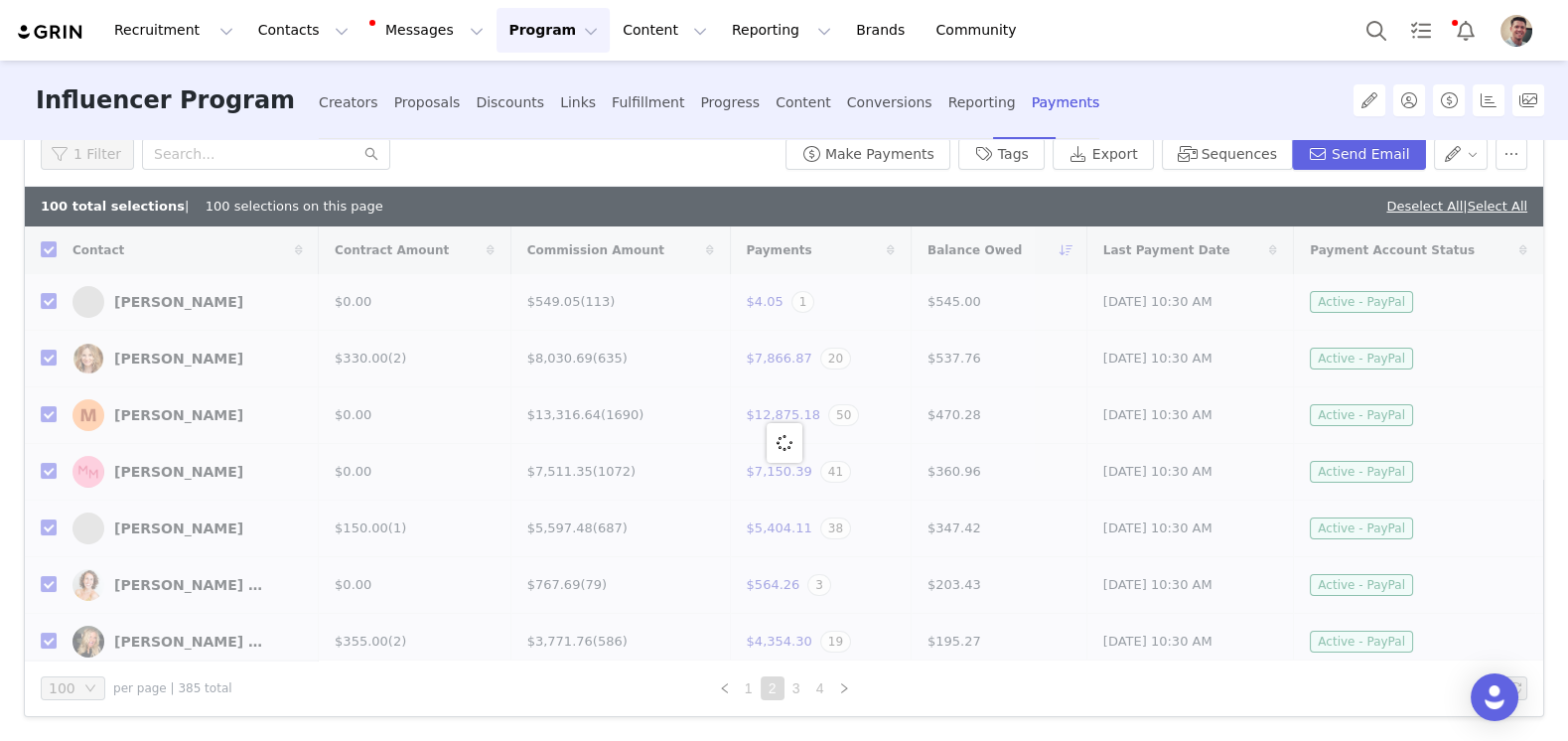
checkbox input "false"
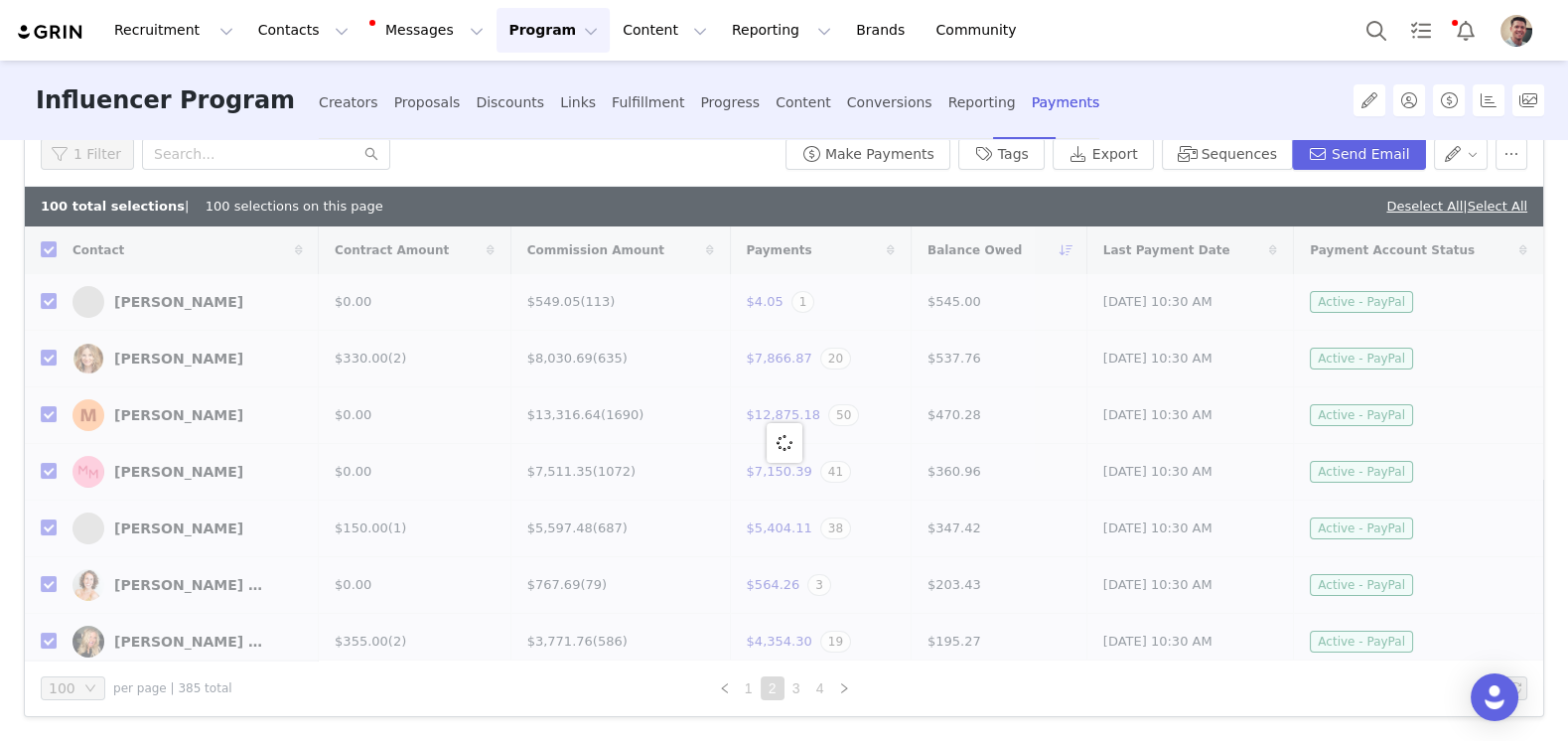
checkbox input "false"
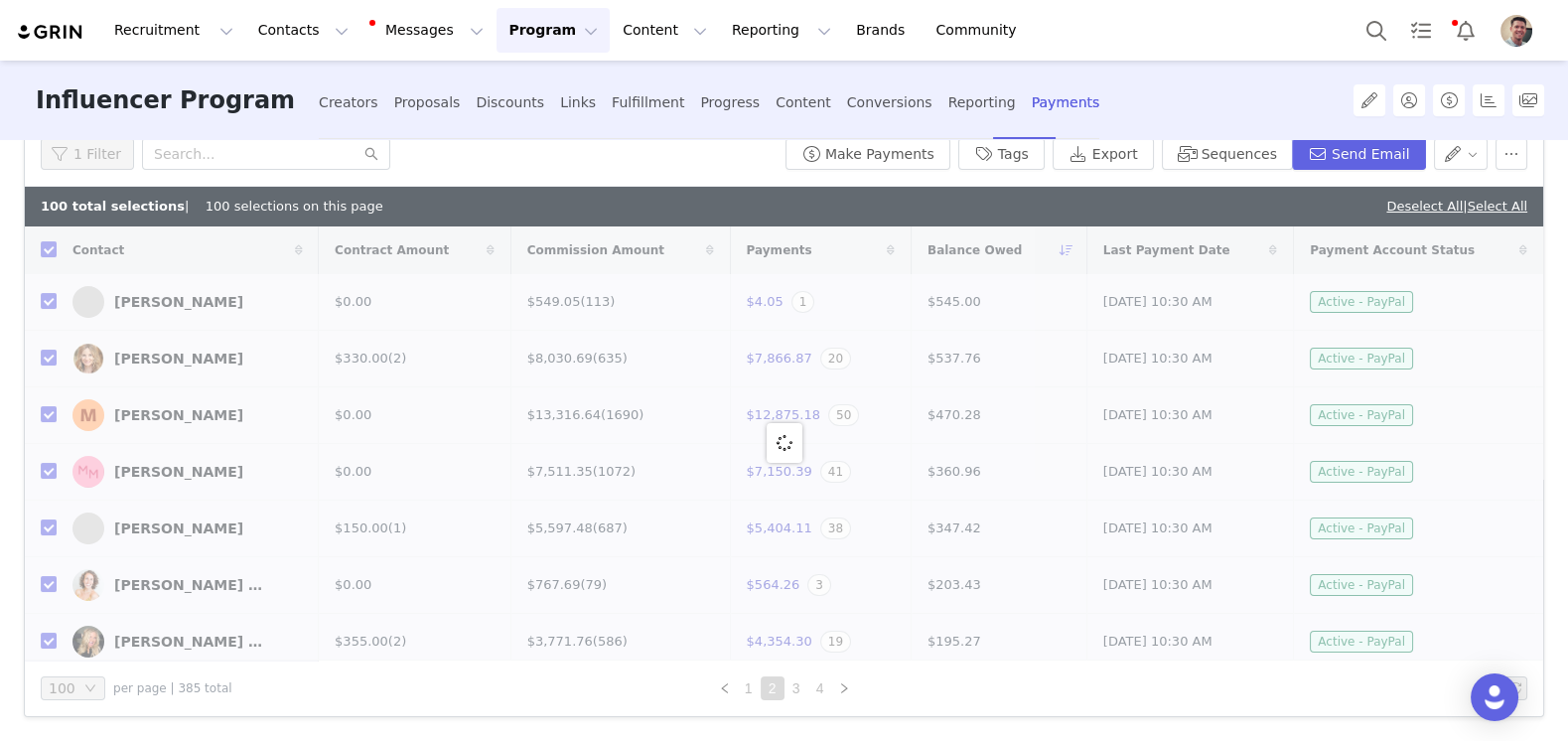
checkbox input "false"
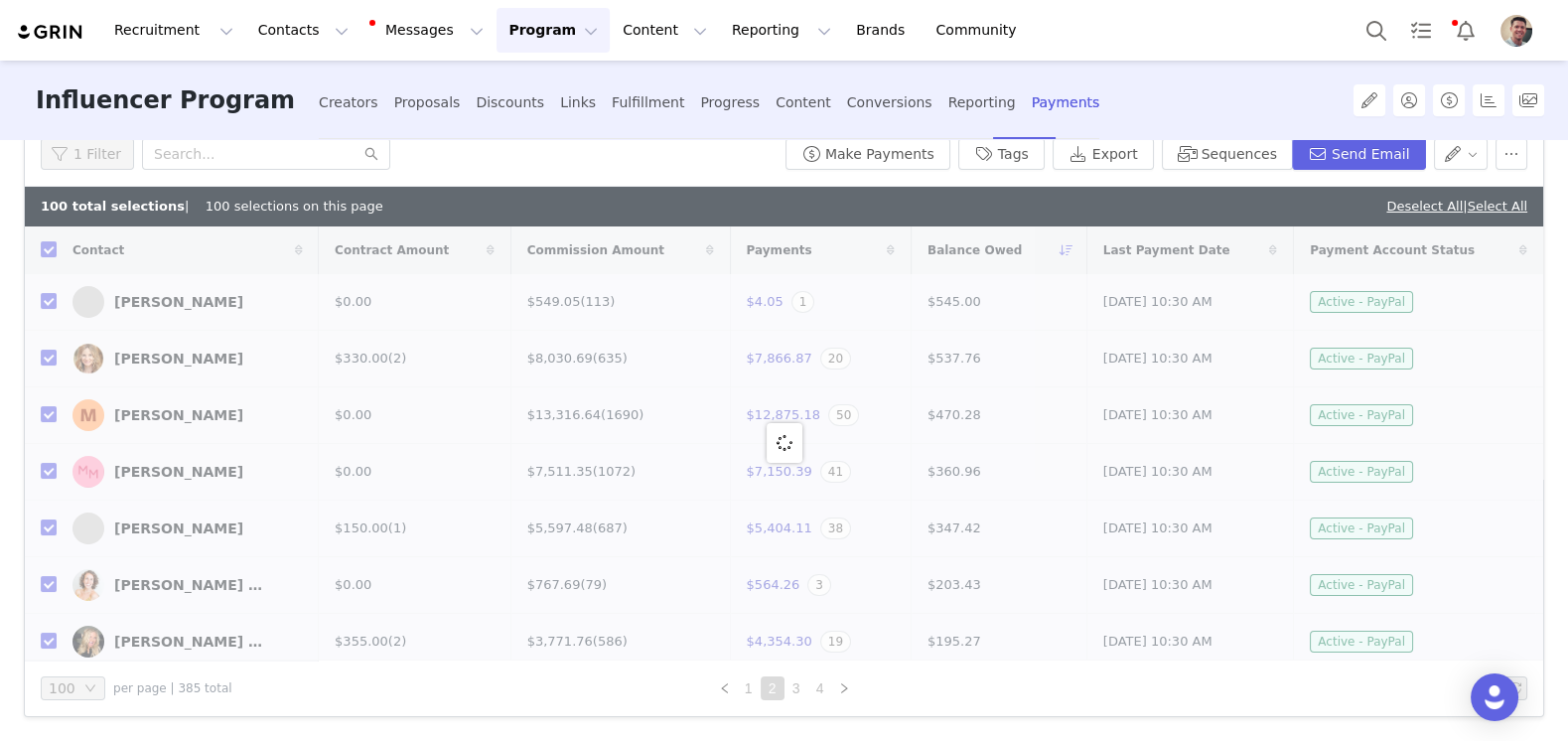
checkbox input "false"
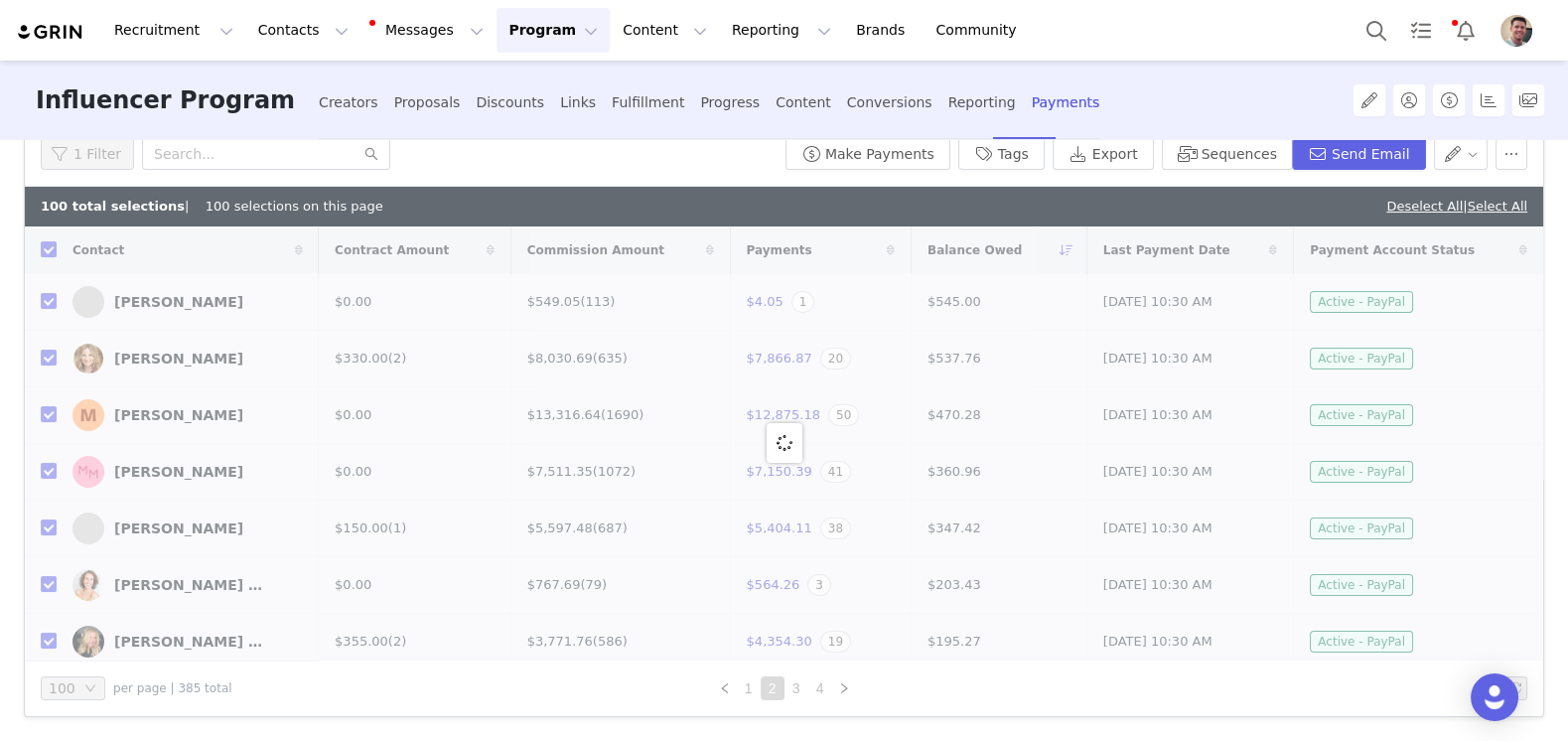
checkbox input "false"
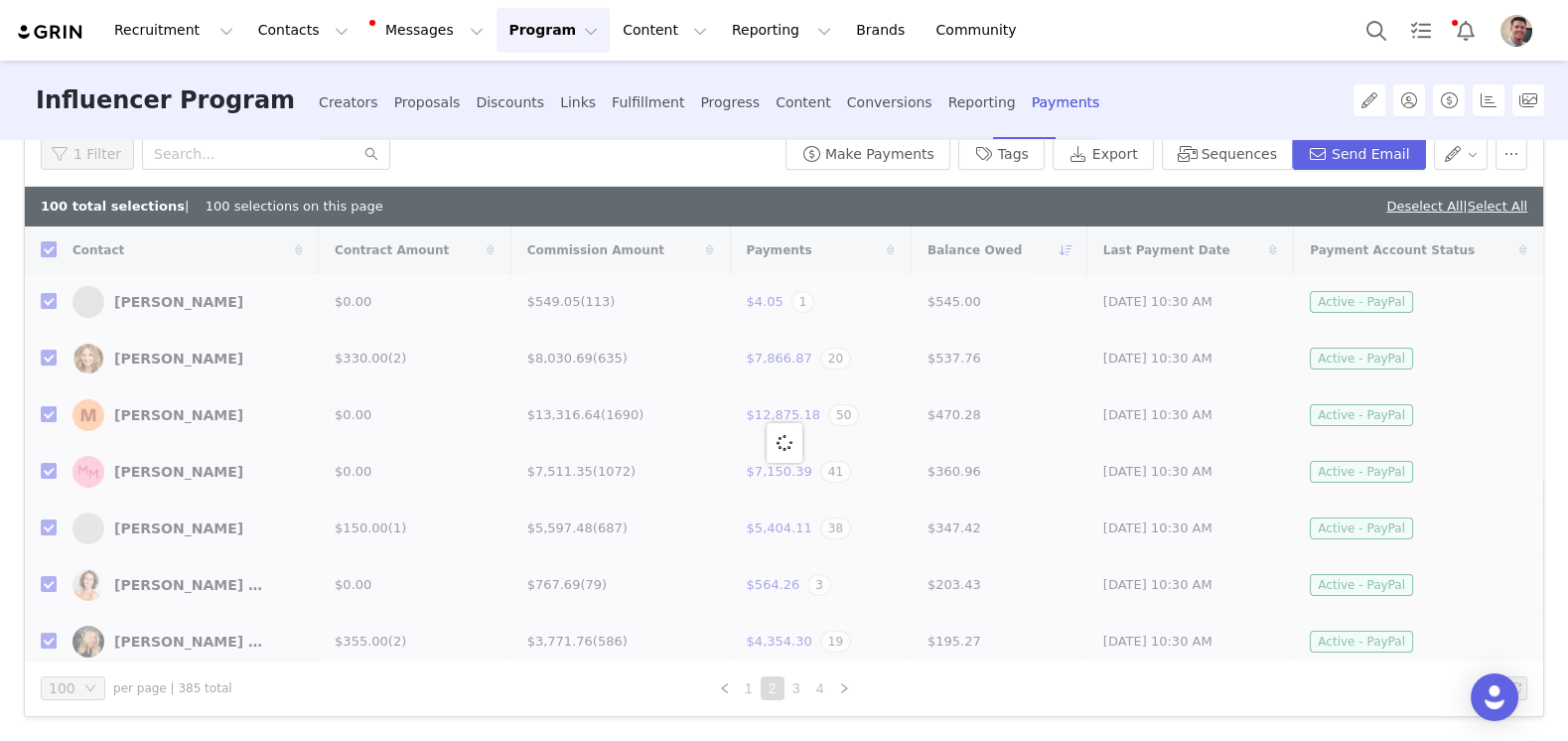
checkbox input "false"
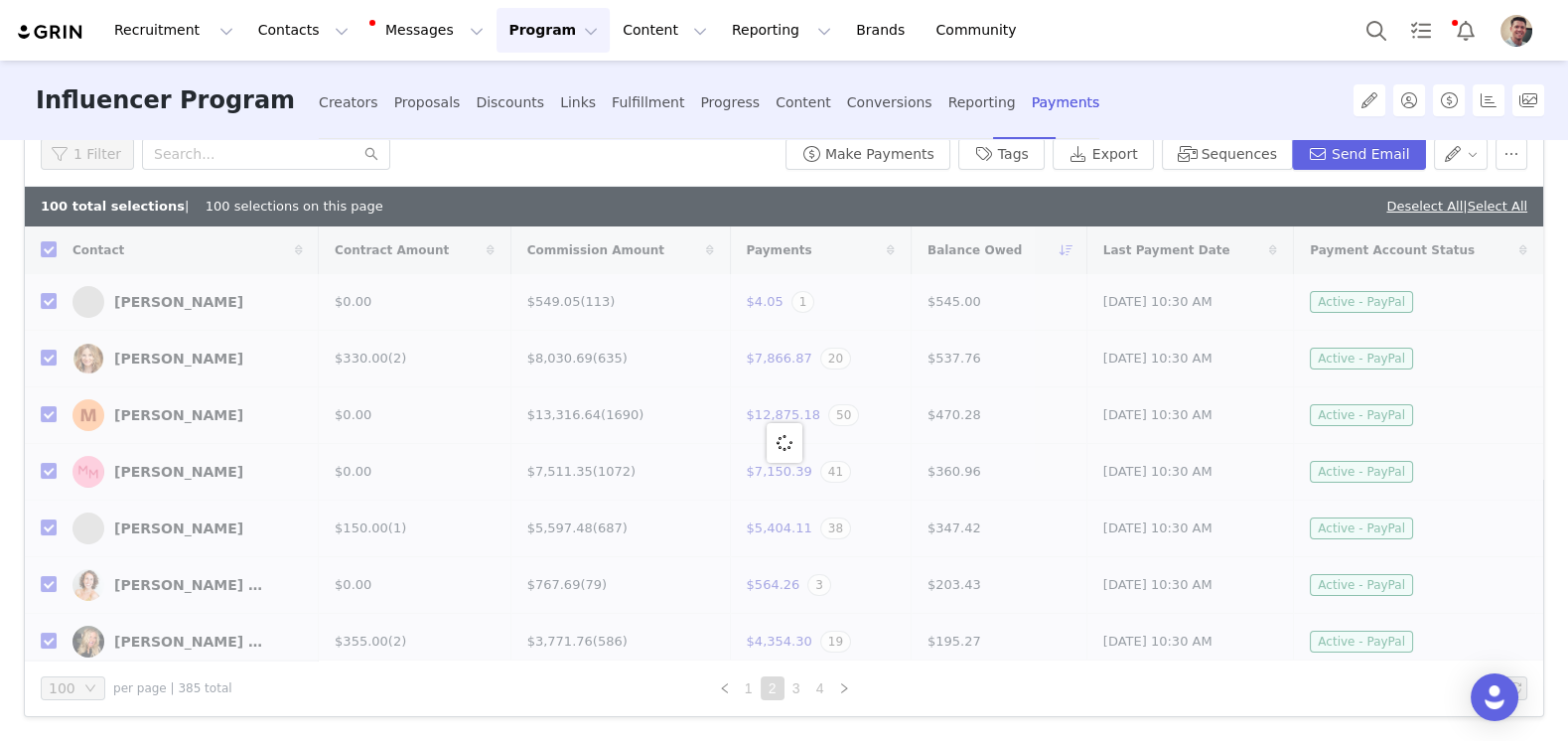
checkbox input "false"
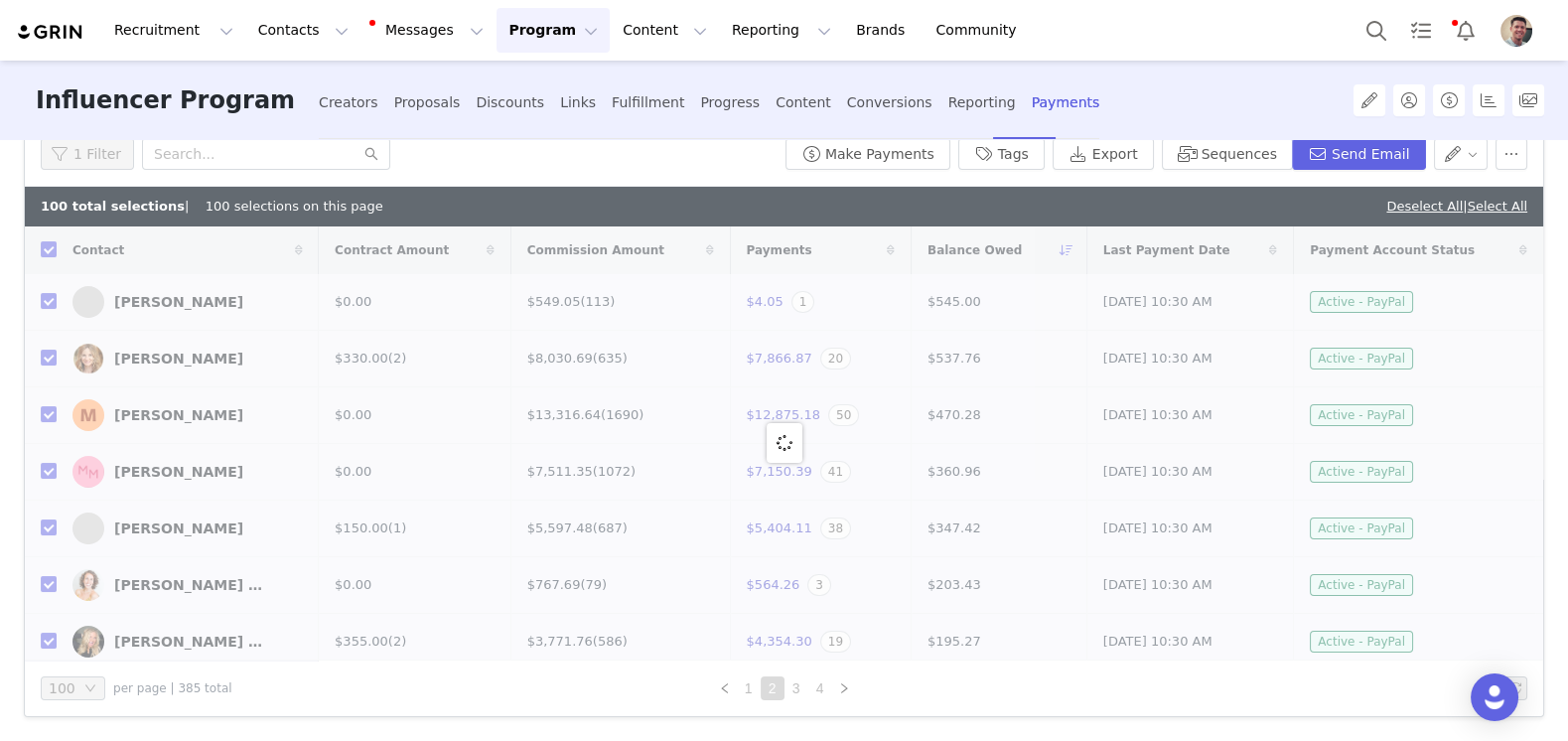
checkbox input "false"
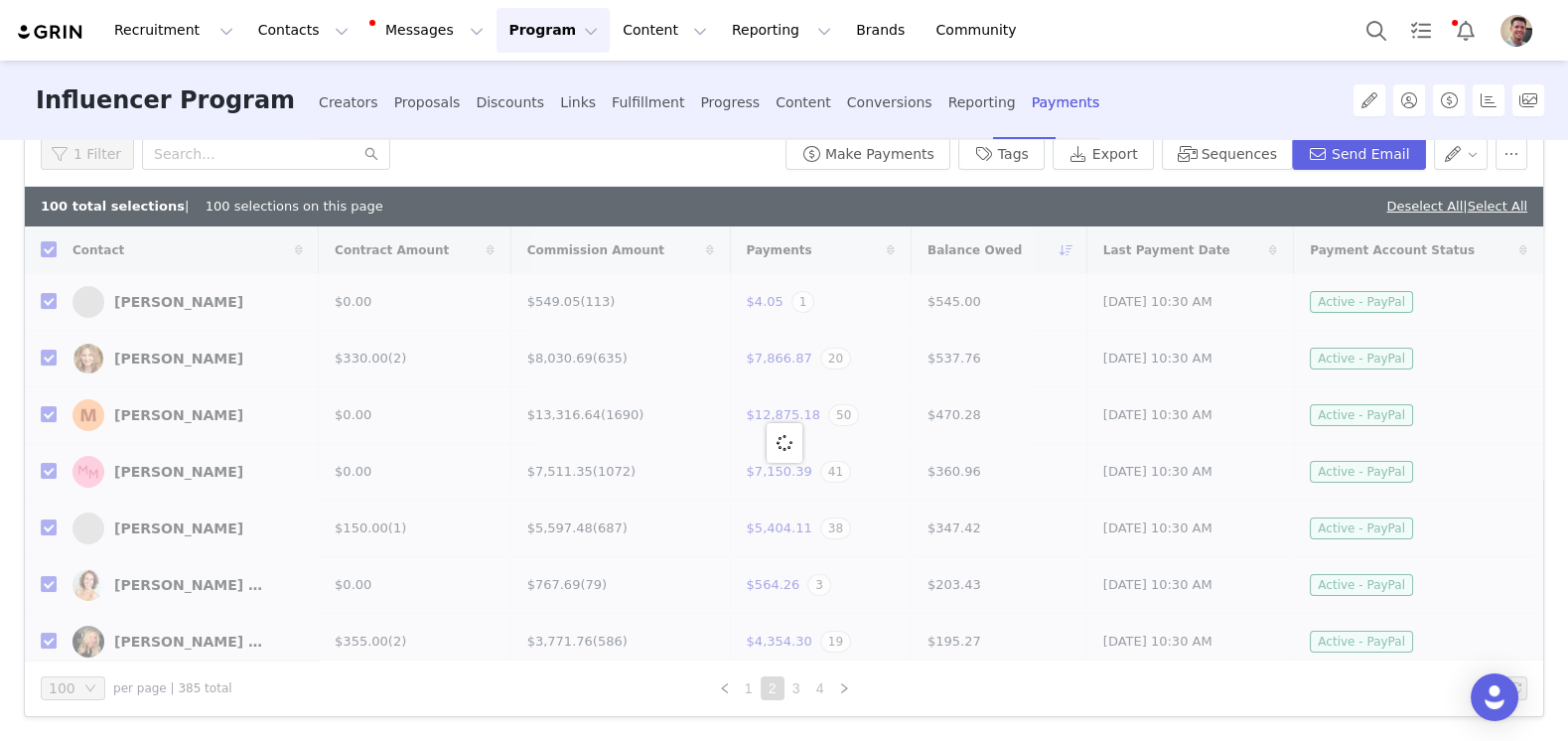
checkbox input "false"
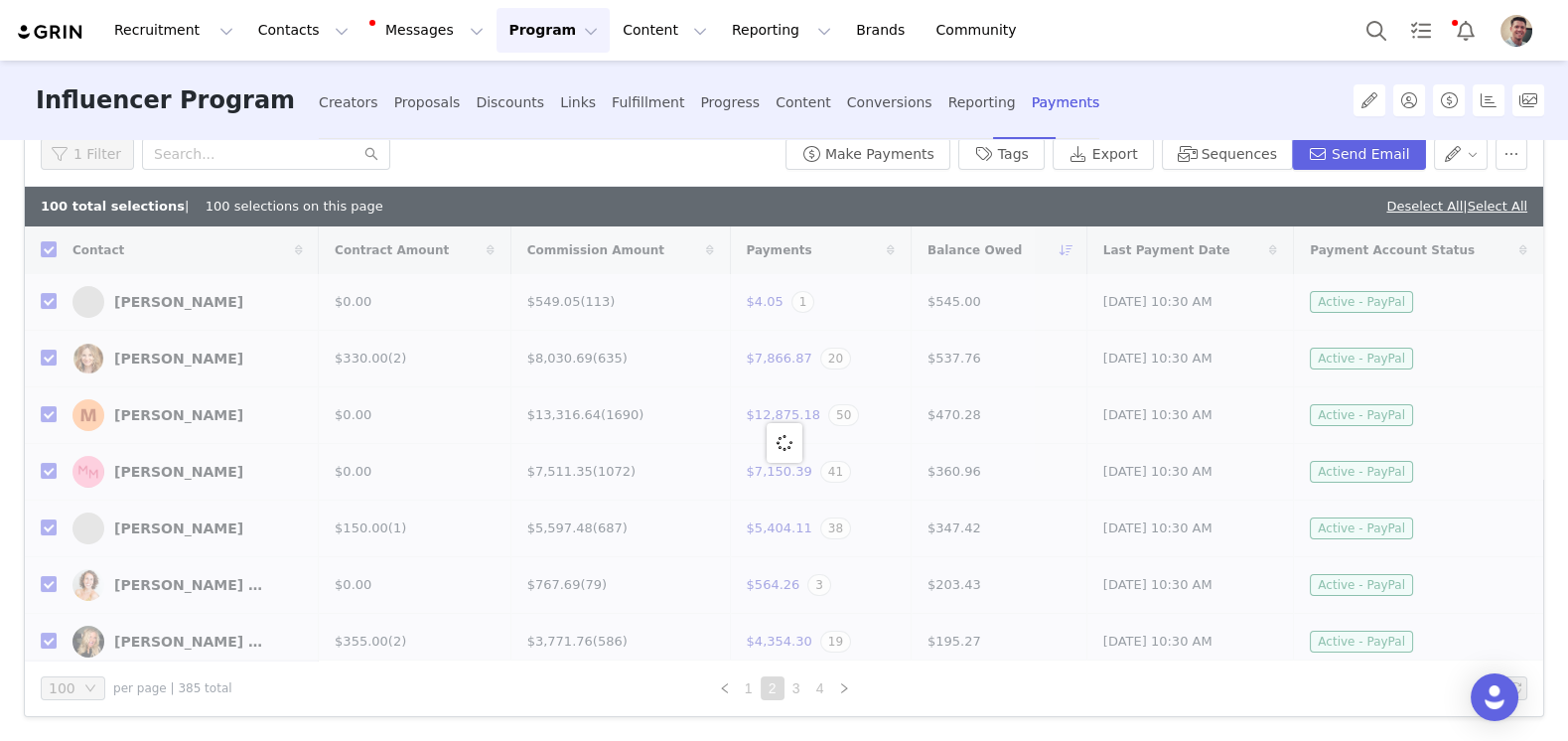
checkbox input "false"
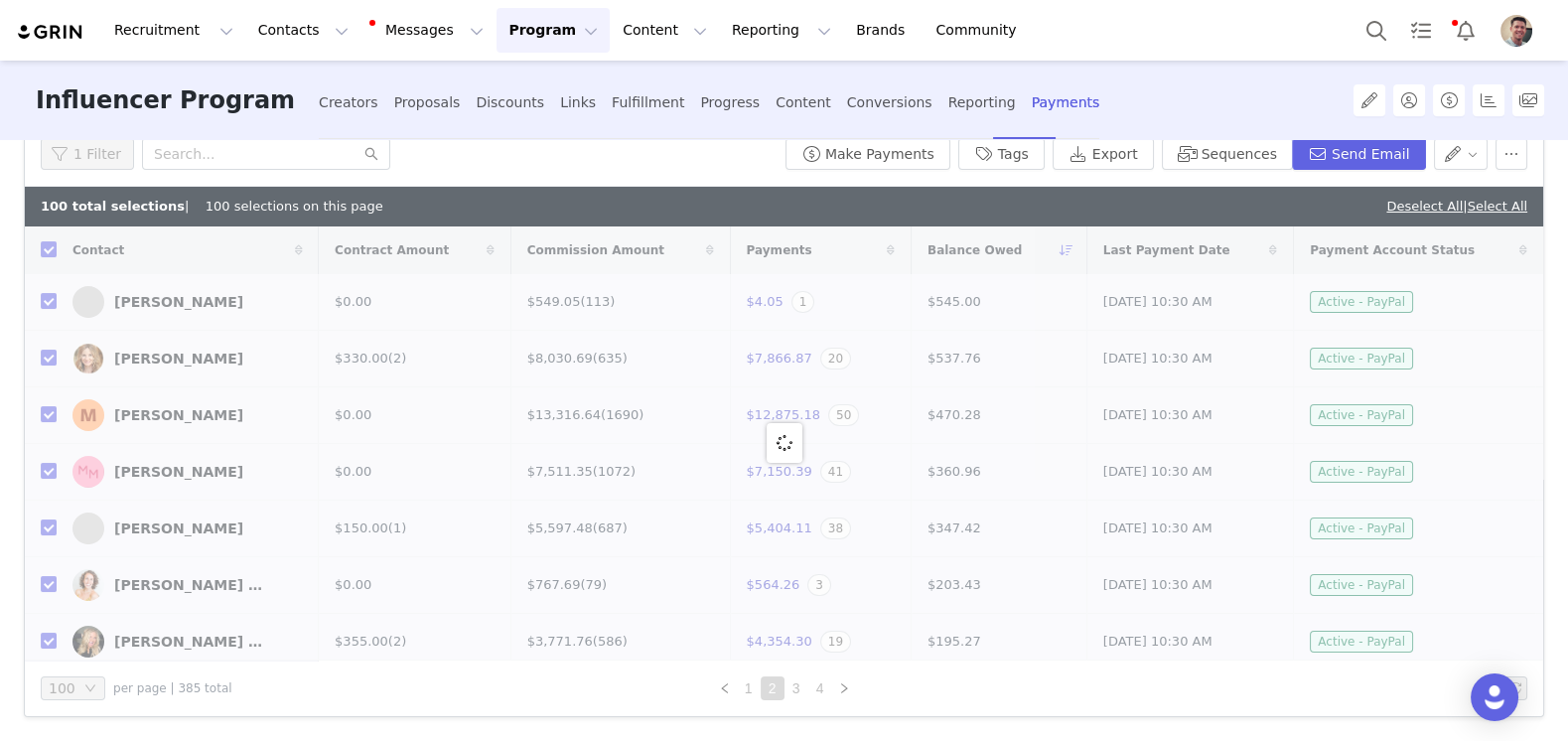
checkbox input "false"
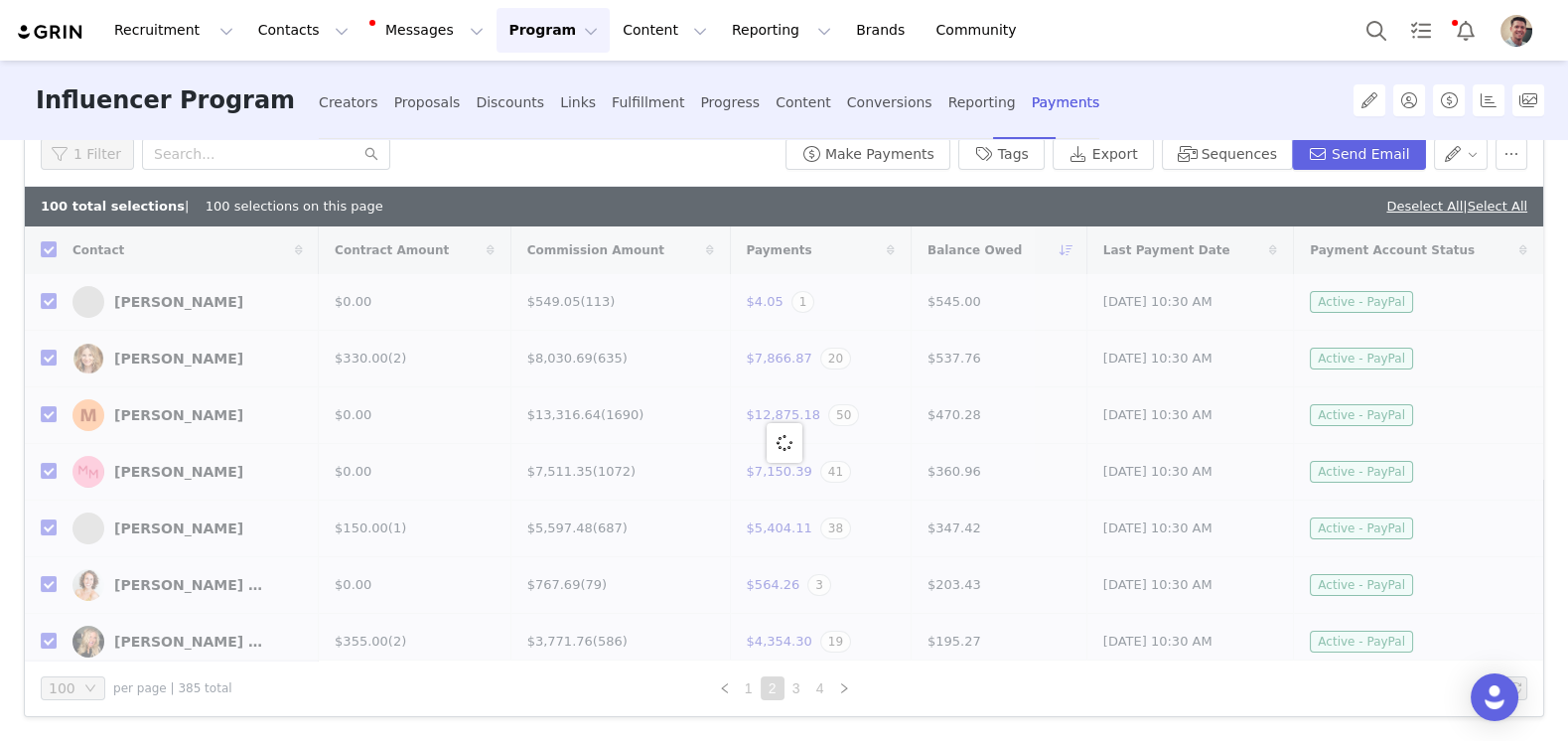
checkbox input "false"
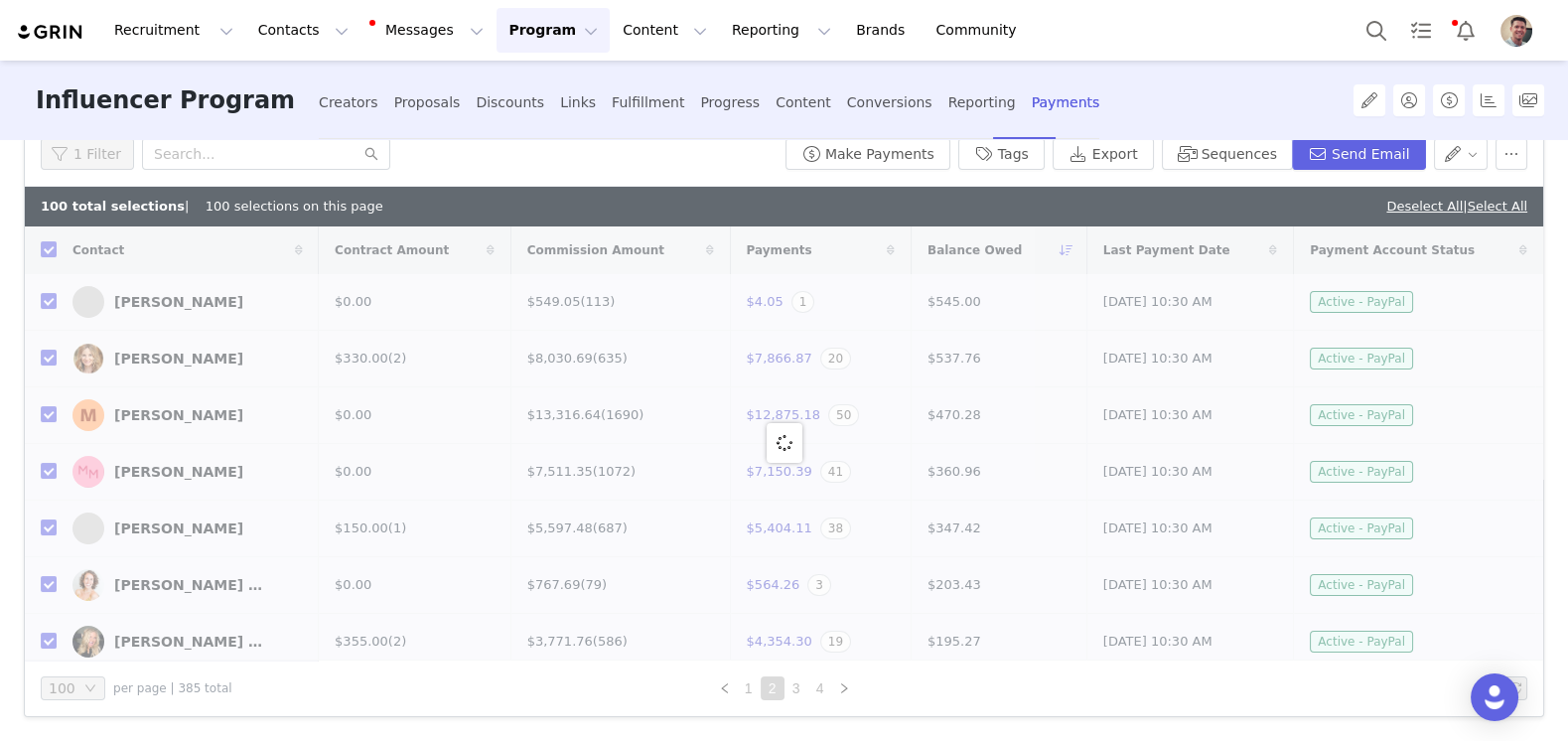
checkbox input "false"
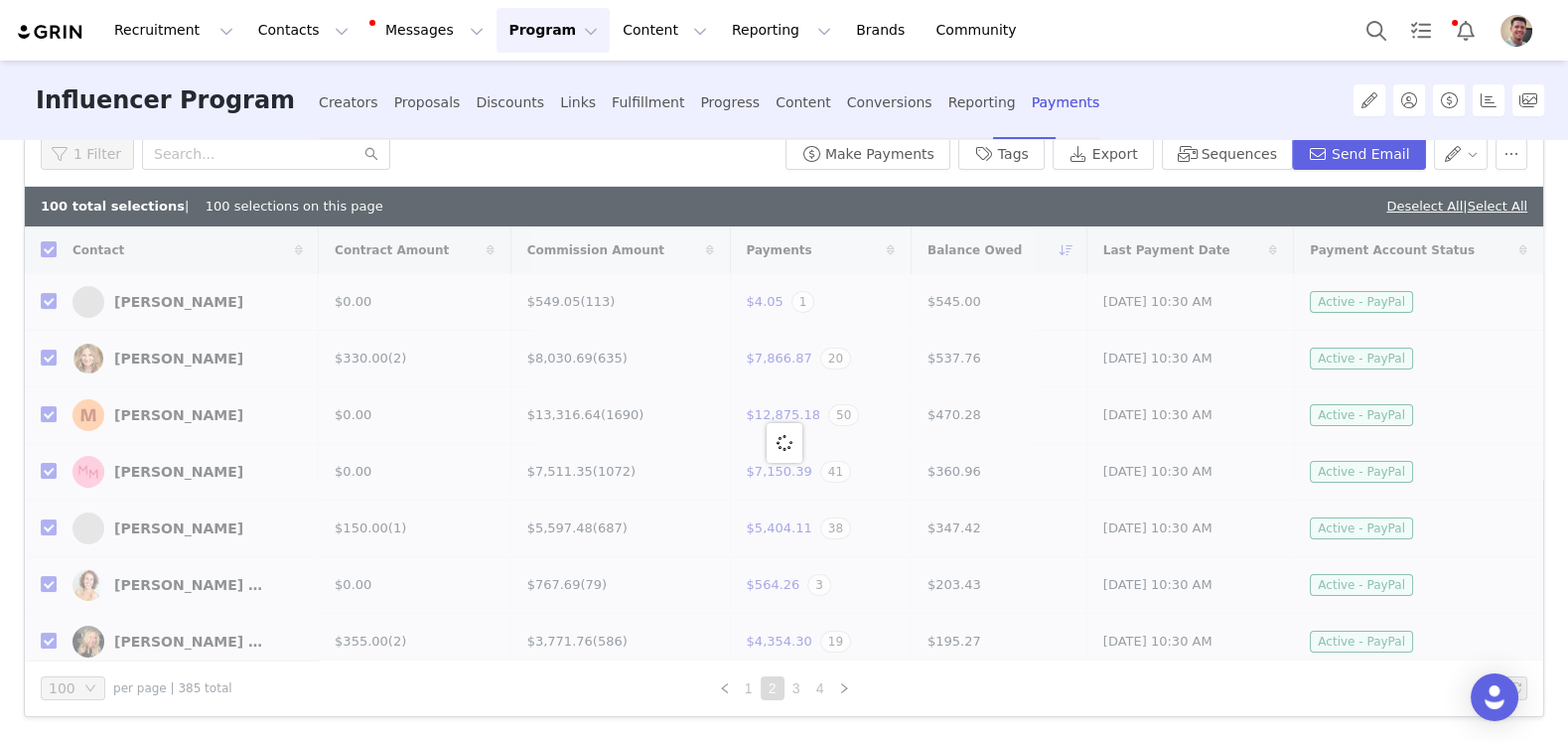
checkbox input "false"
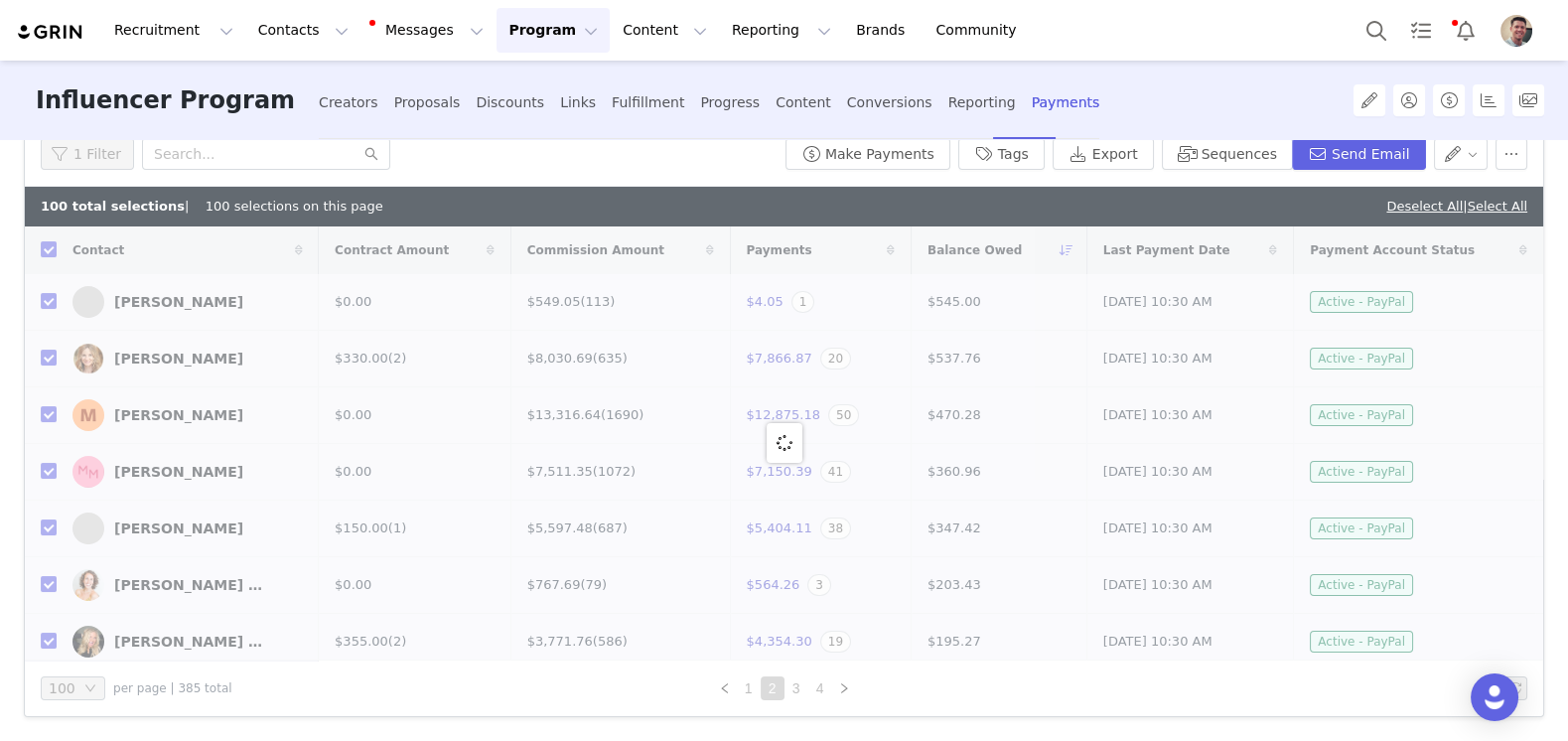
checkbox input "false"
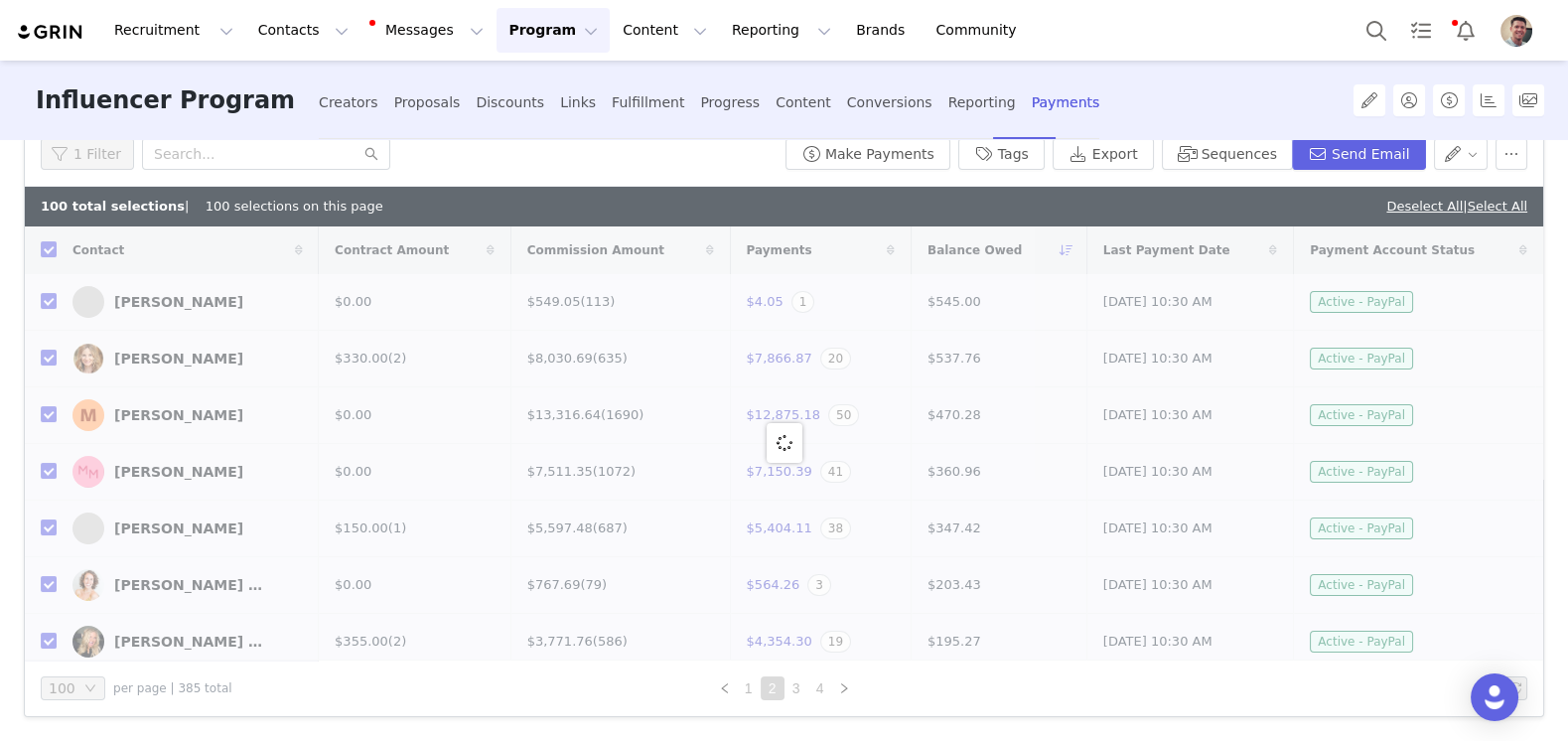
checkbox input "false"
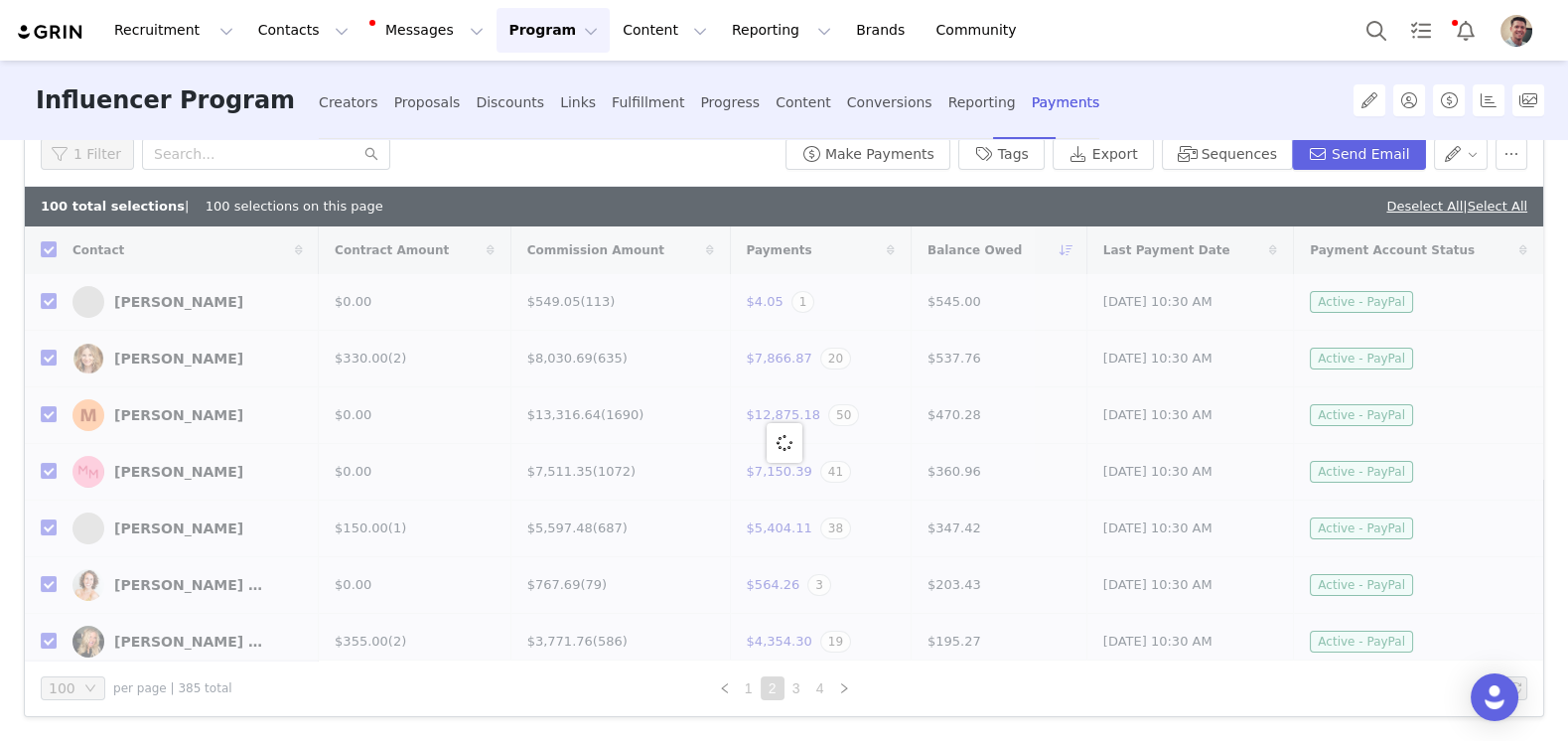
checkbox input "false"
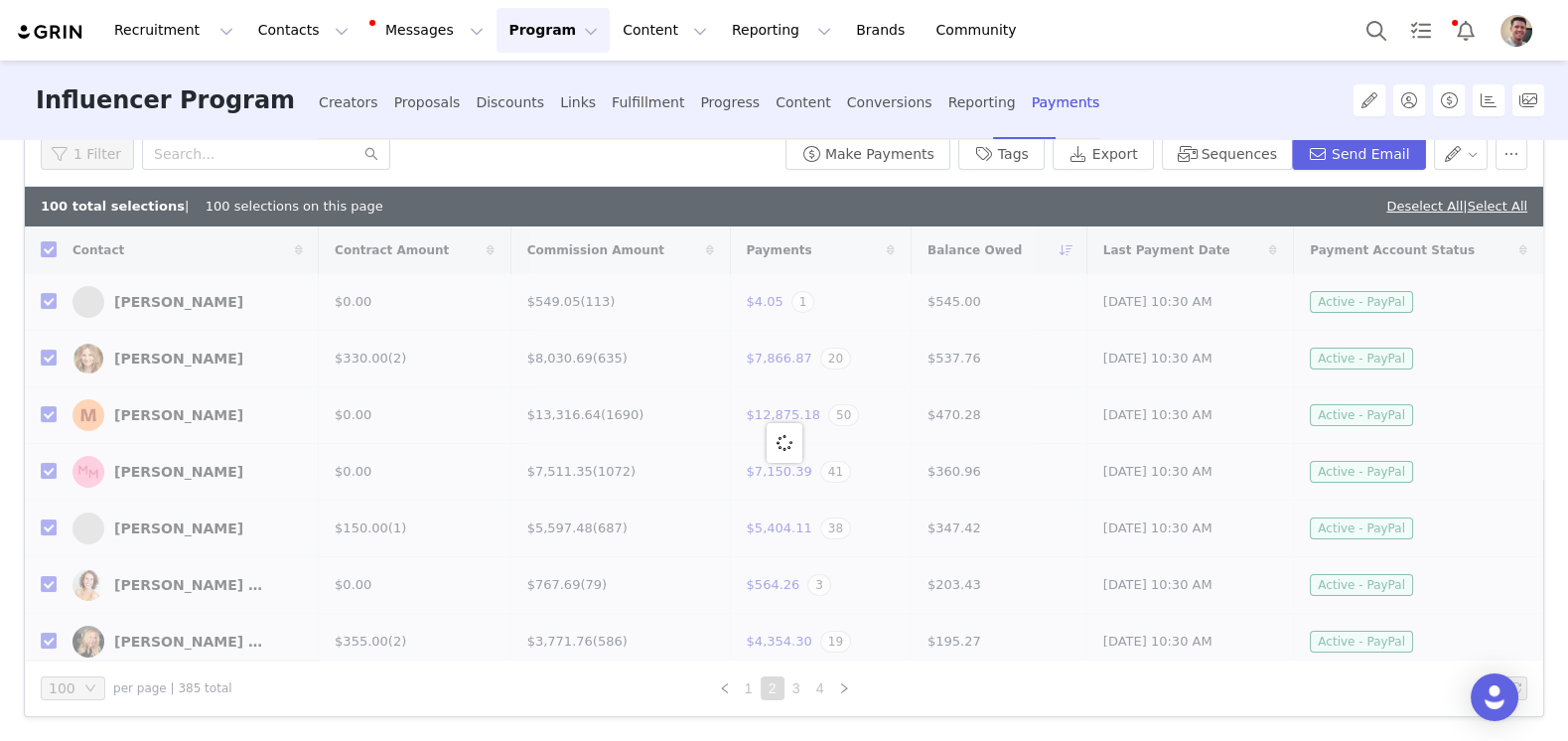
checkbox input "false"
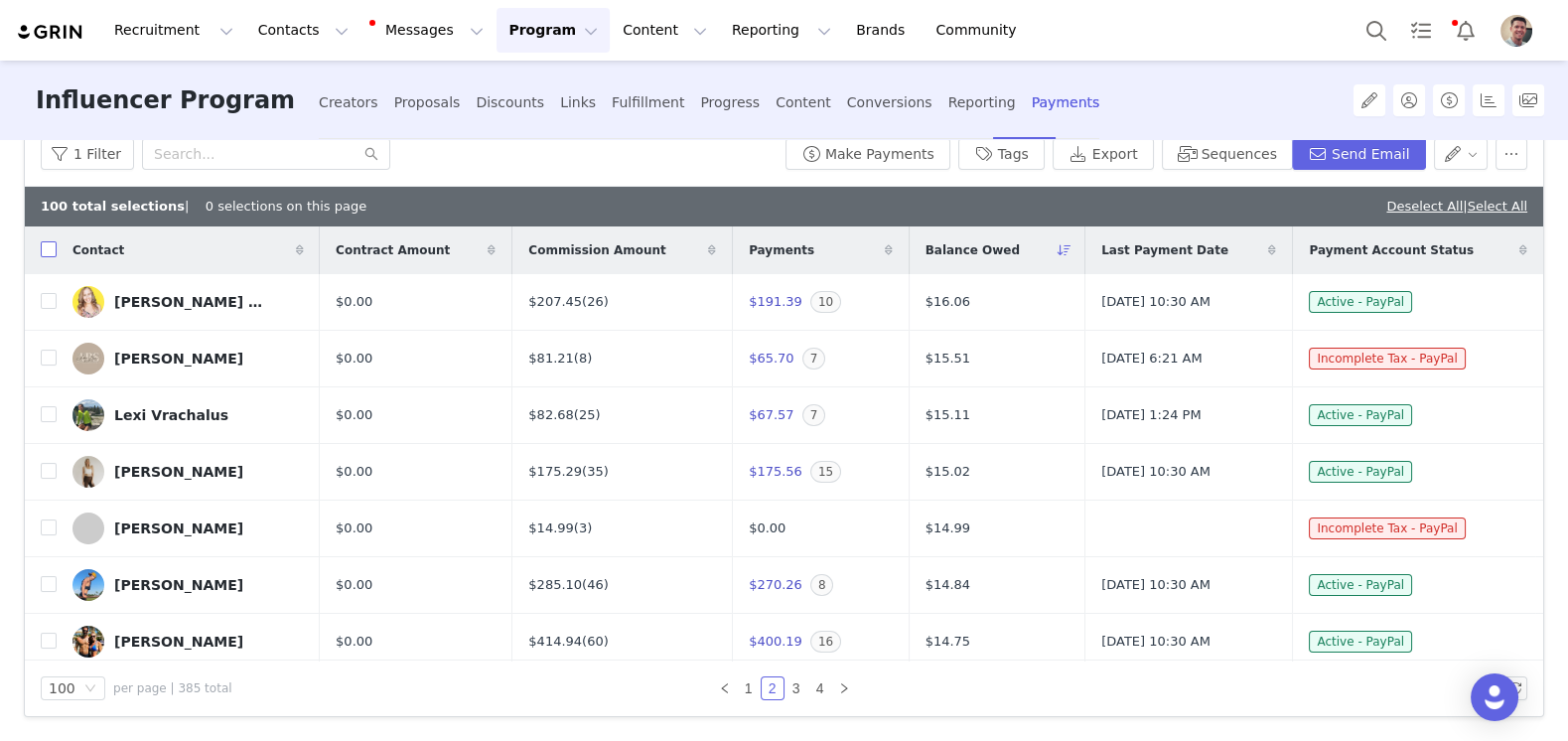
click at [49, 247] on input "checkbox" at bounding box center [49, 249] width 16 height 16
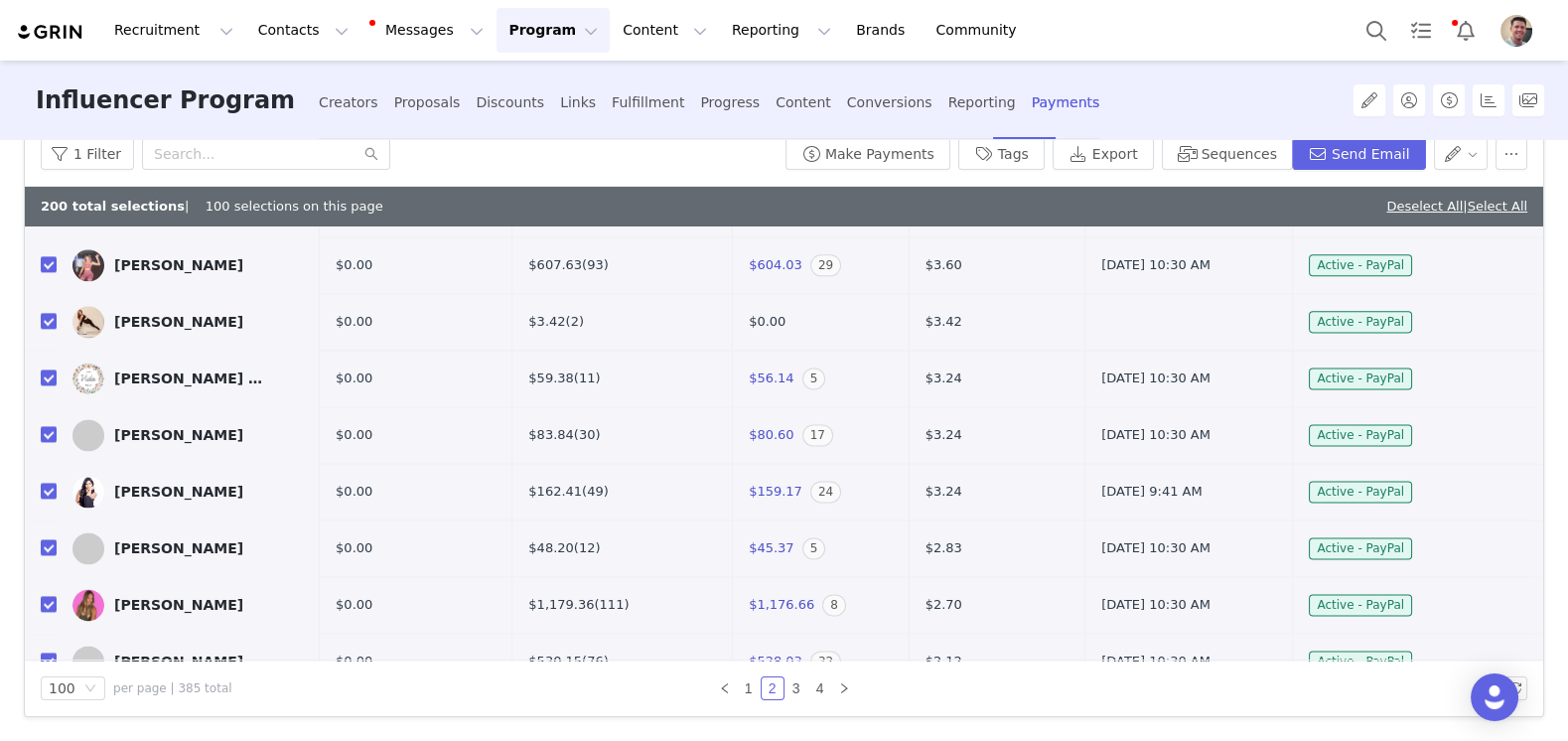
scroll to position [5228, 0]
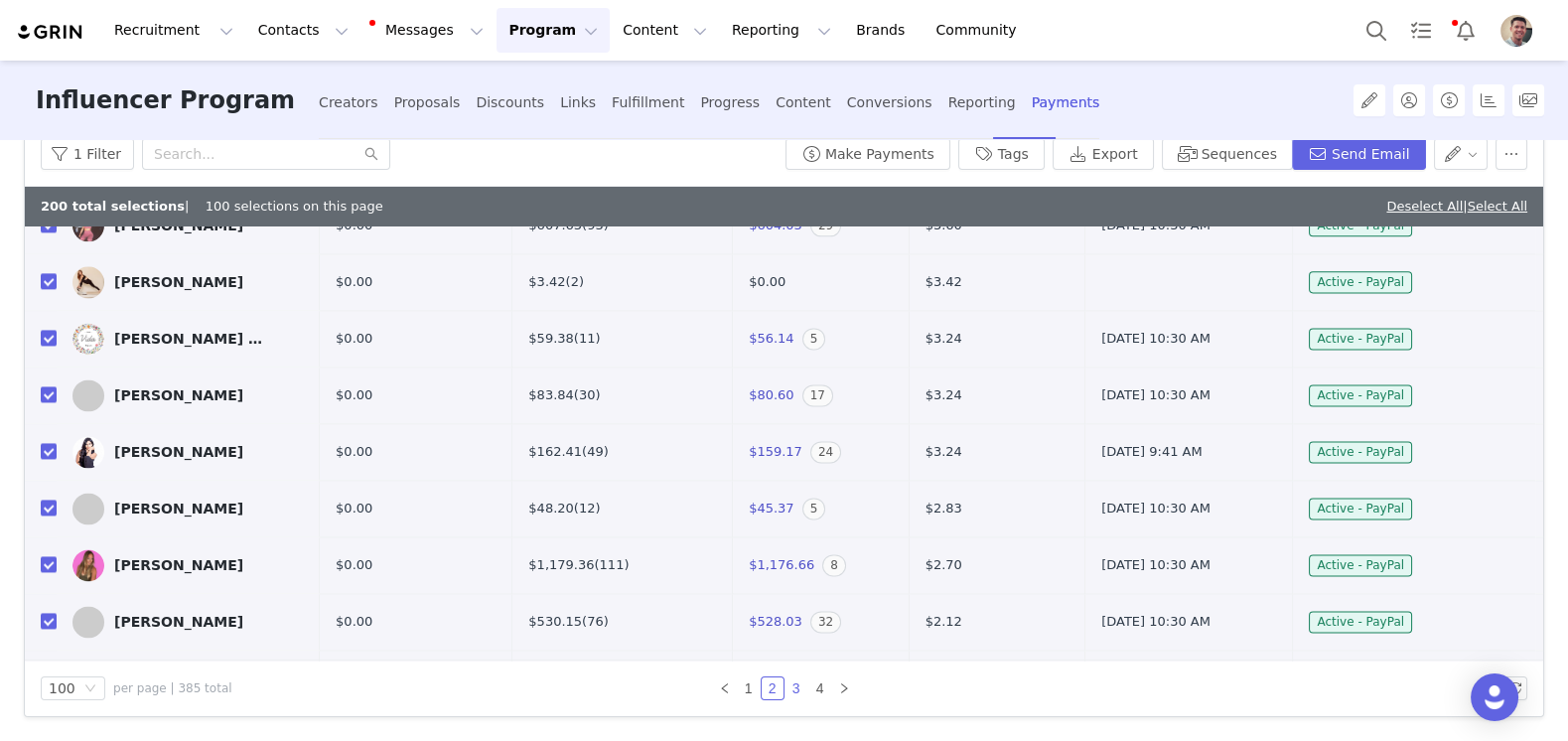
click at [798, 684] on link "3" at bounding box center [797, 688] width 22 height 22
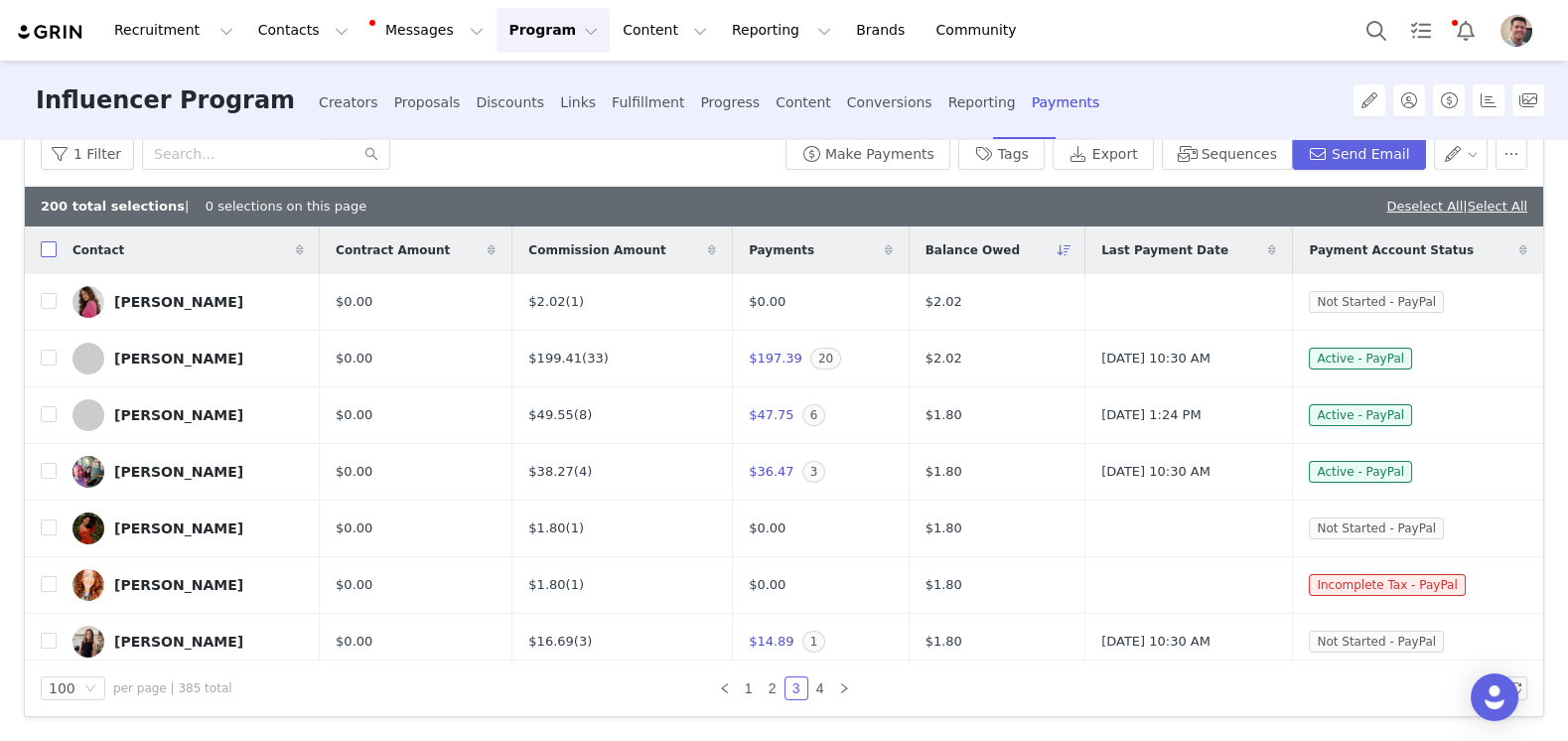
click at [49, 244] on input "checkbox" at bounding box center [49, 249] width 16 height 16
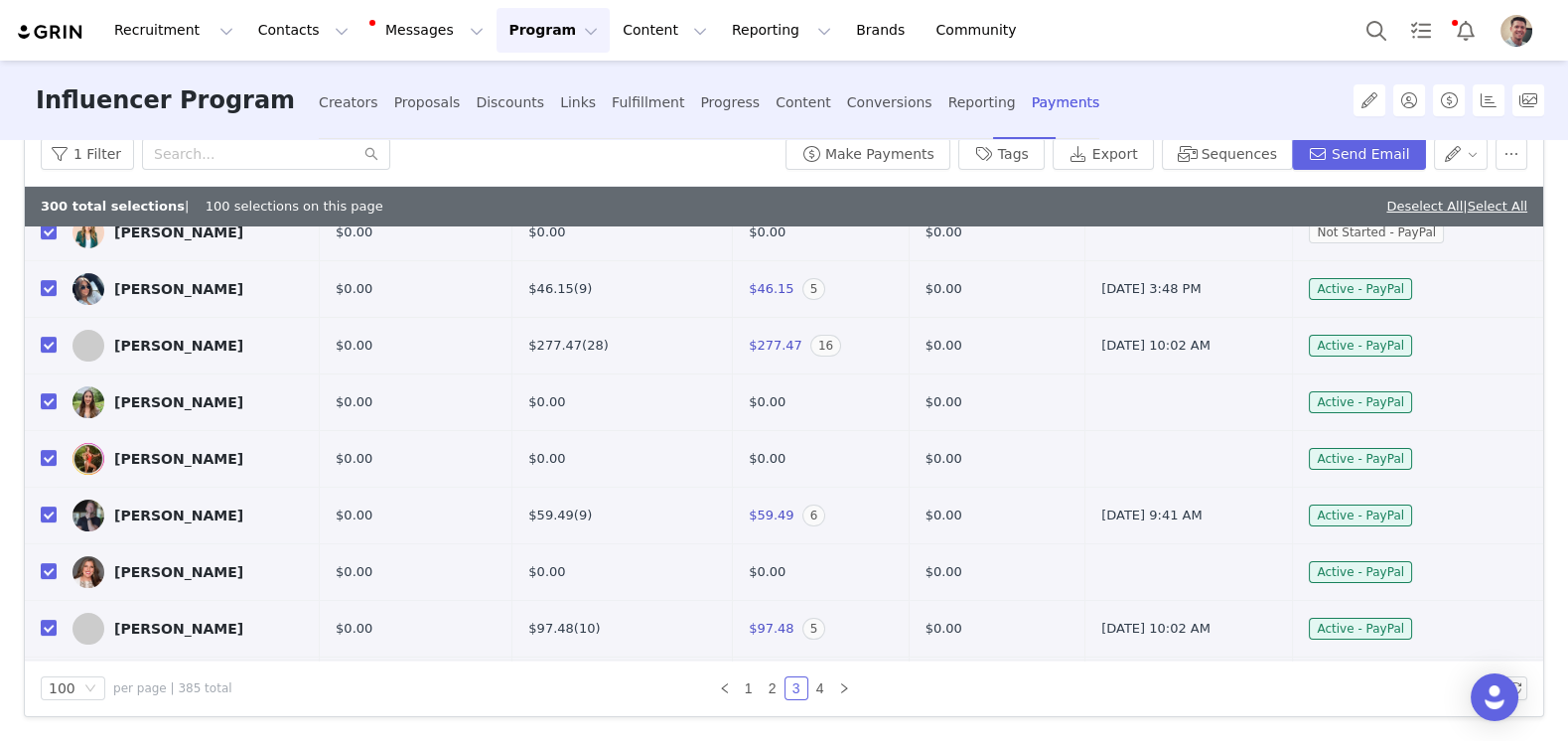
scroll to position [1001, 0]
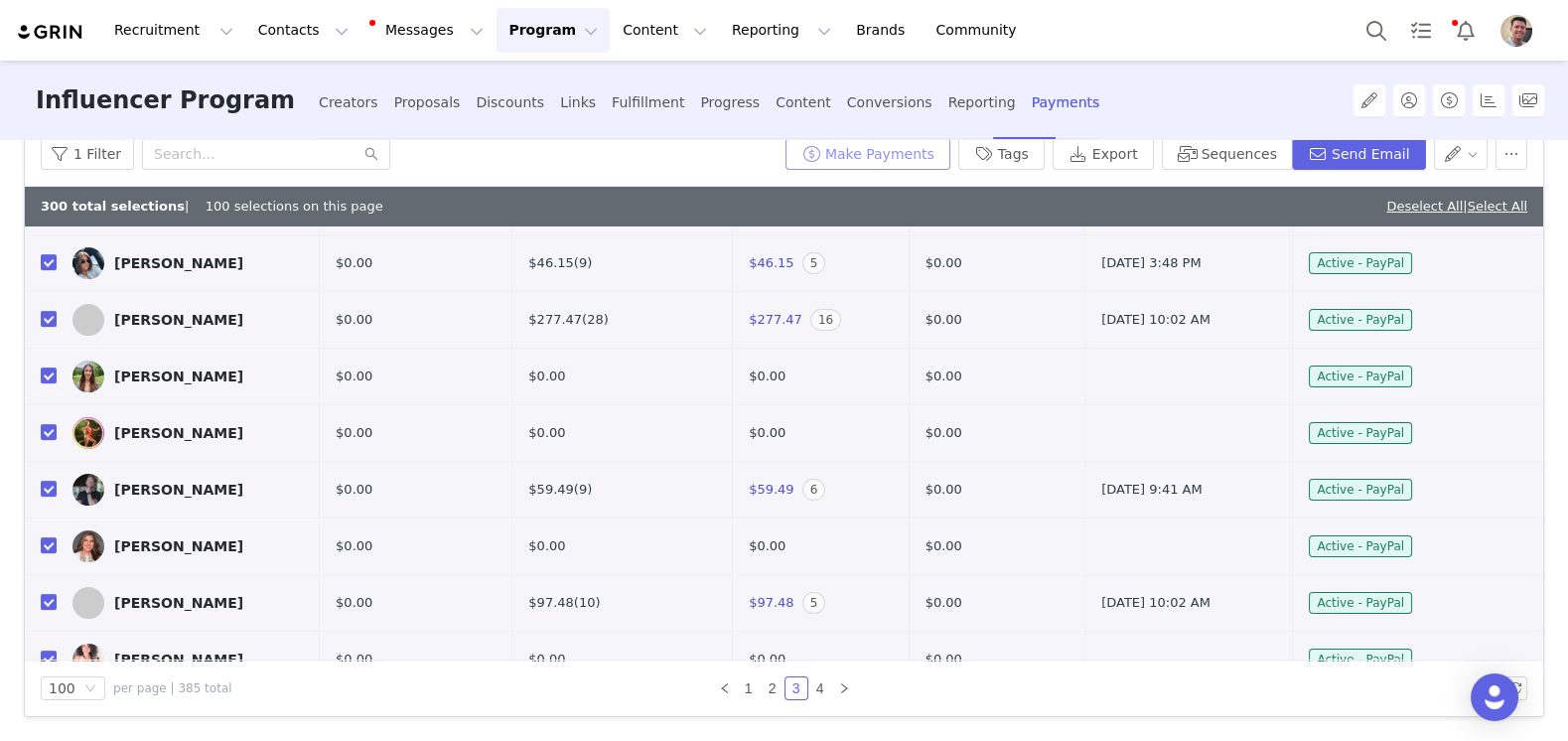
click at [916, 158] on button "Make Payments" at bounding box center [868, 154] width 165 height 32
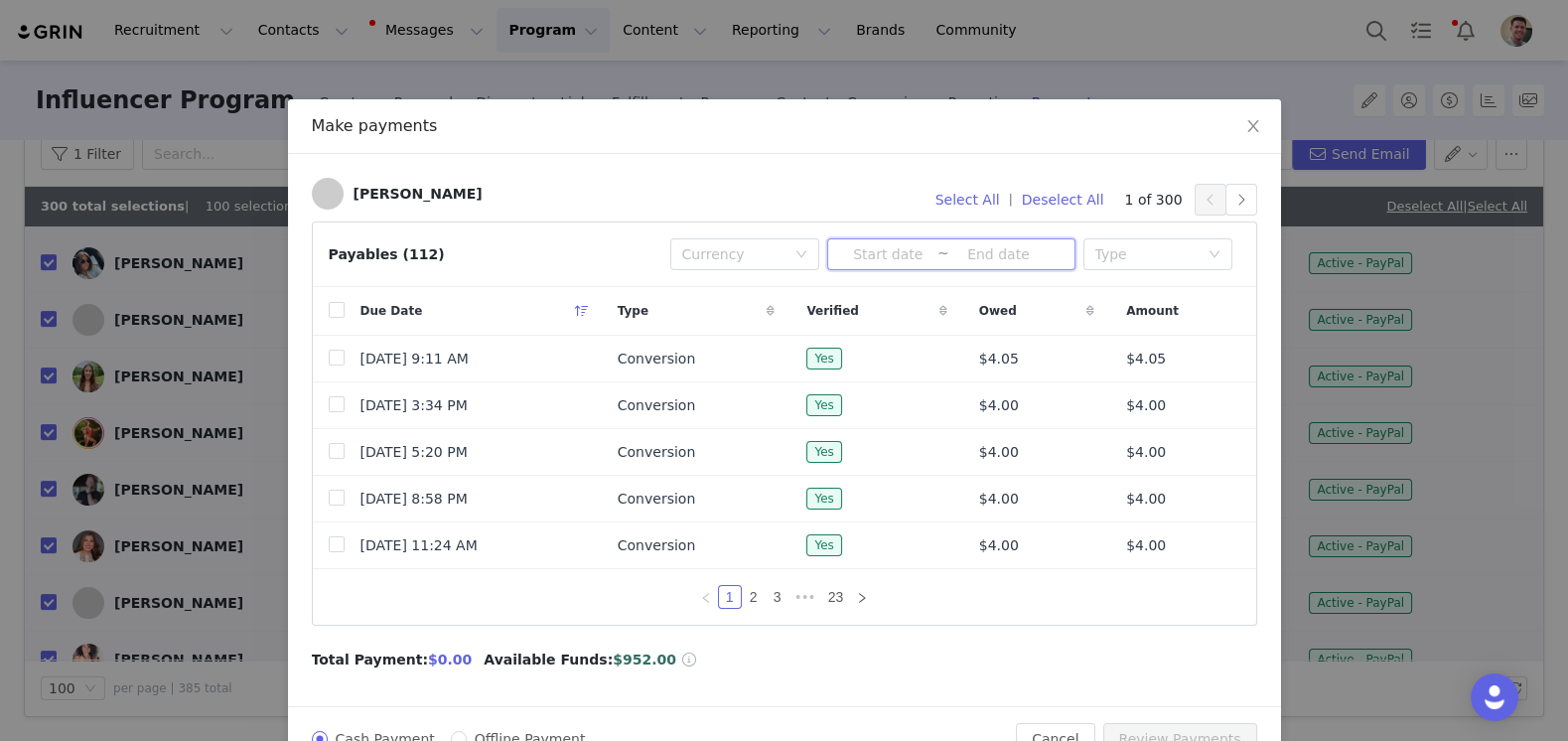
click at [892, 264] on span "~" at bounding box center [951, 254] width 248 height 32
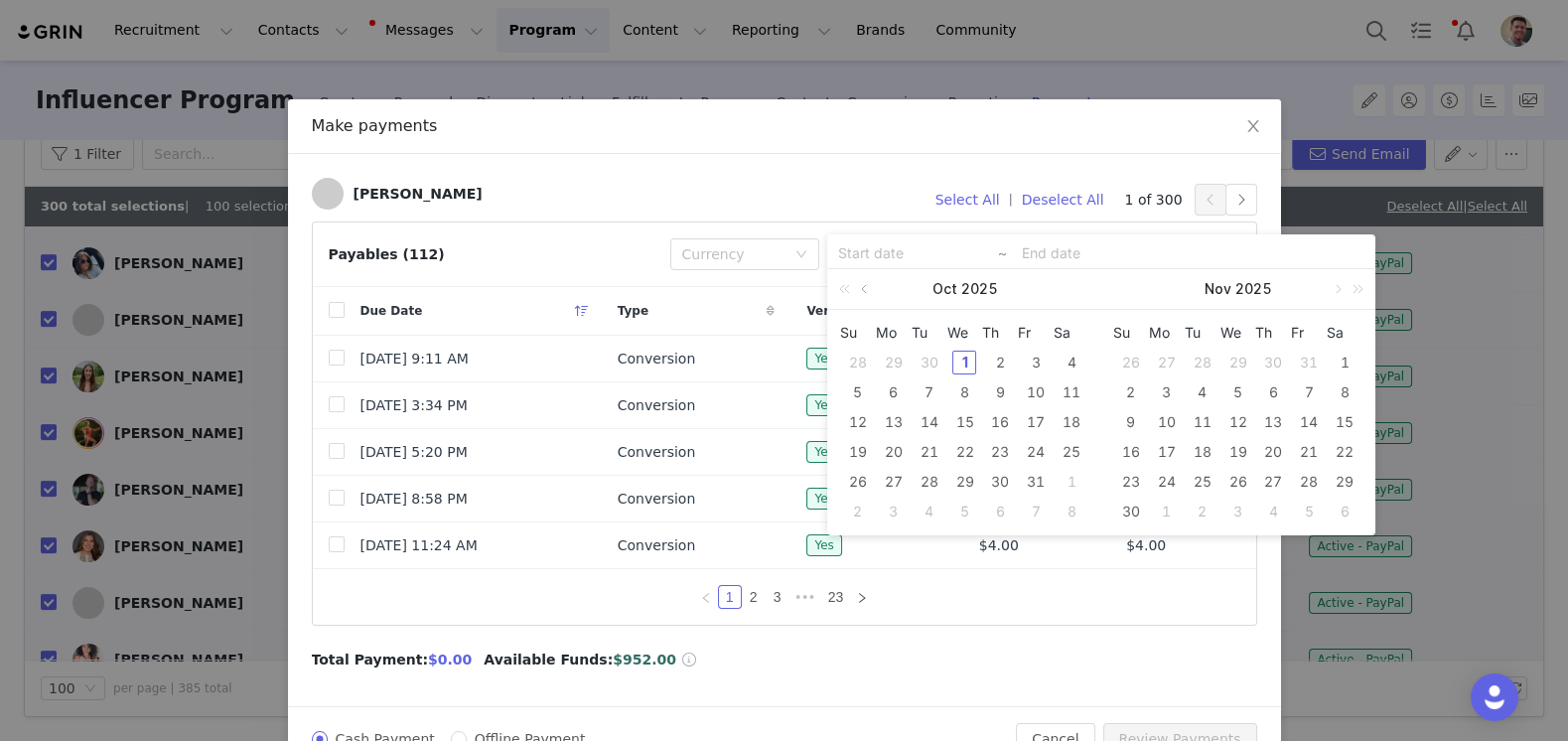
click at [861, 288] on link at bounding box center [866, 289] width 18 height 40
click at [897, 355] on div "1" at bounding box center [894, 363] width 24 height 24
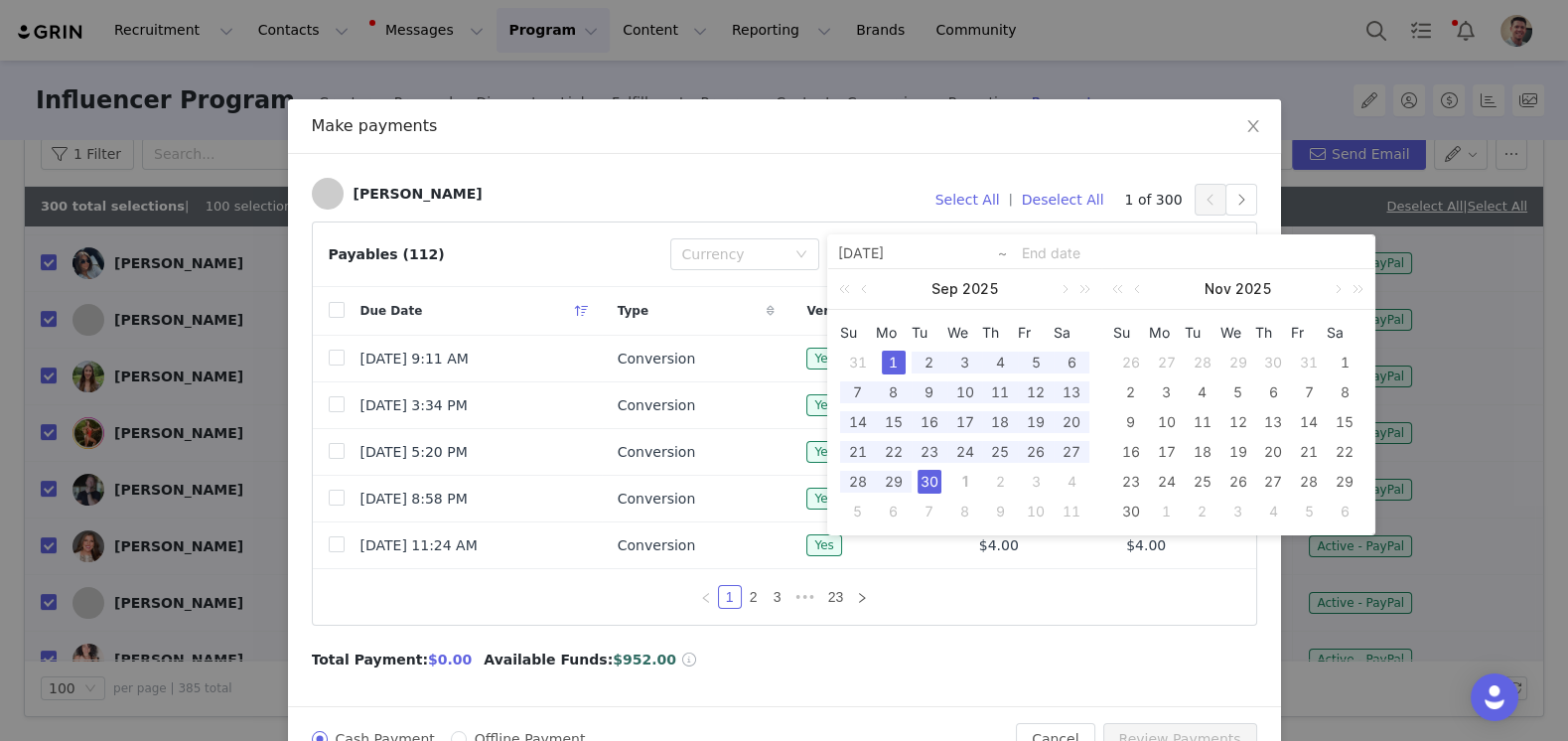
click at [935, 478] on div "30" at bounding box center [930, 482] width 24 height 24
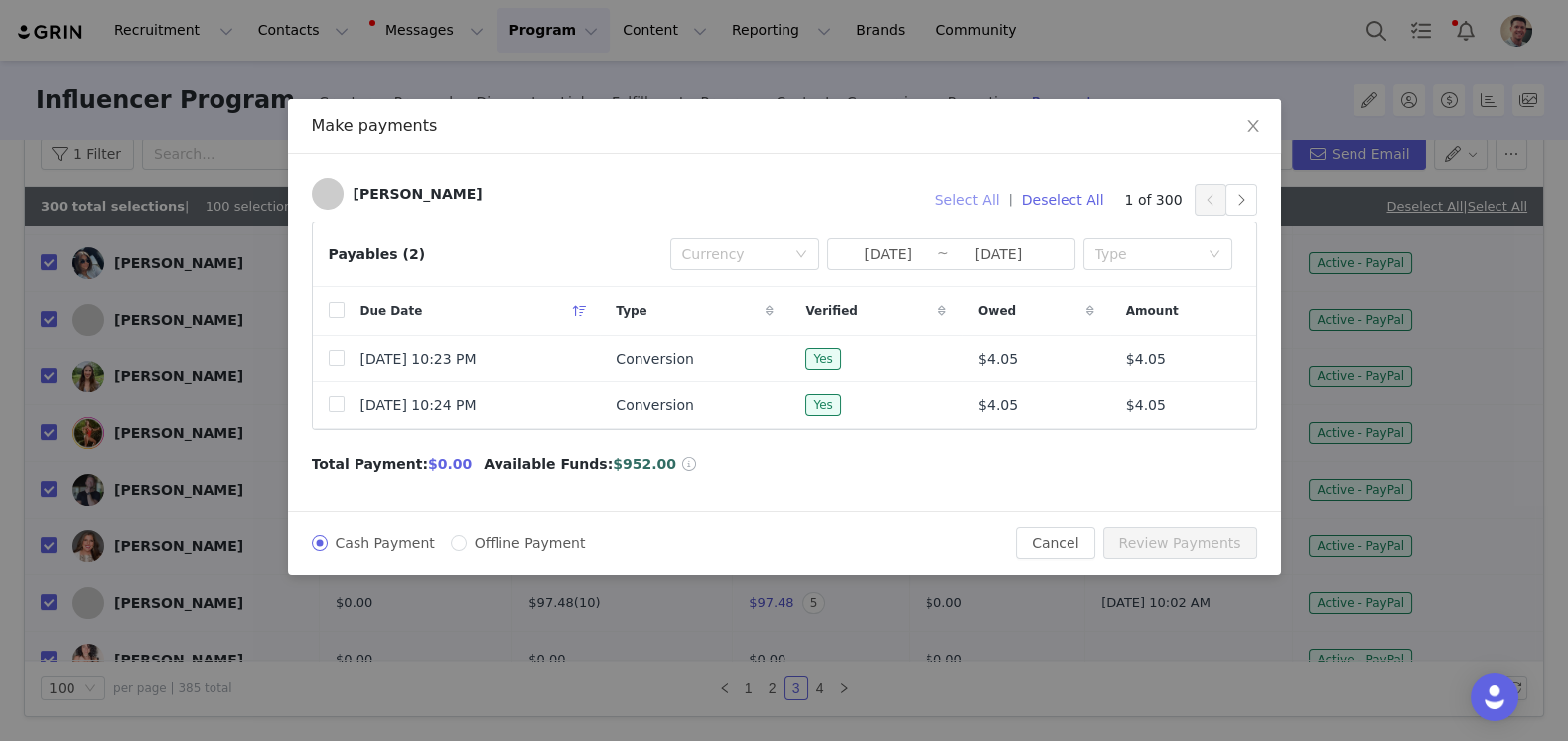
click at [977, 196] on button "Select All" at bounding box center [968, 200] width 82 height 32
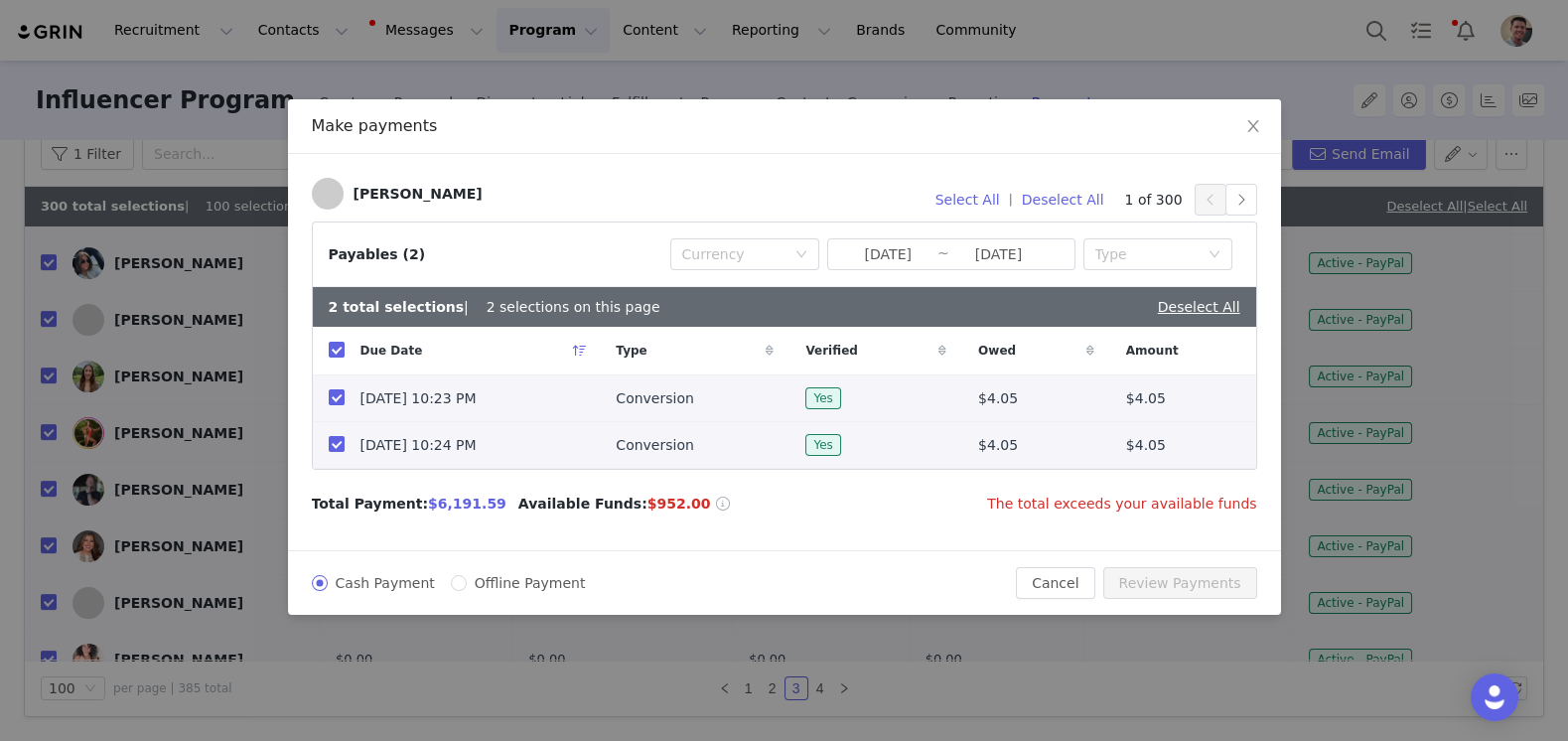
click at [455, 503] on span "$6,191.59" at bounding box center [467, 504] width 78 height 16
copy span "6,191.59"
click at [1250, 125] on icon "icon: close" at bounding box center [1253, 126] width 11 height 12
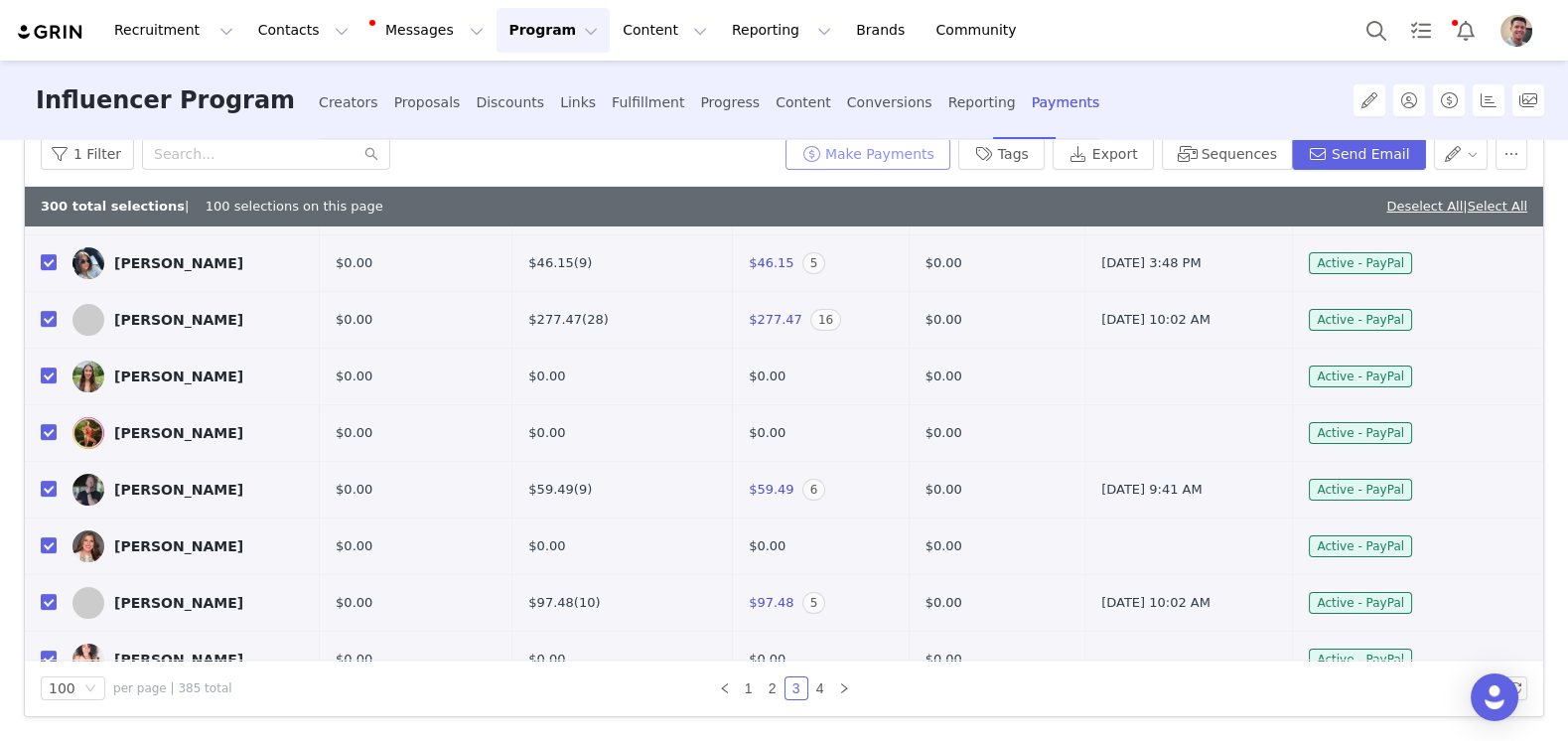
scroll to position [151, 0]
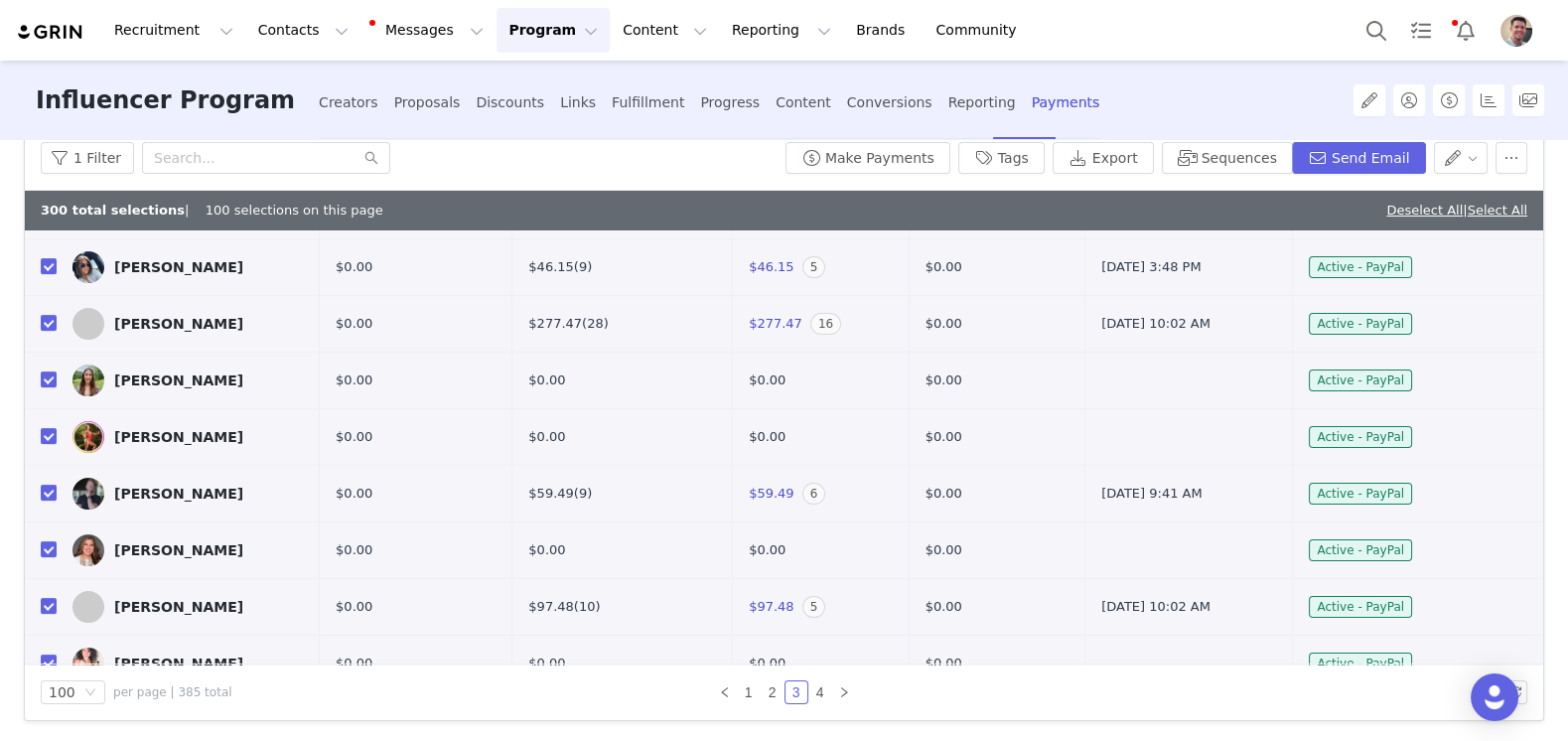
click at [530, 28] on button "Program Program" at bounding box center [553, 30] width 113 height 45
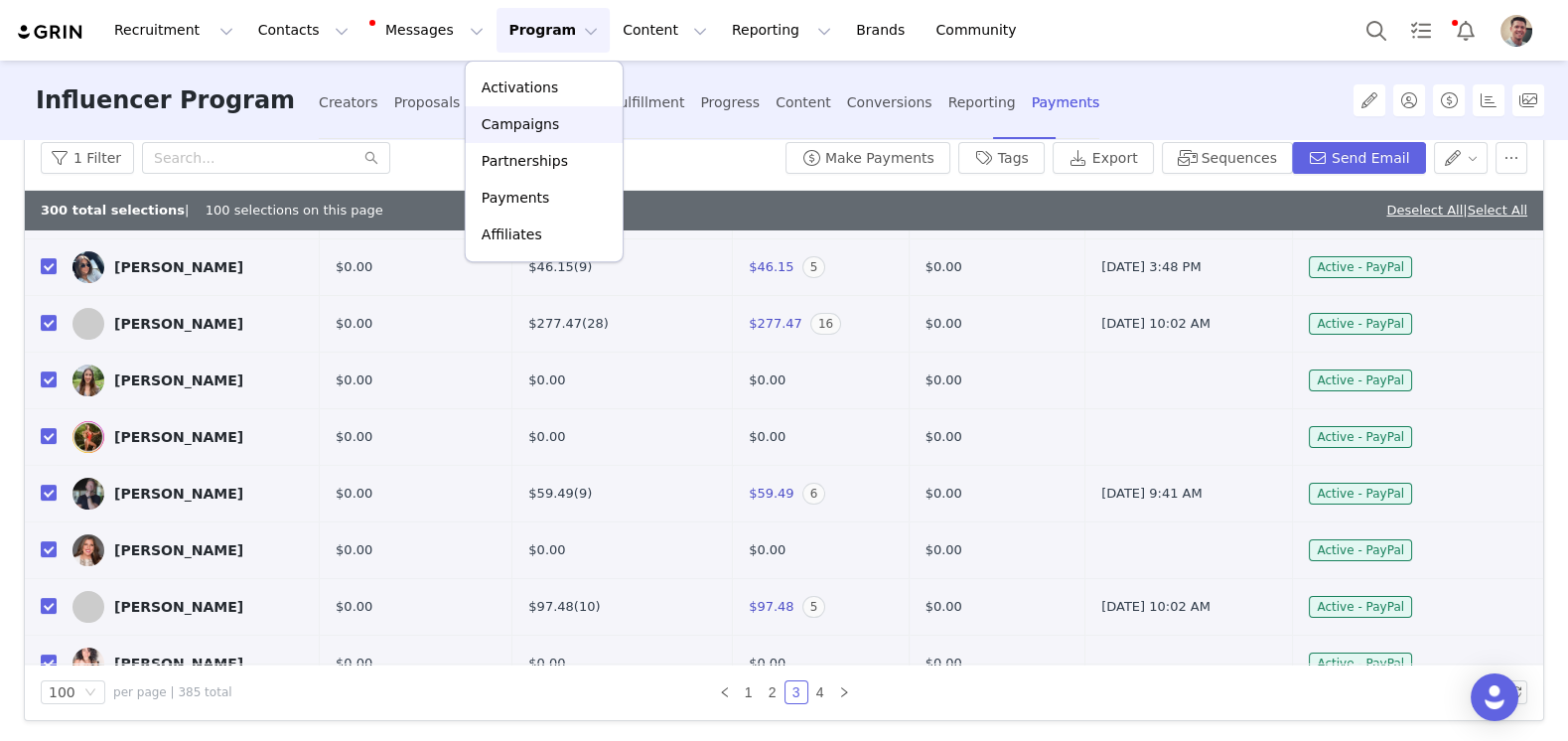
click at [530, 124] on p "Campaigns" at bounding box center [520, 124] width 77 height 21
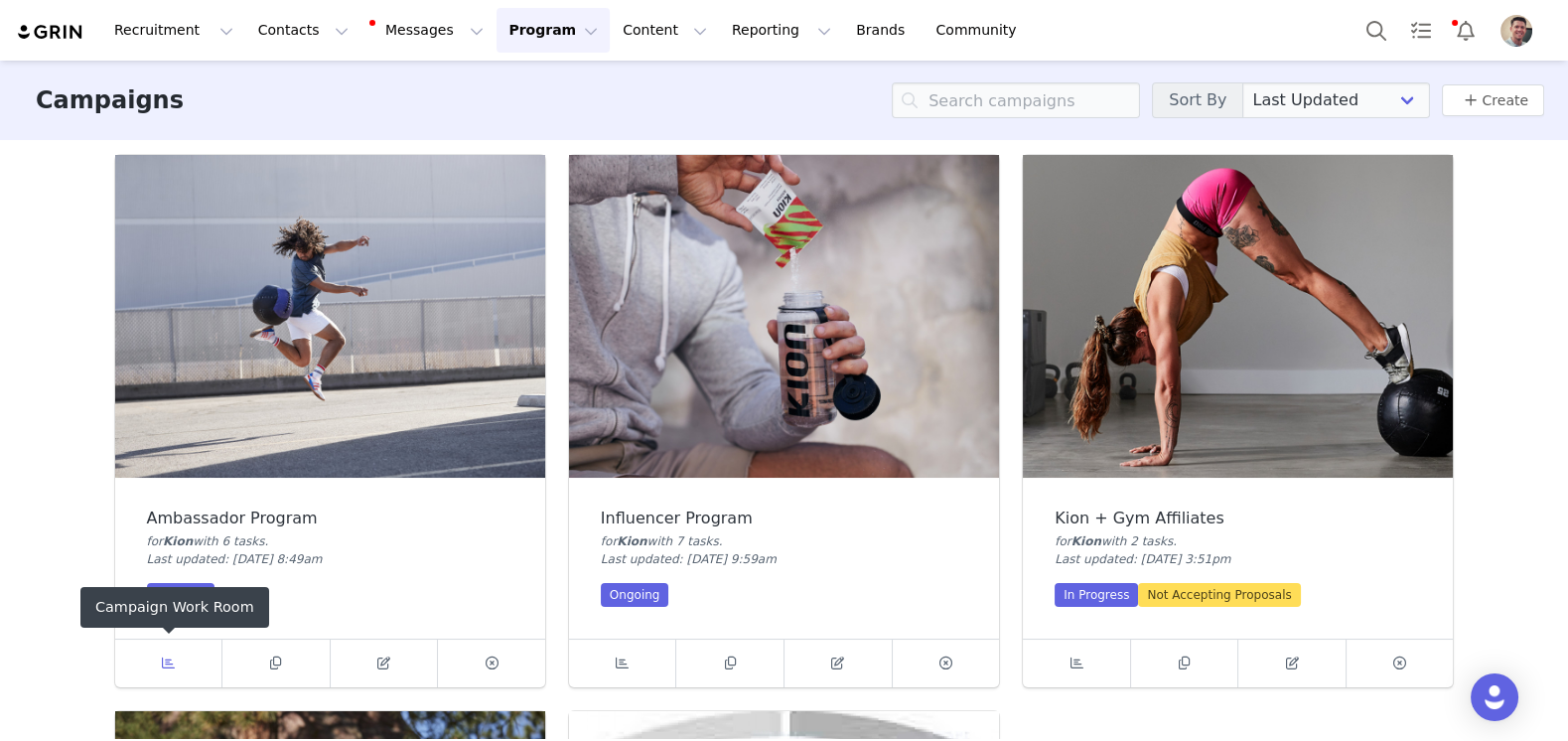
click at [168, 663] on icon at bounding box center [168, 663] width 13 height 13
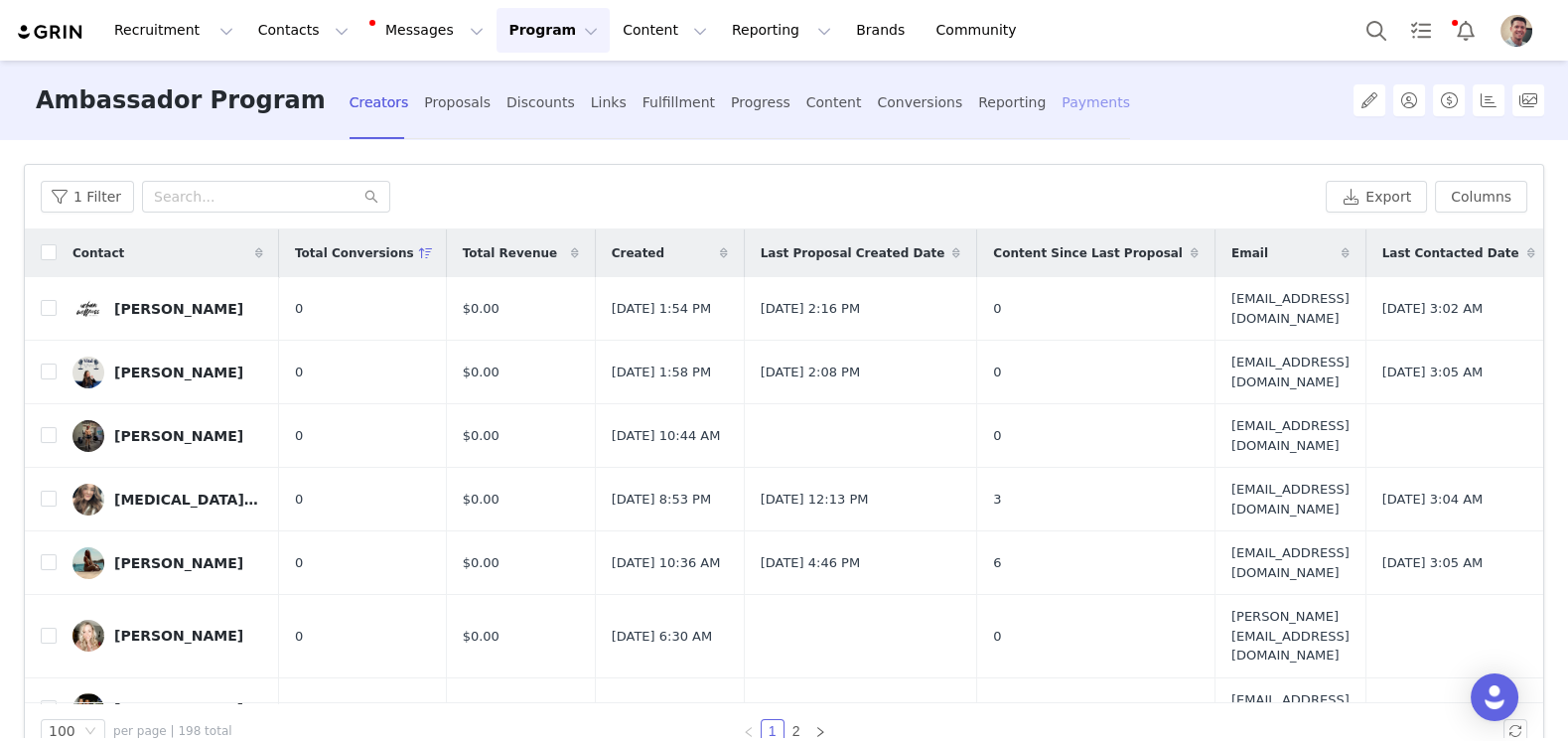
click at [1062, 102] on div "Payments" at bounding box center [1096, 102] width 69 height 53
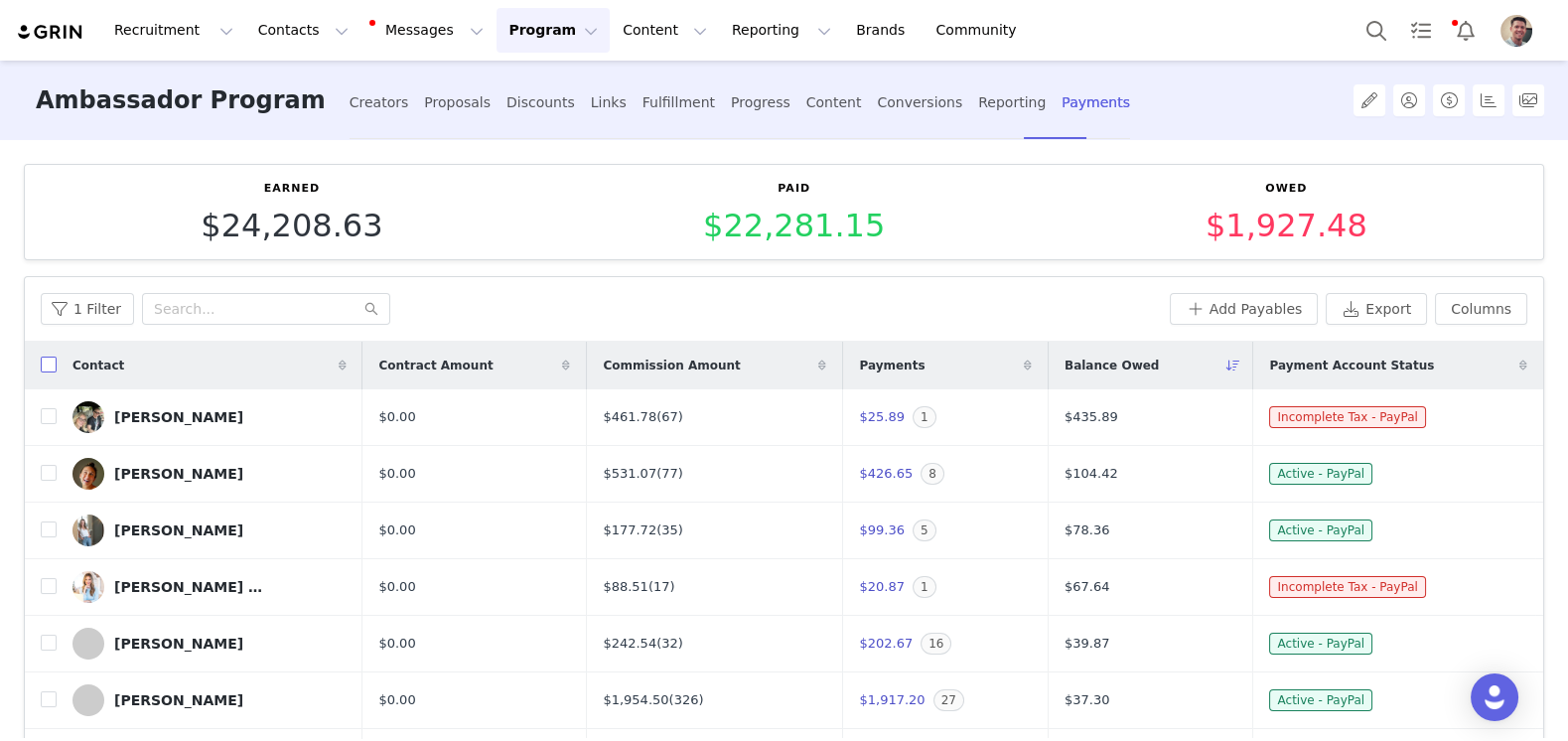
click at [45, 364] on input "checkbox" at bounding box center [49, 365] width 16 height 16
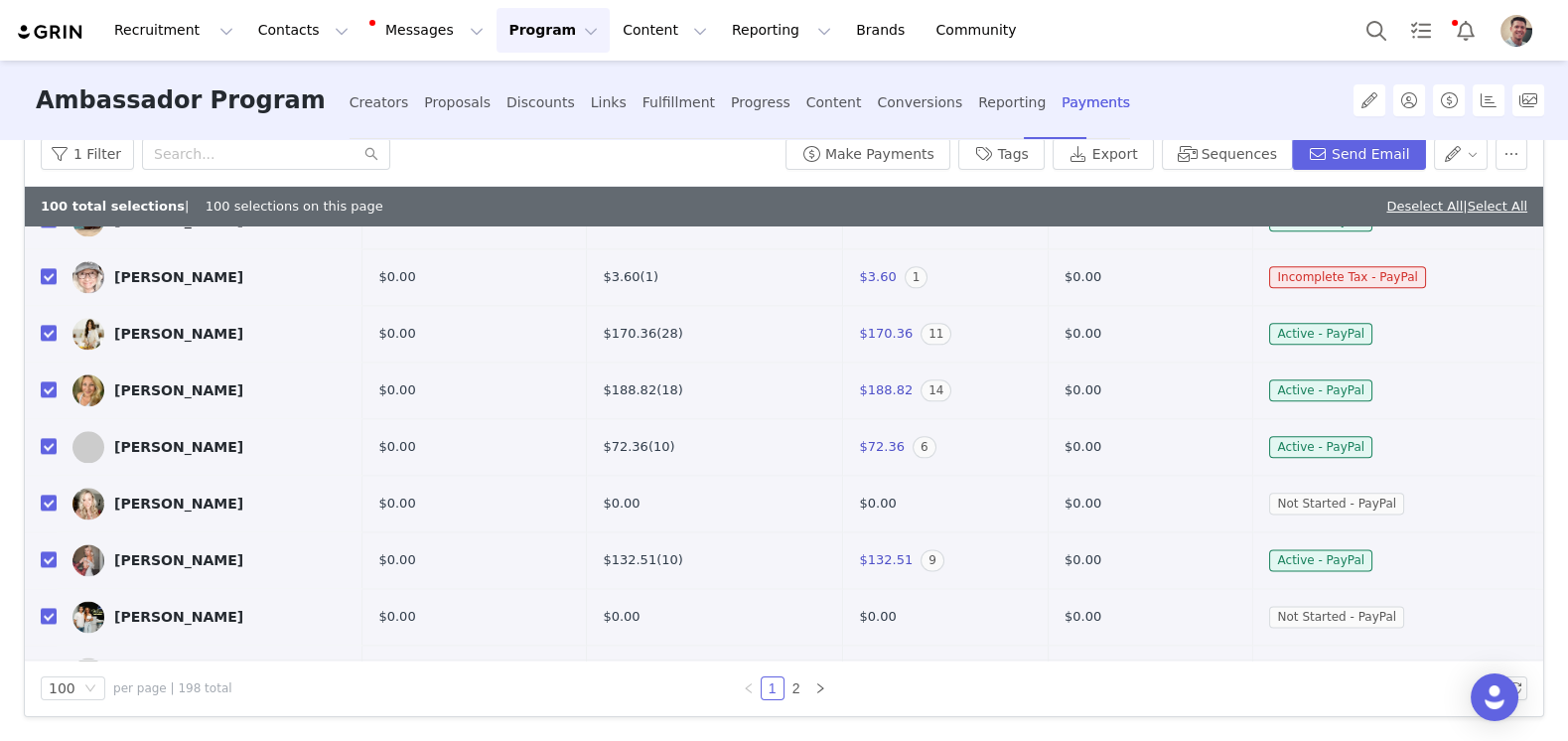
scroll to position [5228, 0]
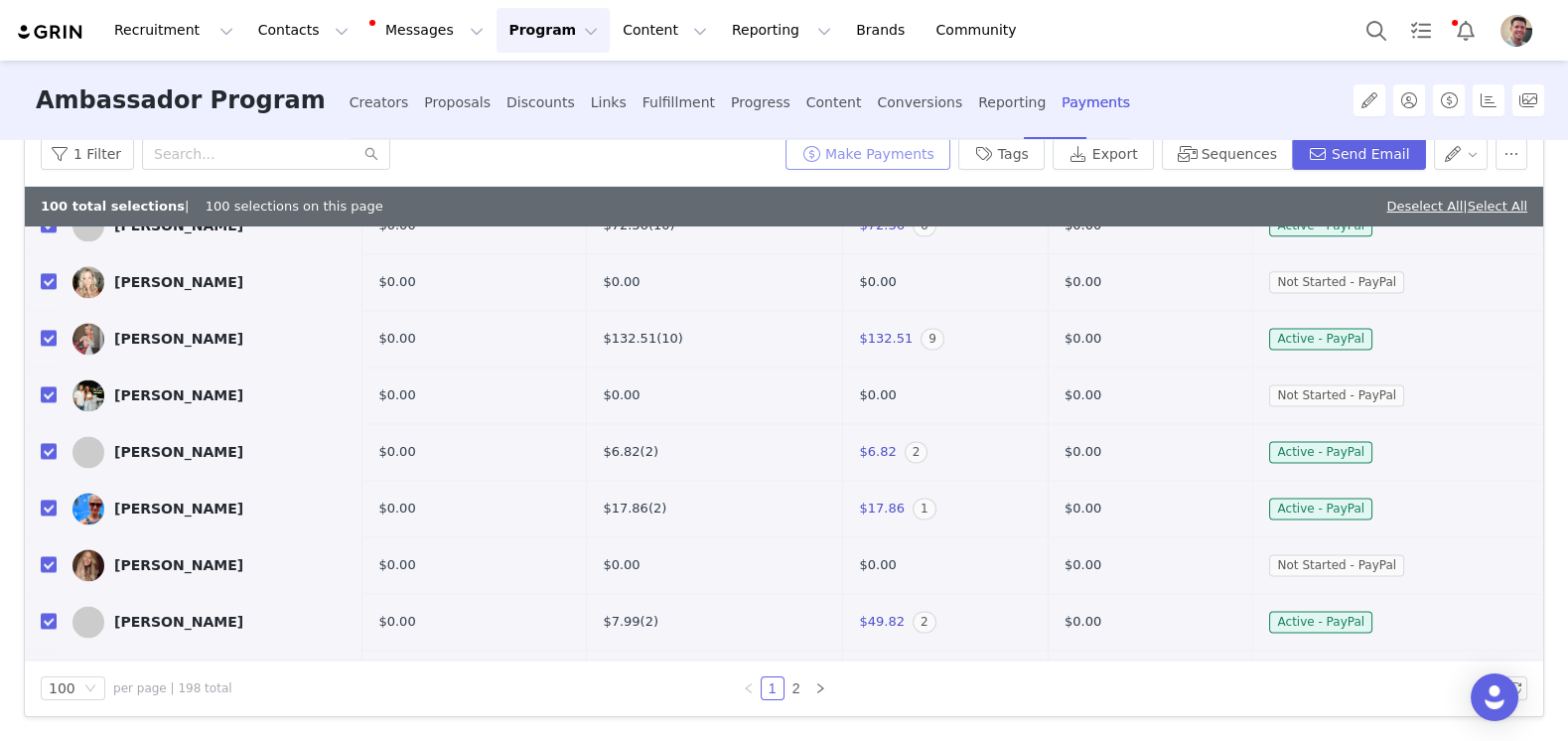
click at [909, 151] on button "Make Payments" at bounding box center [868, 154] width 165 height 32
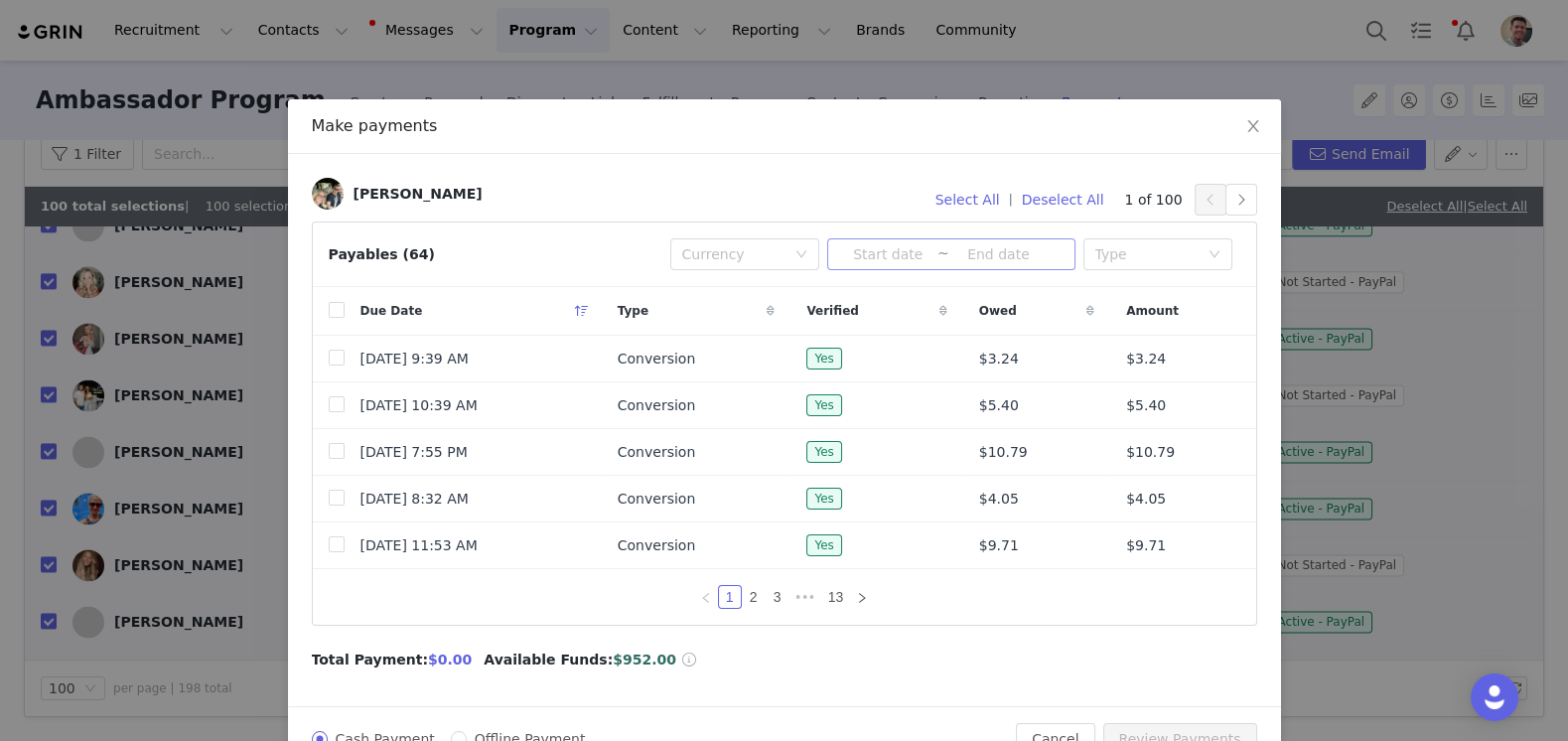
click at [904, 259] on input at bounding box center [888, 254] width 98 height 22
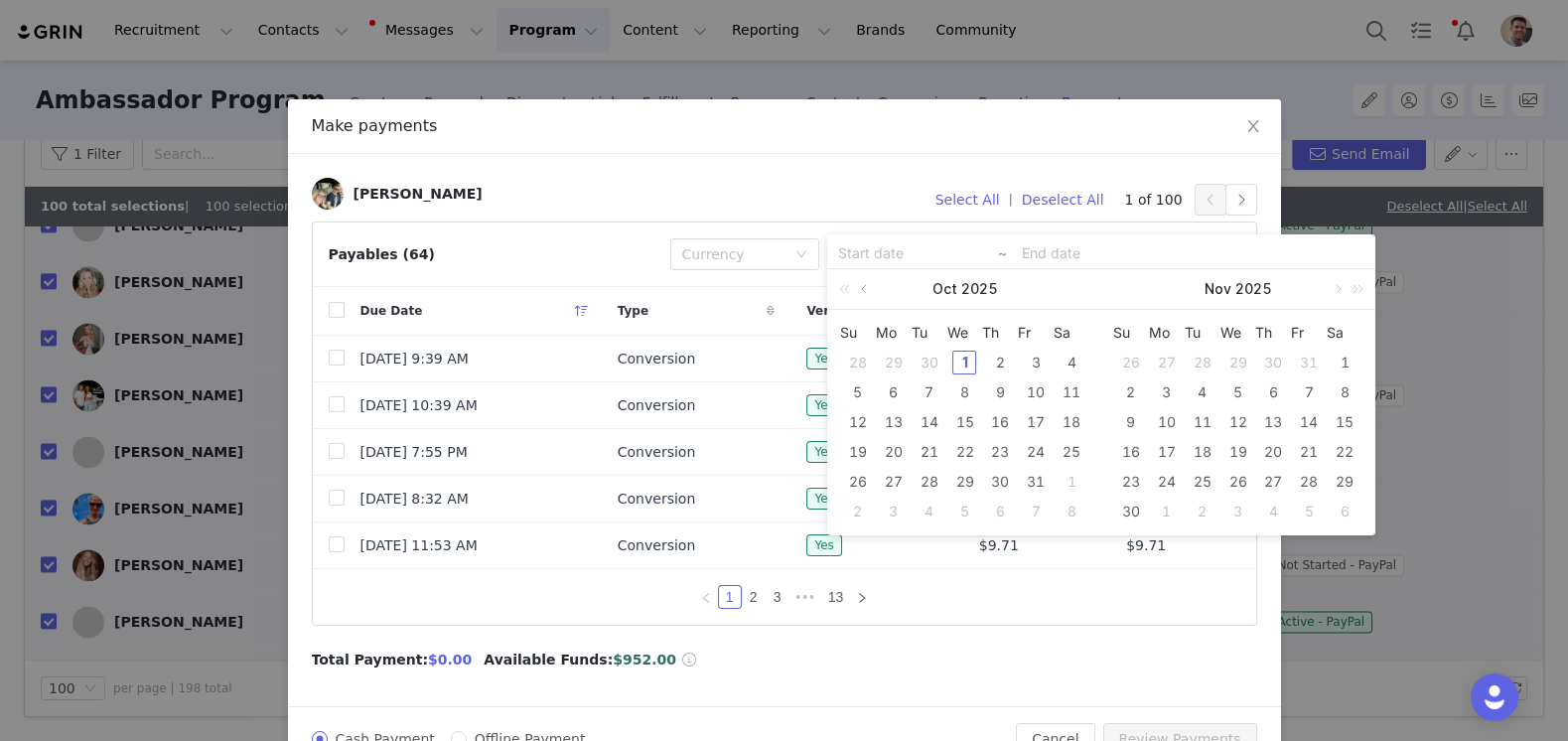
click at [864, 289] on link at bounding box center [866, 289] width 18 height 40
click at [891, 362] on div "1" at bounding box center [894, 363] width 24 height 24
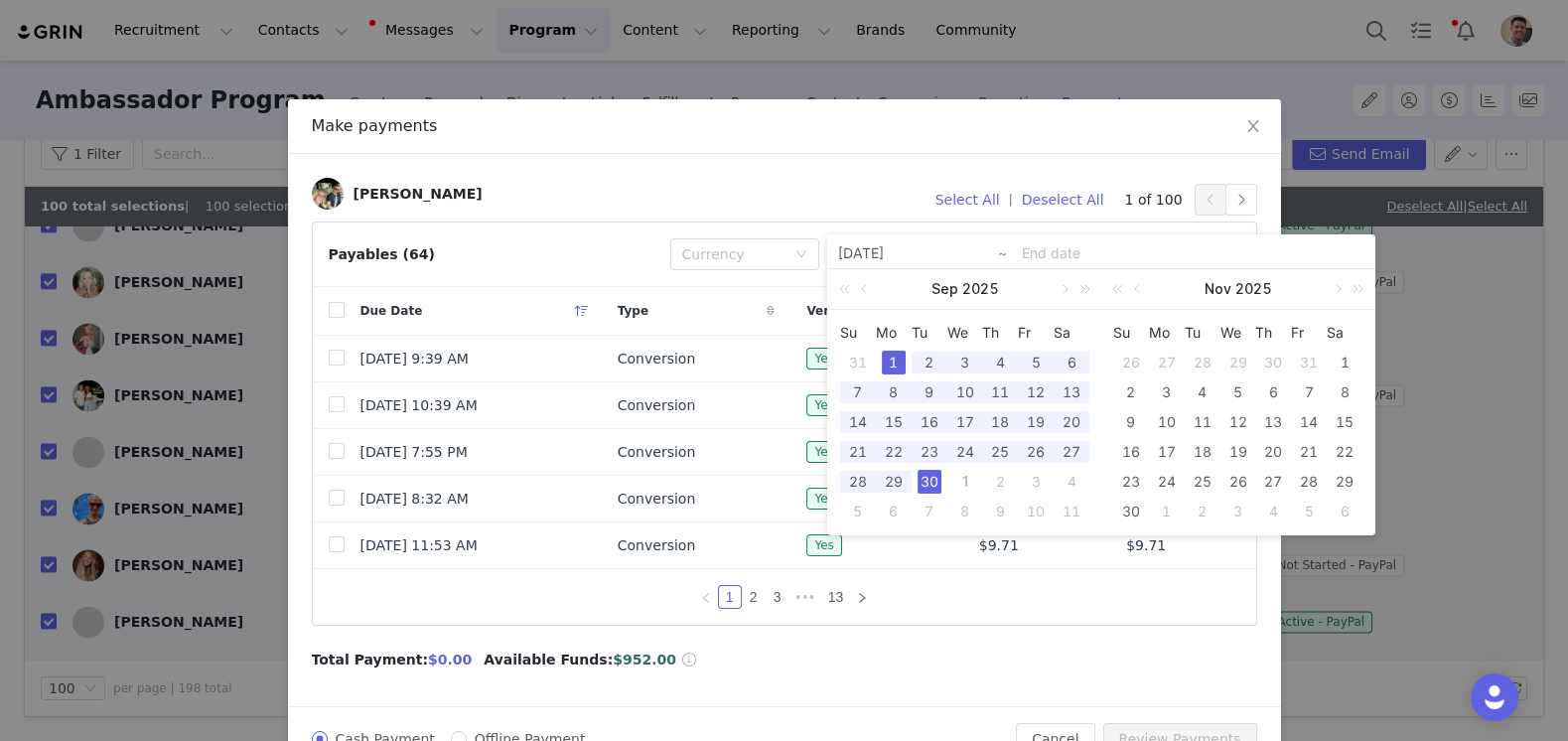
click at [929, 480] on div "30" at bounding box center [930, 482] width 24 height 24
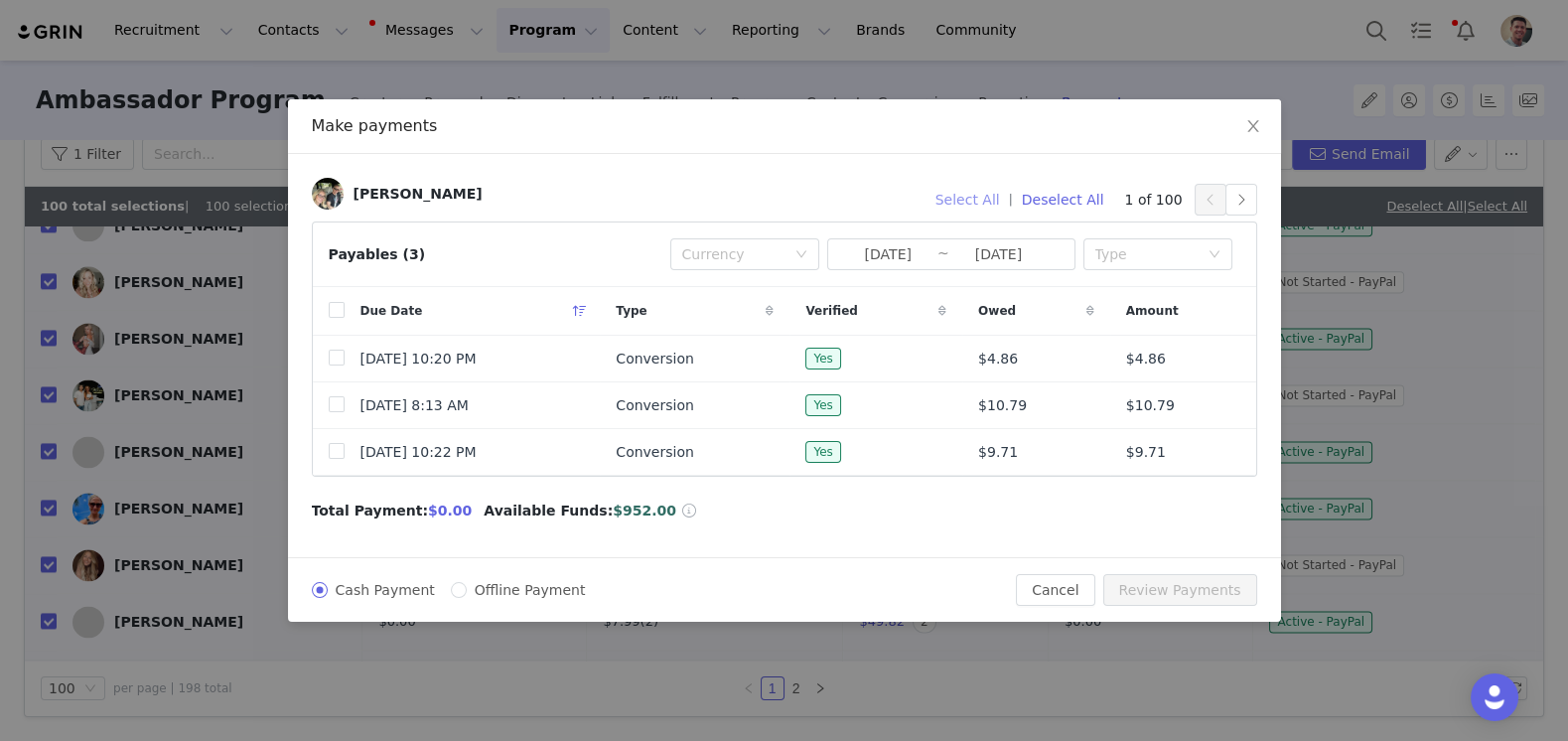
click at [989, 199] on button "Select All" at bounding box center [968, 200] width 82 height 32
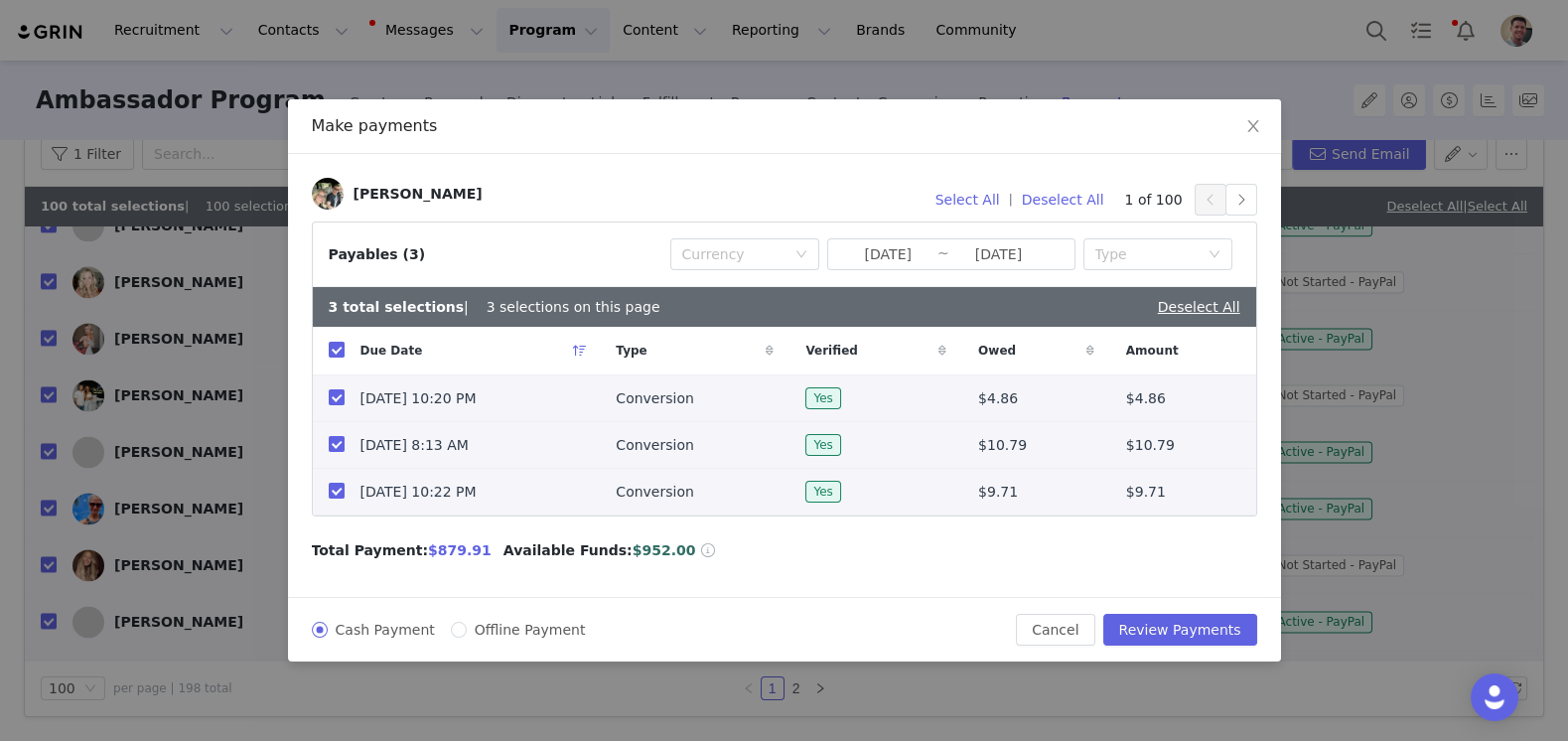
click at [438, 542] on span "$879.91" at bounding box center [460, 550] width 64 height 16
click at [438, 543] on span "$879.91" at bounding box center [460, 550] width 64 height 16
copy span "879.91"
click at [1251, 122] on icon "icon: close" at bounding box center [1254, 126] width 16 height 16
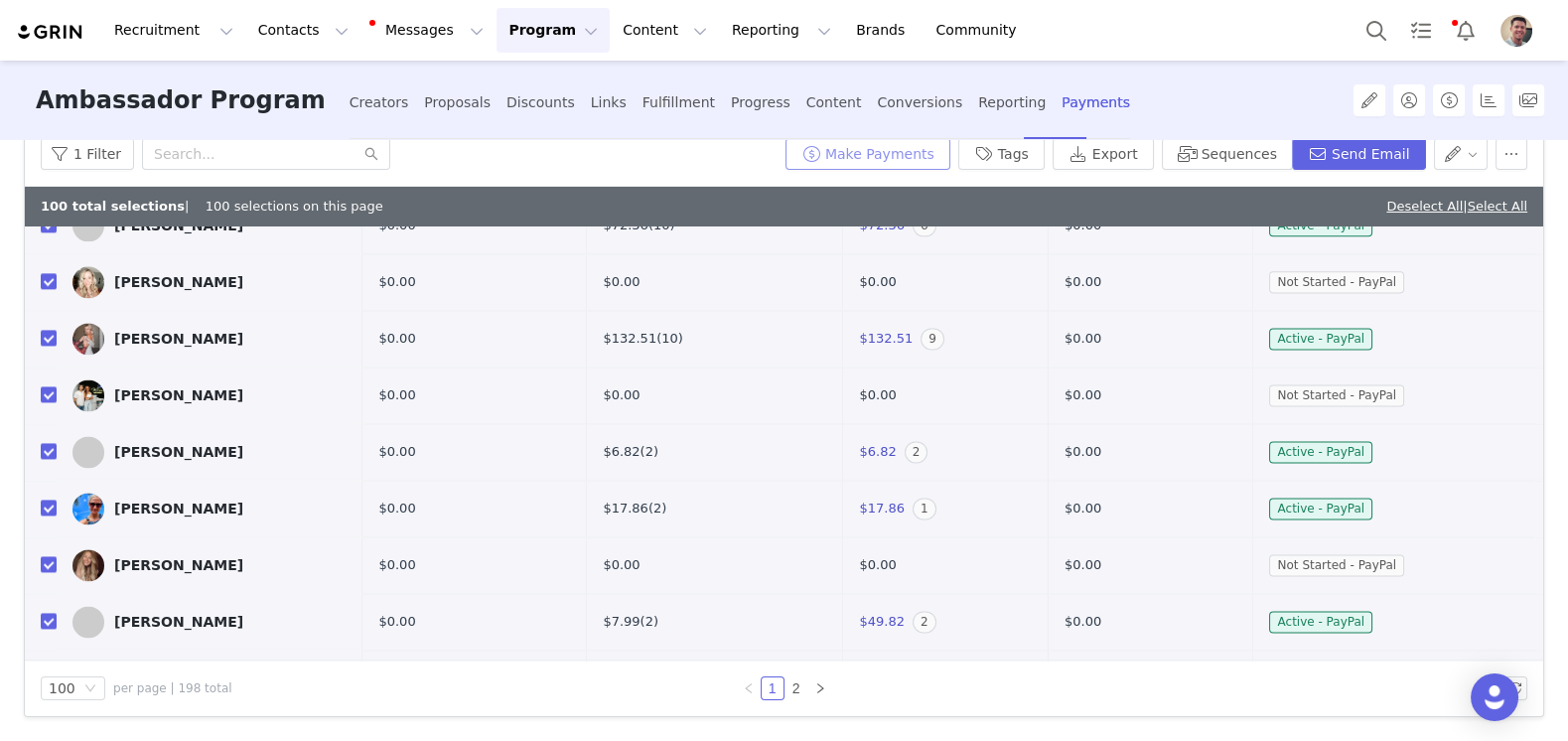
scroll to position [151, 0]
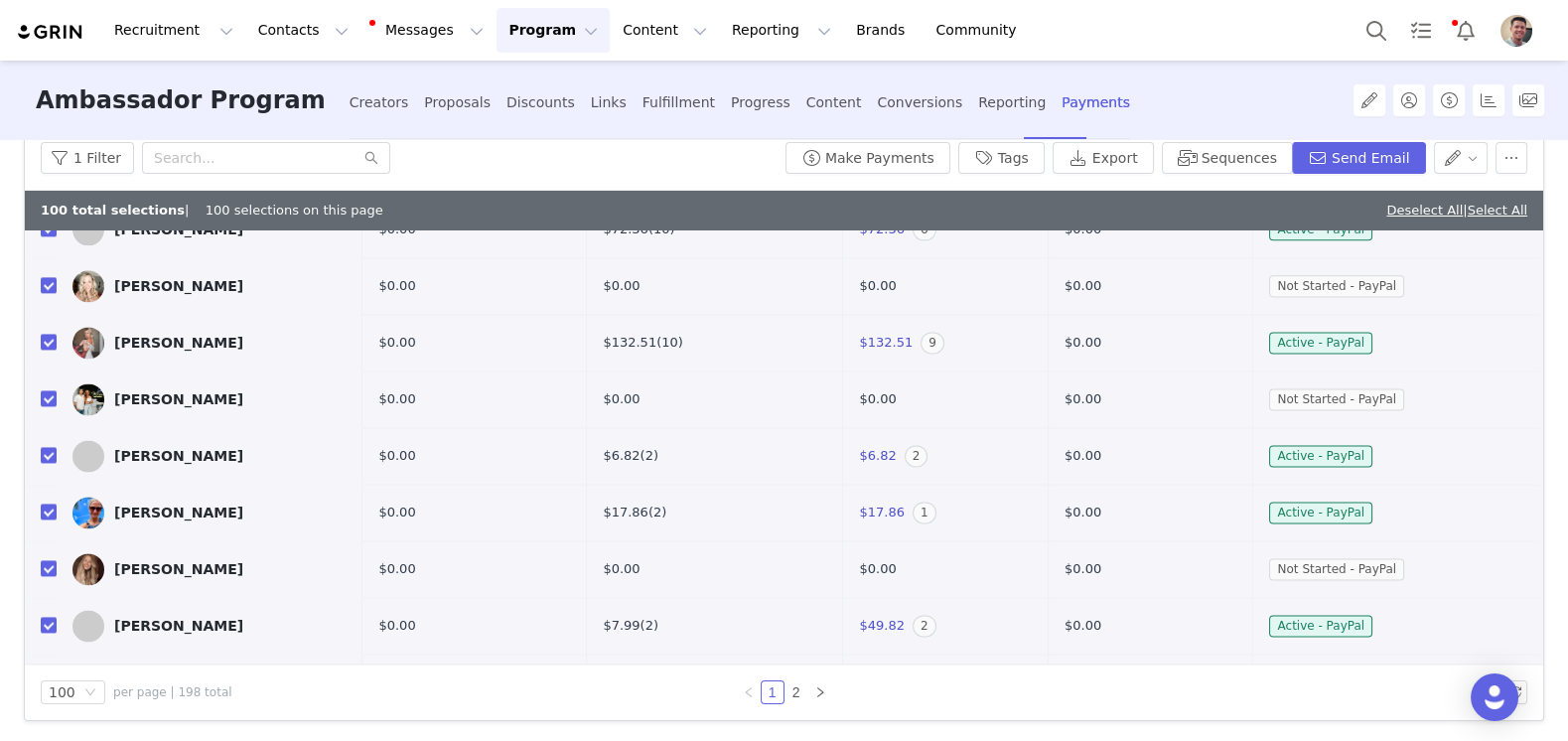
click at [1515, 24] on img "Profile" at bounding box center [1517, 31] width 32 height 32
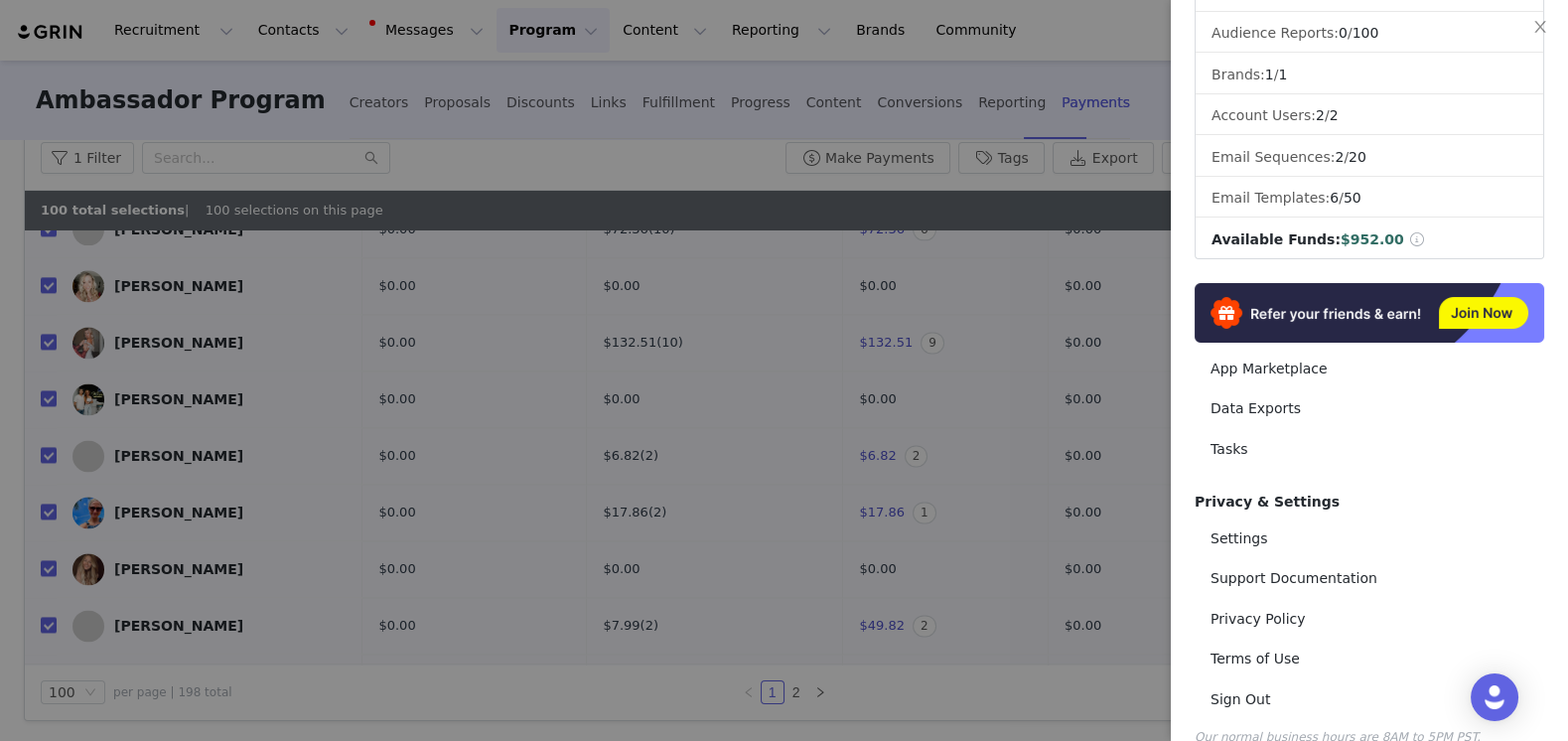
scroll to position [260, 0]
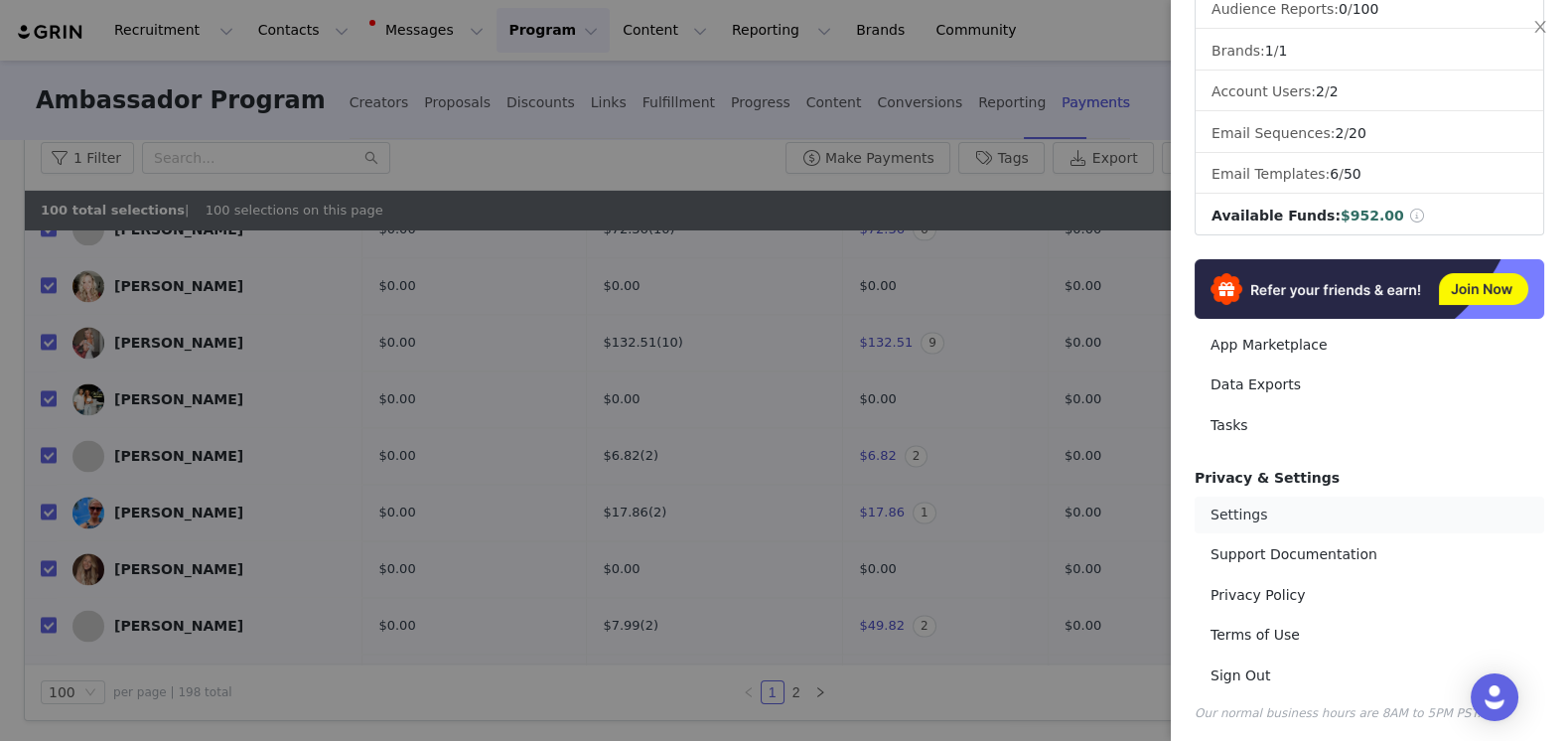
click at [1248, 503] on link "Settings" at bounding box center [1370, 515] width 350 height 37
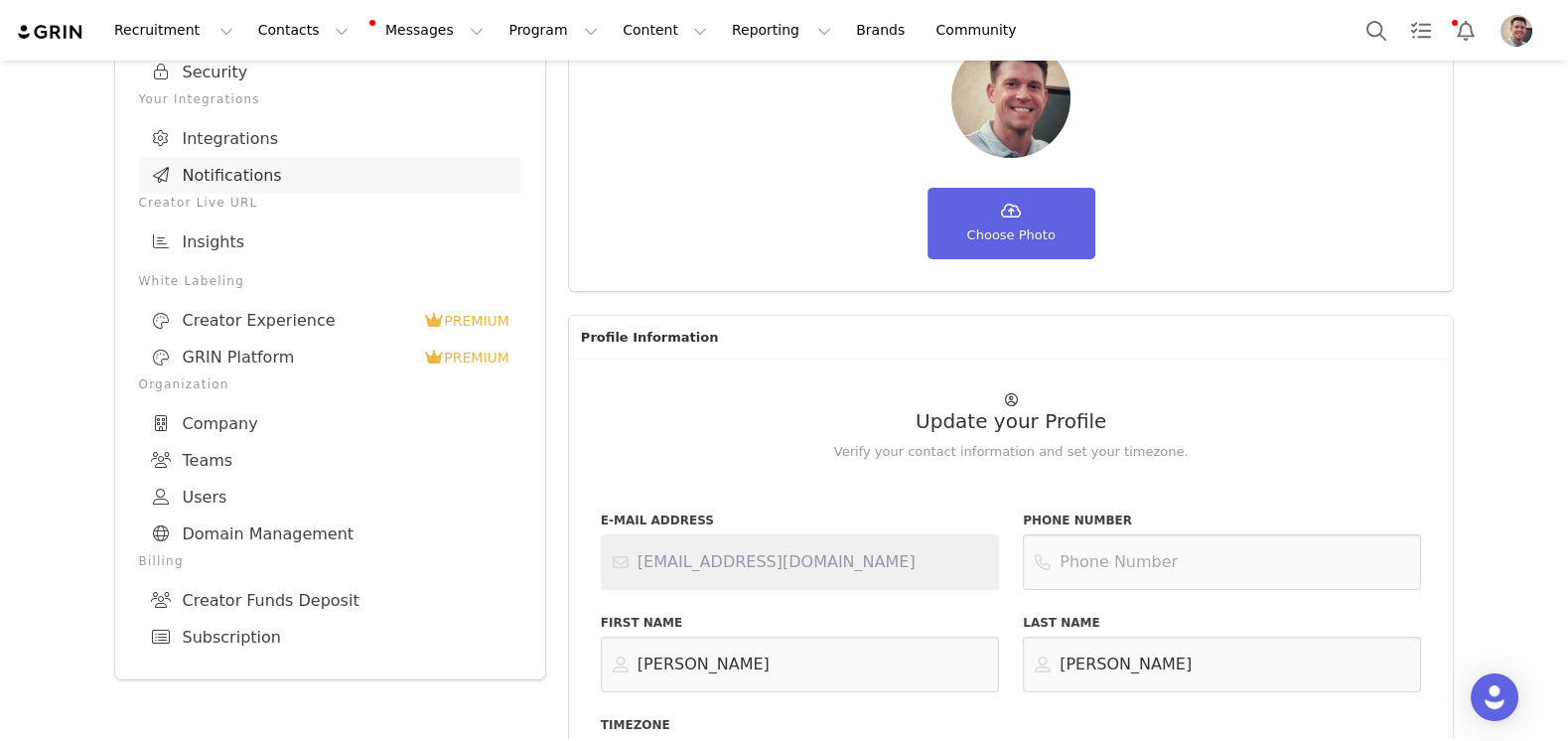
scroll to position [224, 0]
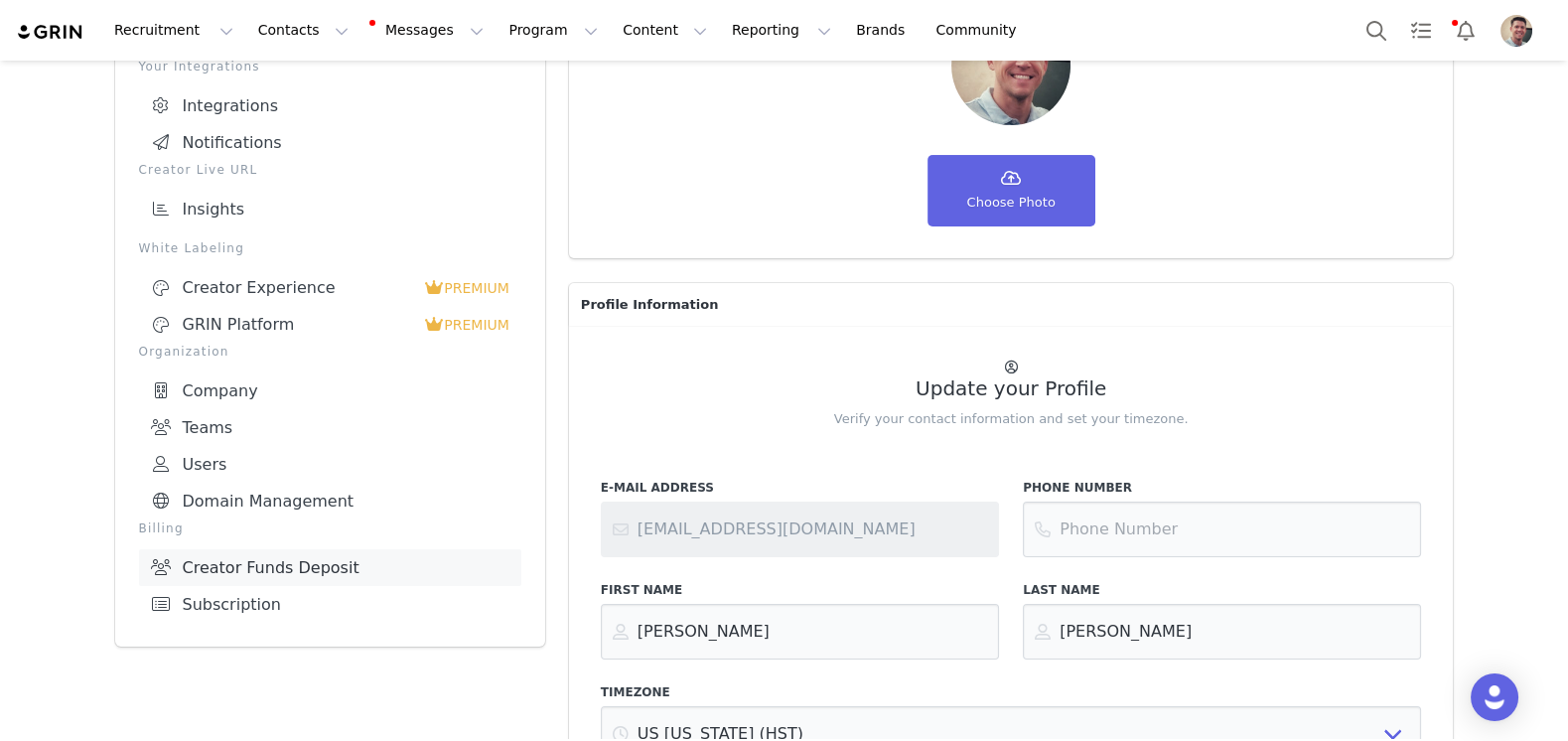
click at [274, 549] on link "Creator Funds Deposit" at bounding box center [330, 567] width 382 height 37
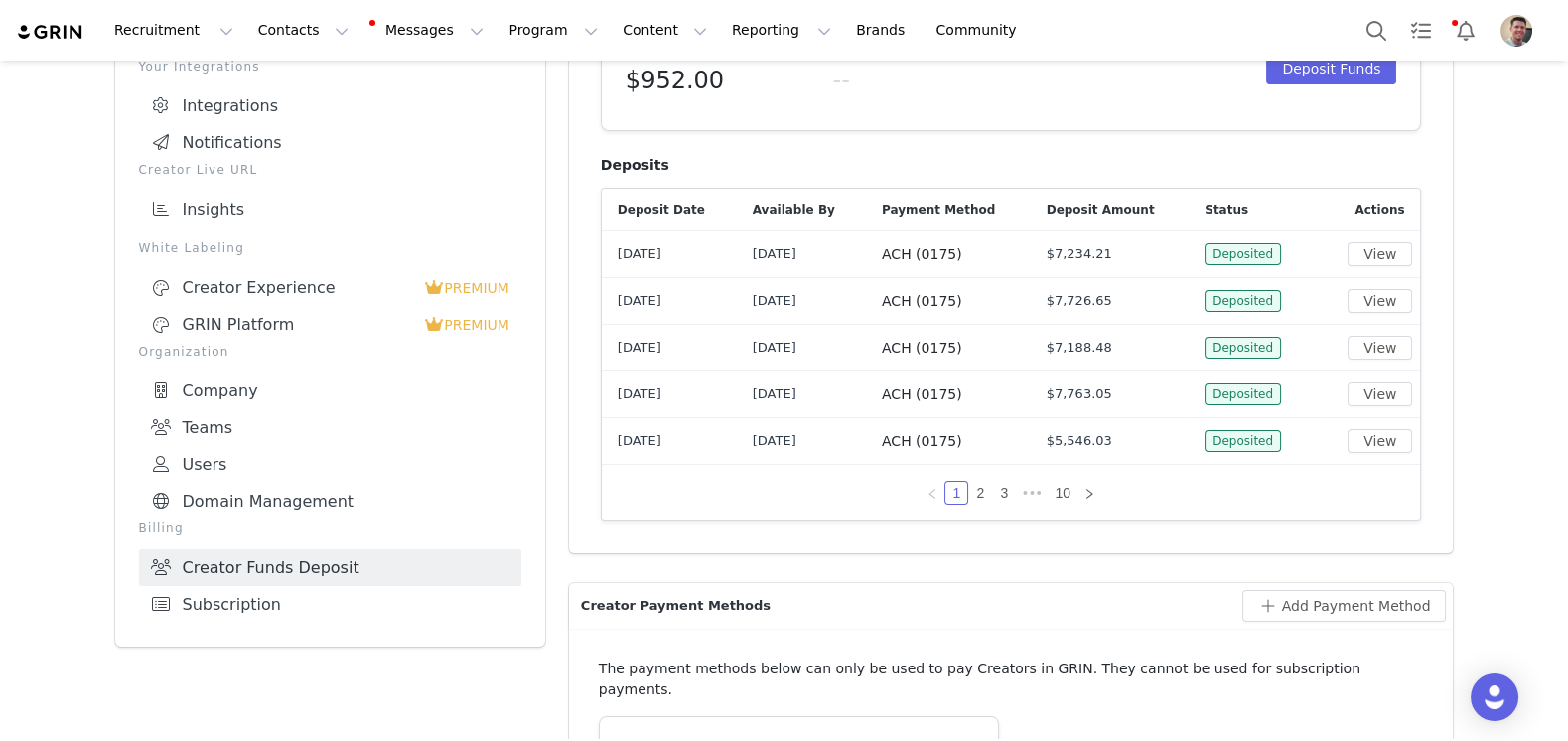
scroll to position [68, 0]
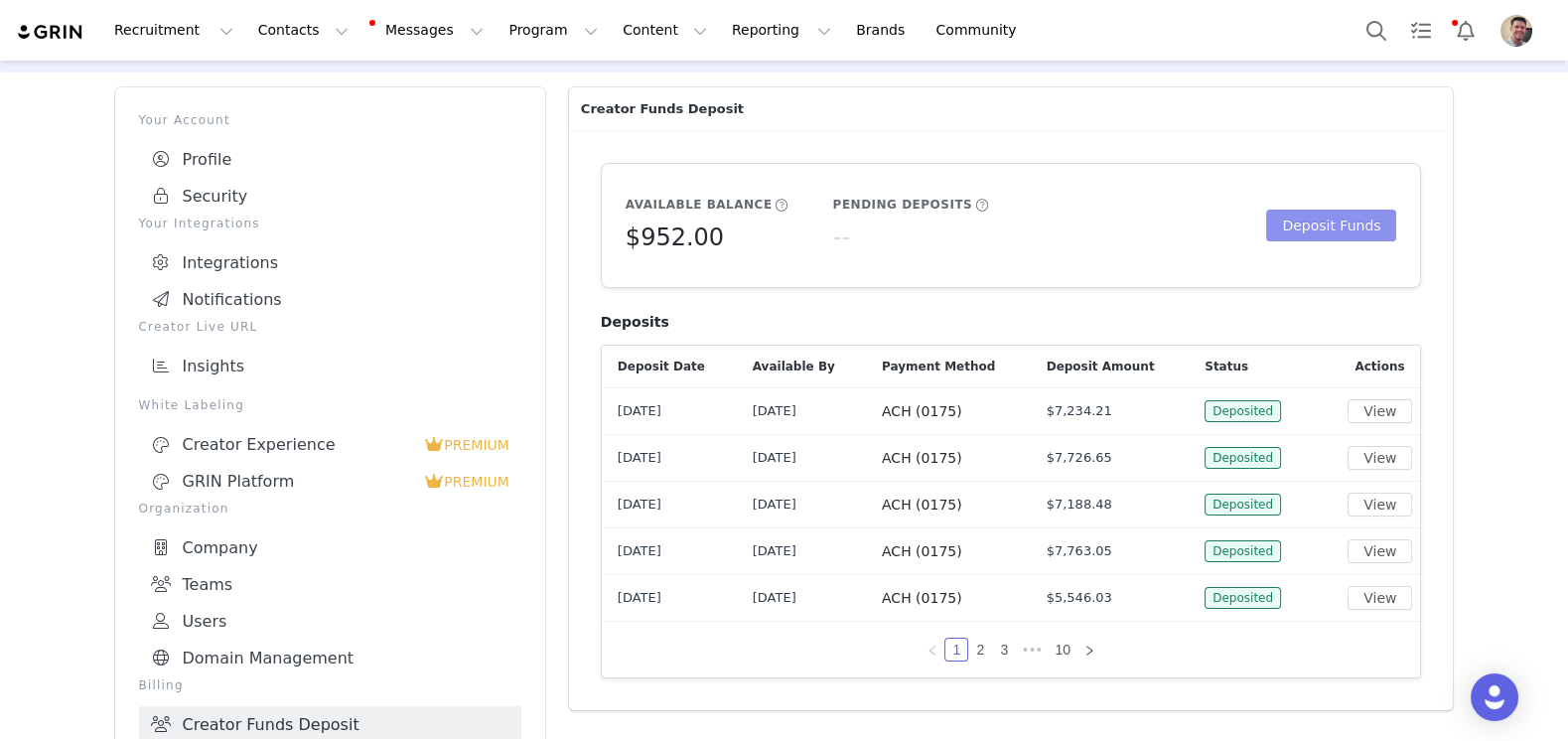
click at [1328, 220] on button "Deposit Funds" at bounding box center [1331, 226] width 130 height 32
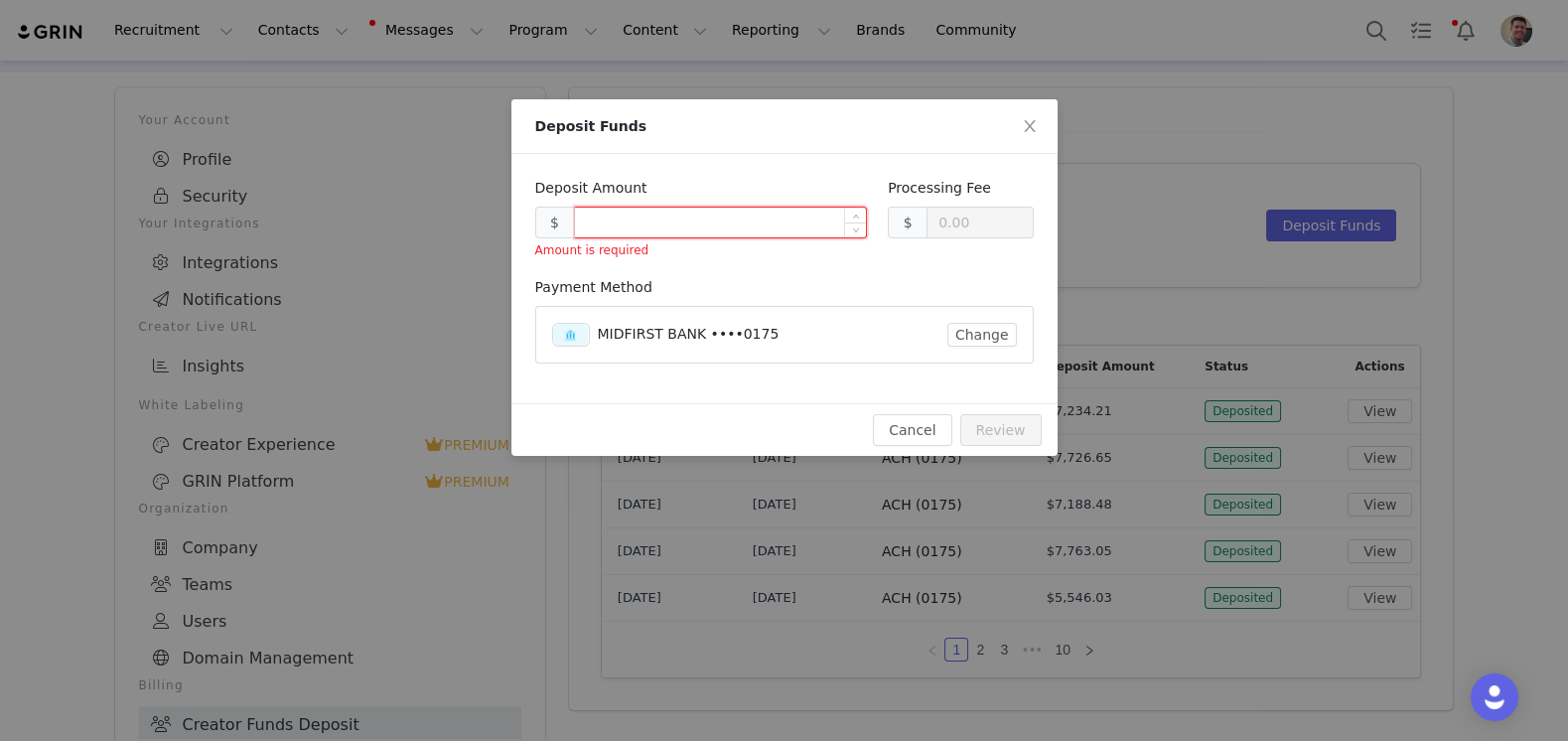
click at [675, 227] on input at bounding box center [721, 223] width 292 height 30
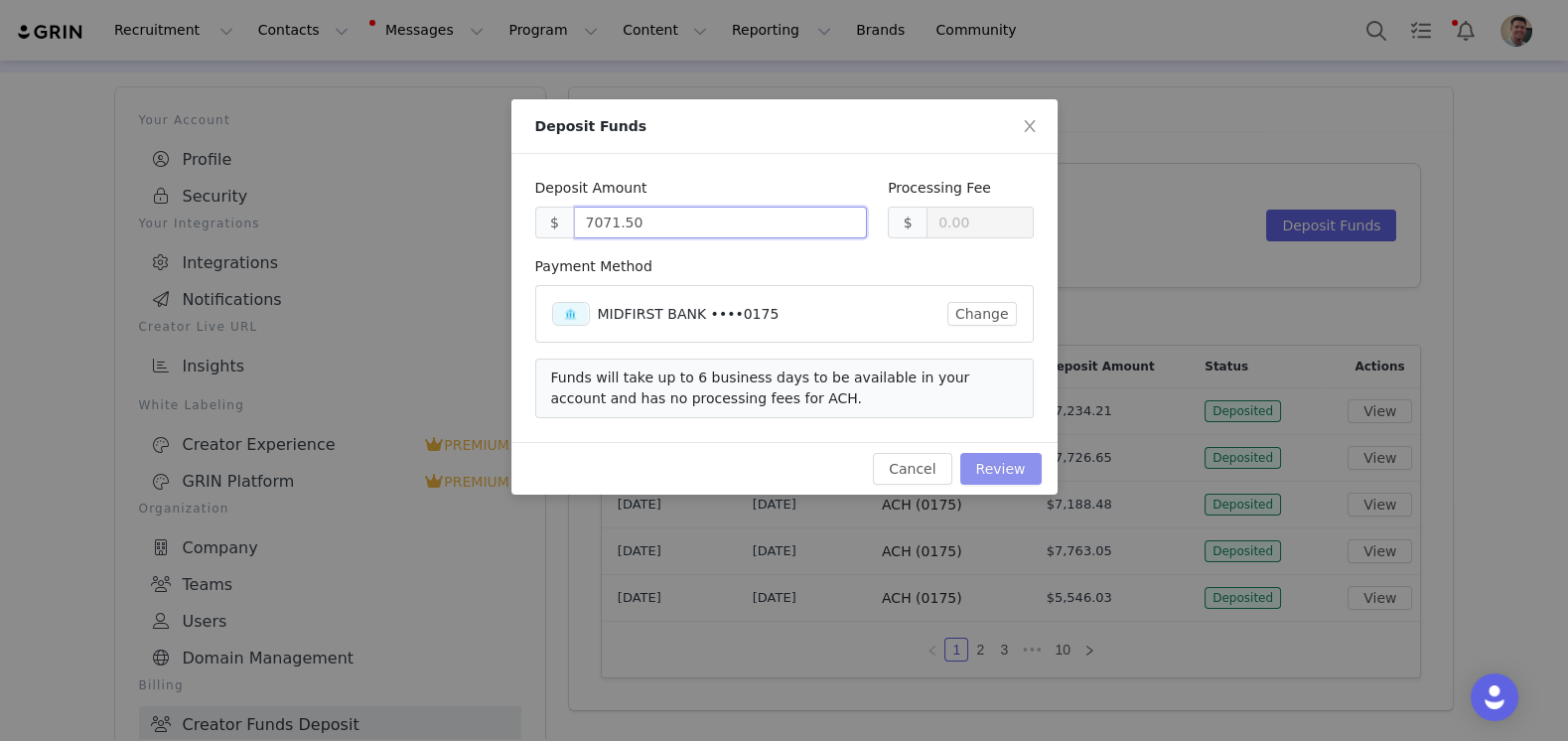
click at [999, 463] on button "Review" at bounding box center [1000, 469] width 81 height 32
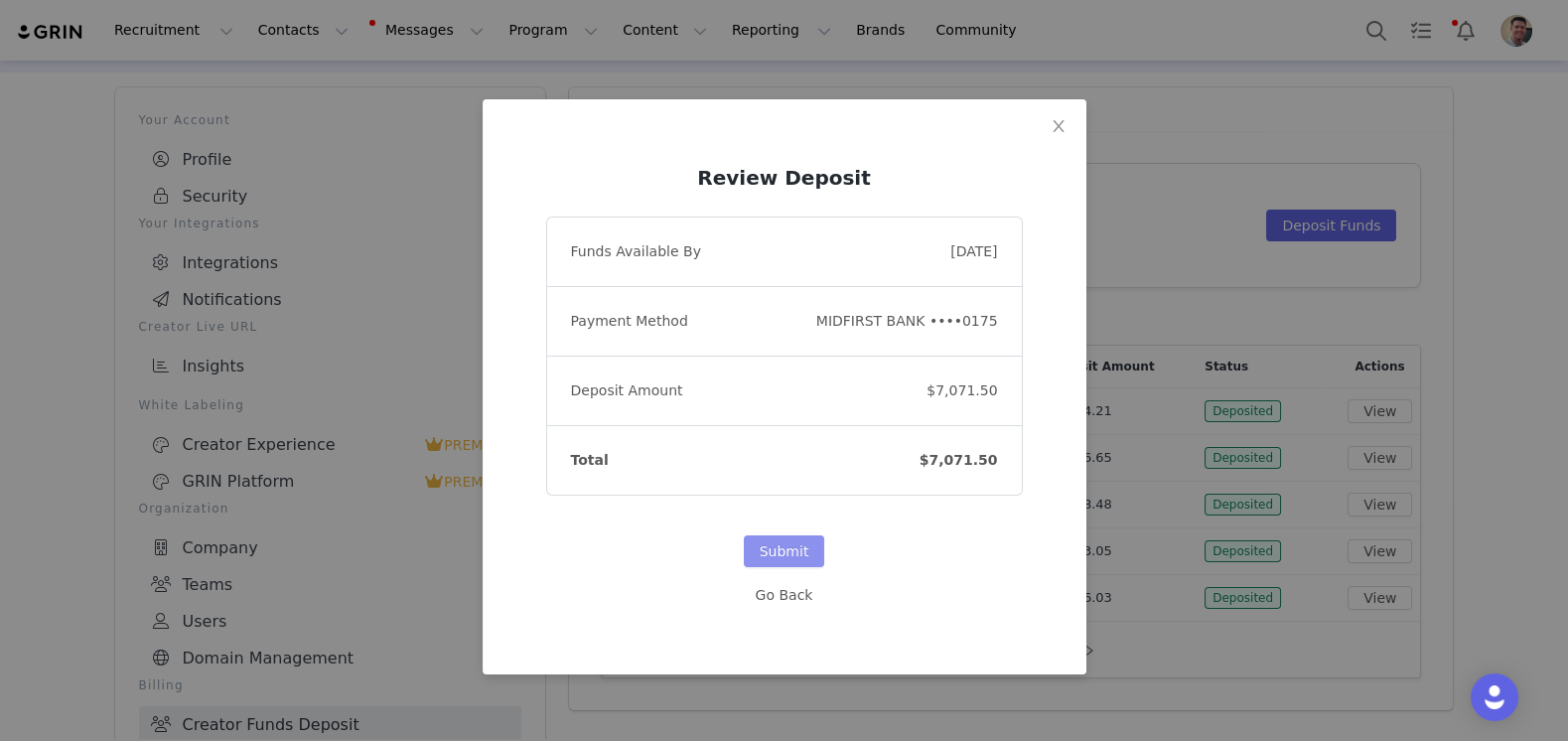
click at [772, 557] on button "Submit" at bounding box center [784, 551] width 81 height 32
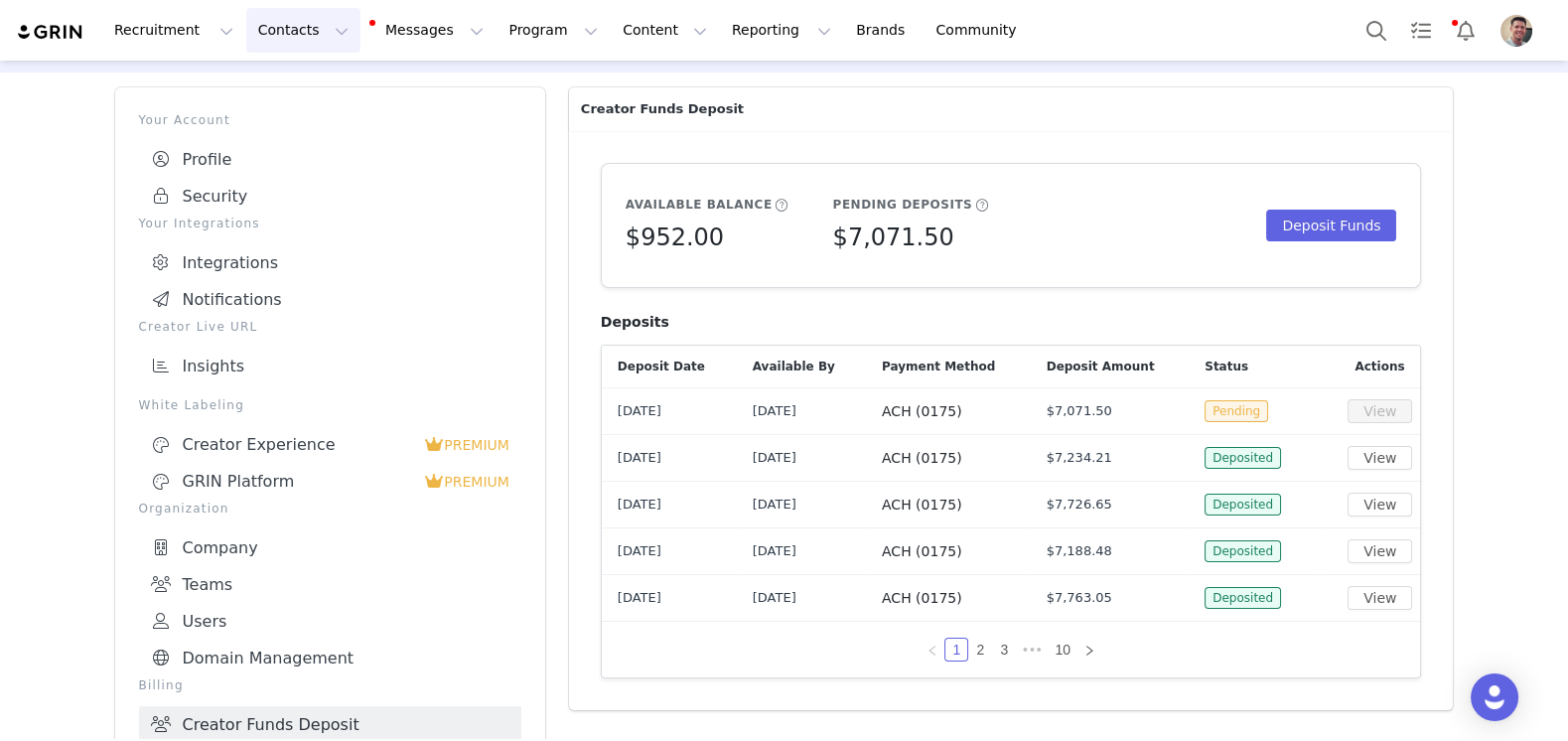
click at [312, 25] on button "Contacts Contacts" at bounding box center [303, 30] width 114 height 45
click at [297, 87] on p "Creators" at bounding box center [278, 87] width 60 height 21
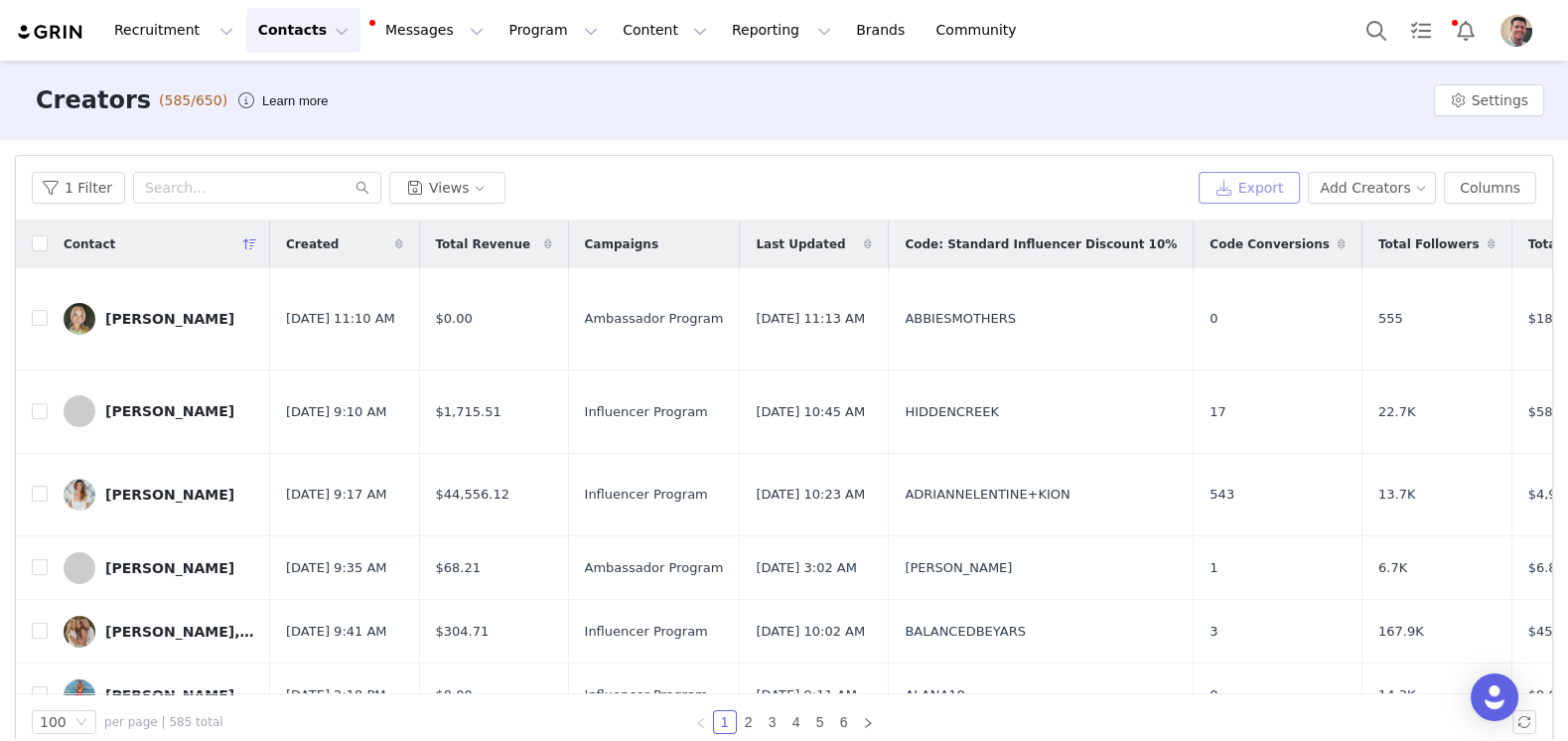
click at [1250, 188] on button "Export" at bounding box center [1249, 188] width 101 height 32
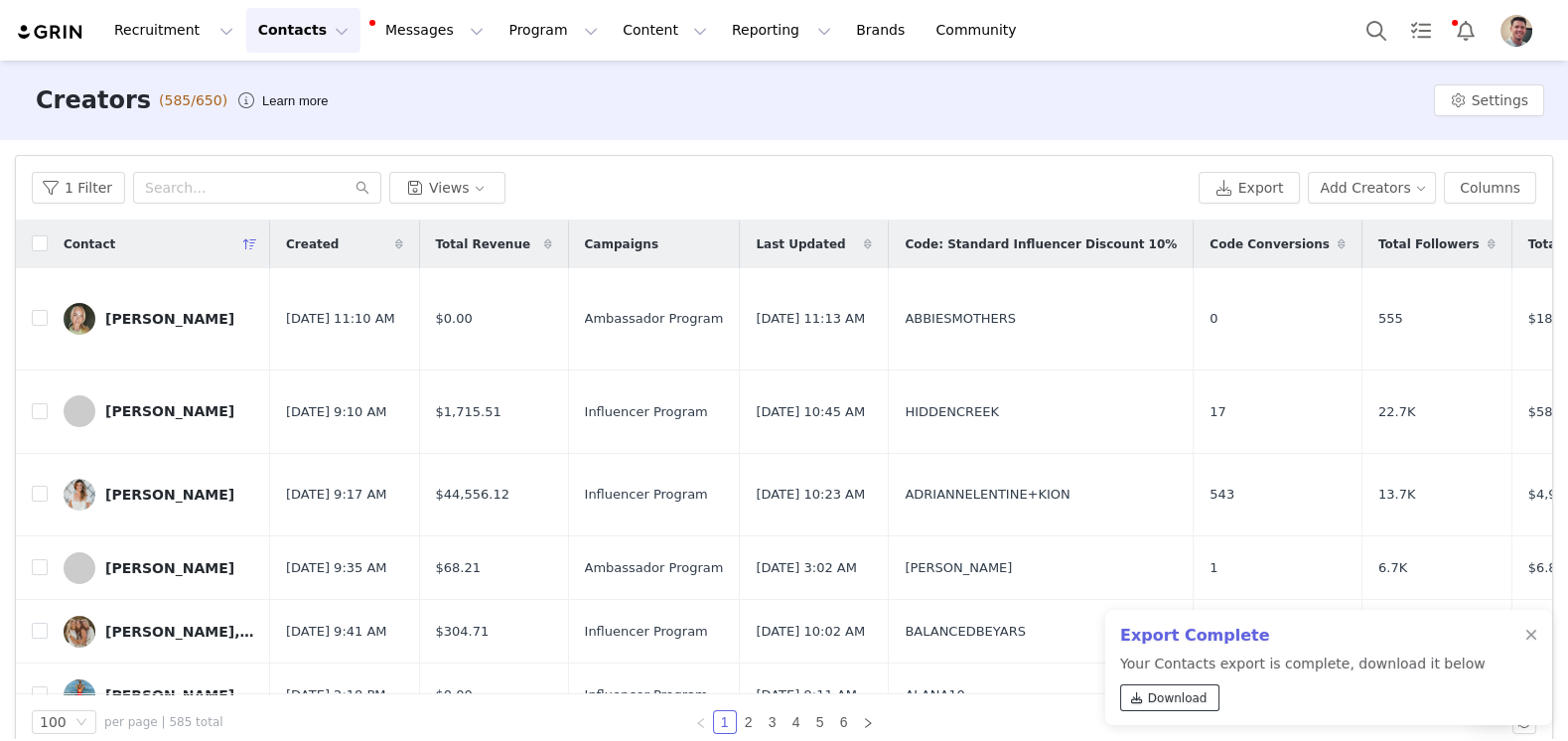
click at [1176, 705] on span "Download" at bounding box center [1178, 698] width 60 height 18
